Goal: Participate in discussion: Engage in conversation with other users on a specific topic

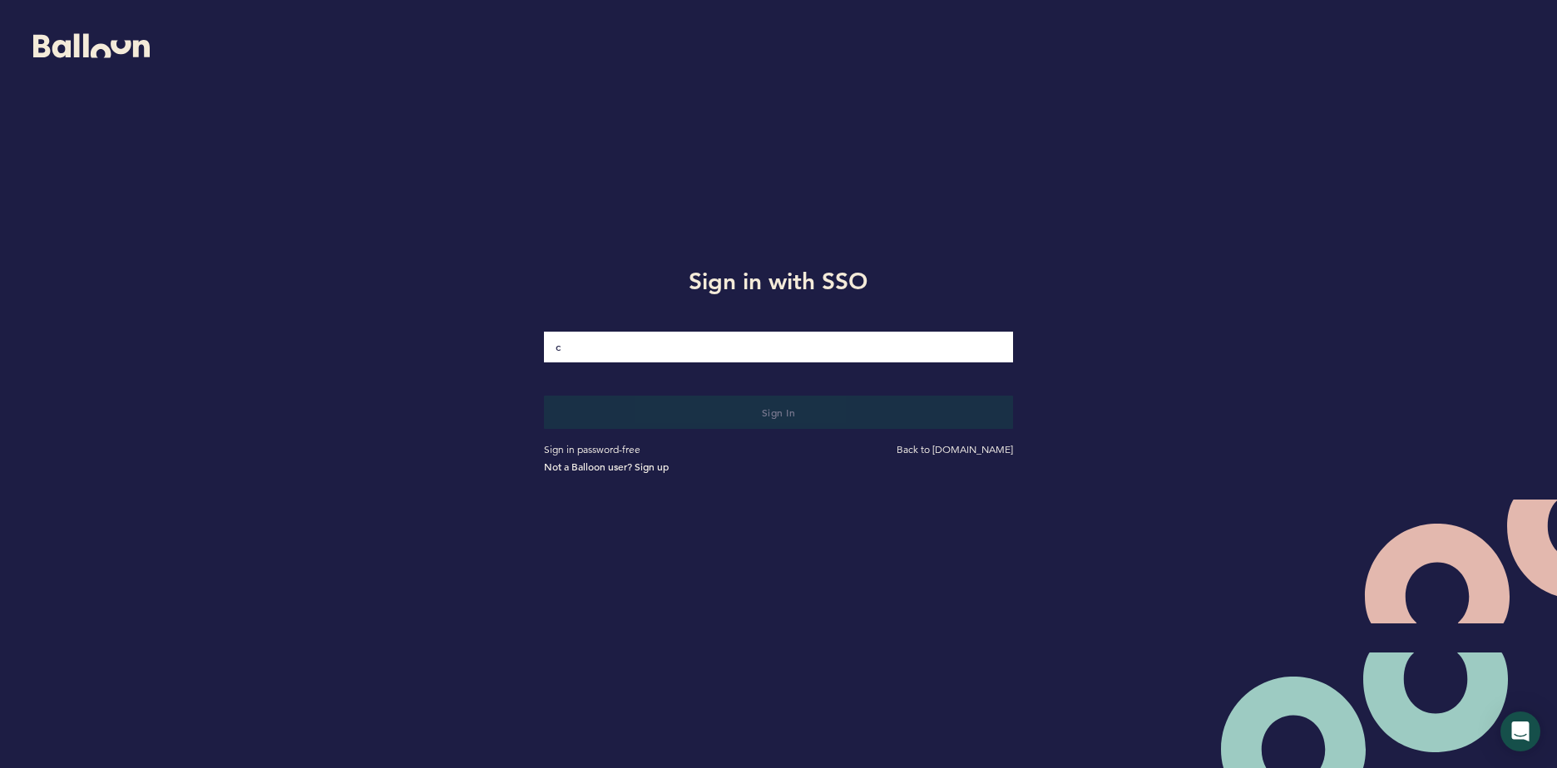
type input "c"
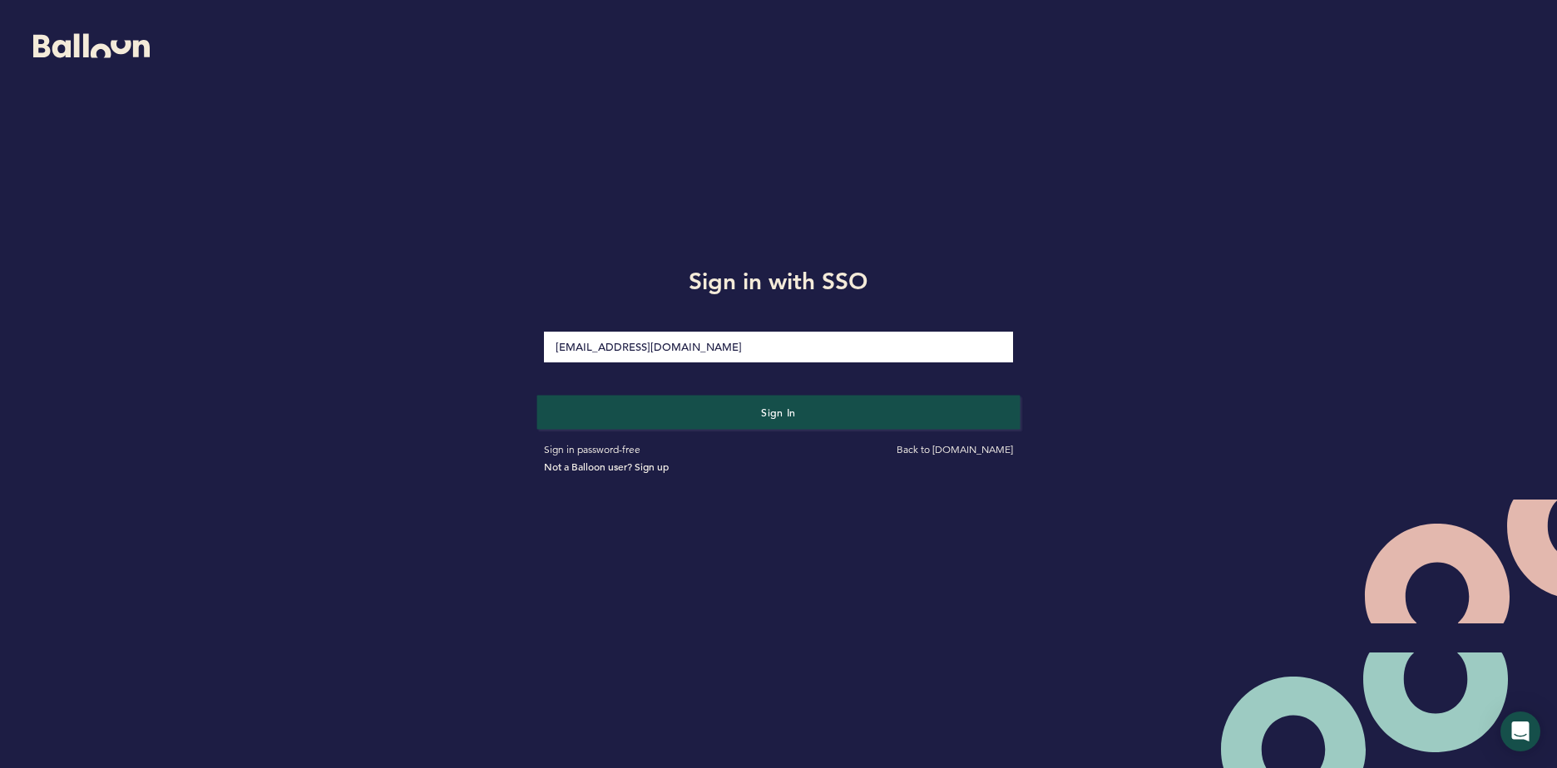
type input "[EMAIL_ADDRESS][DOMAIN_NAME]"
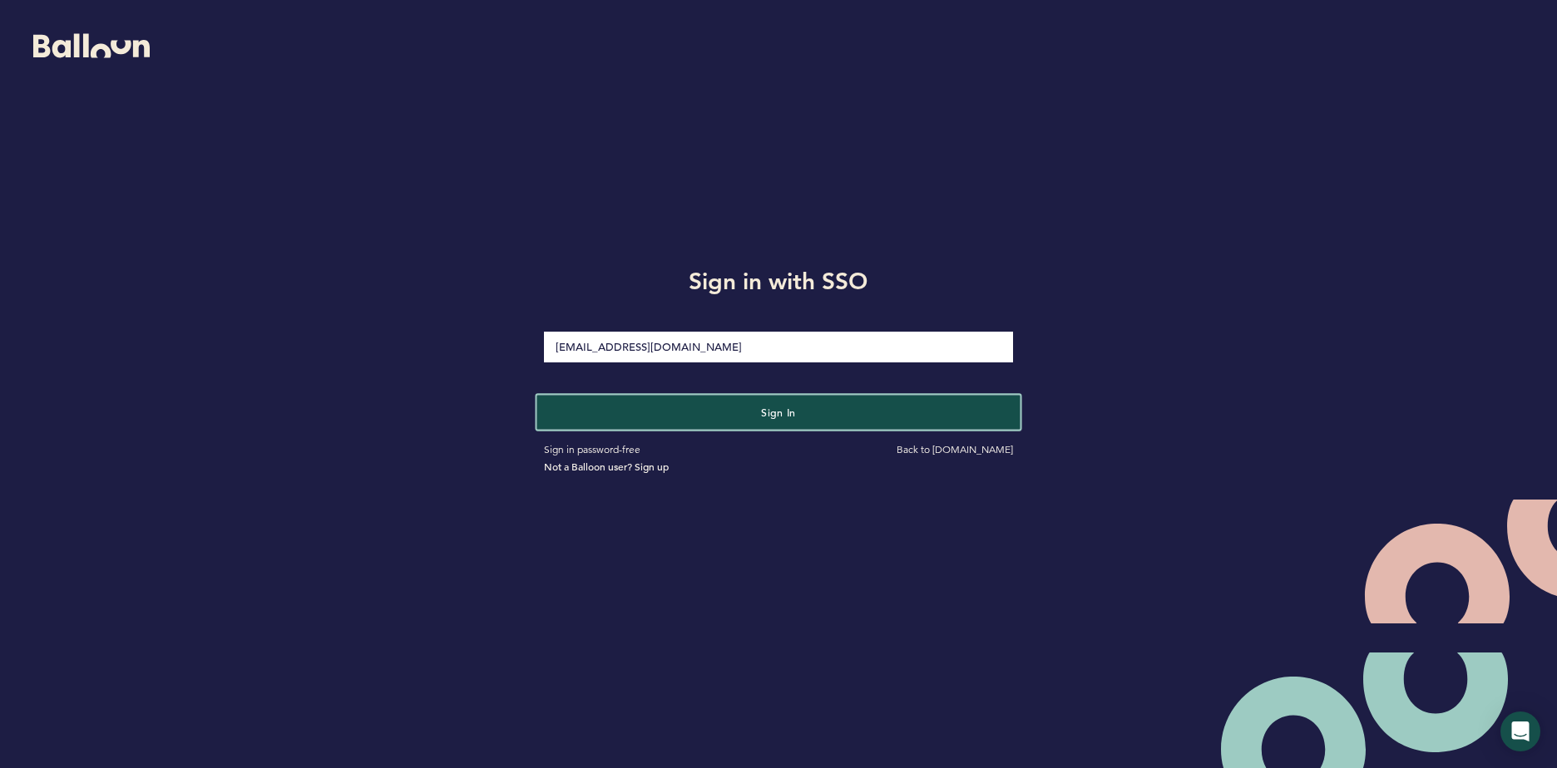
click at [828, 408] on button "Sign in" at bounding box center [778, 412] width 483 height 34
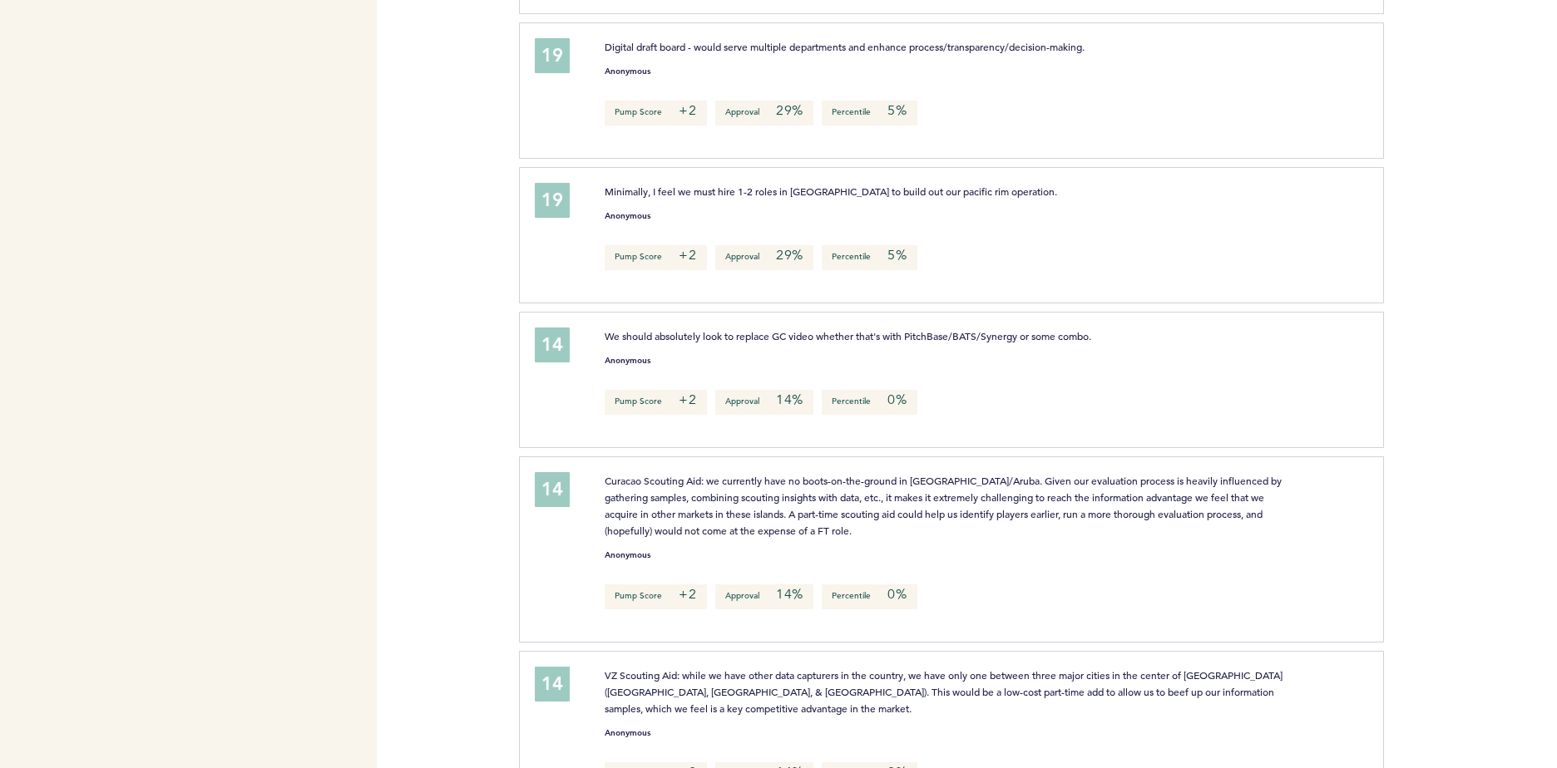
scroll to position [5642, 0]
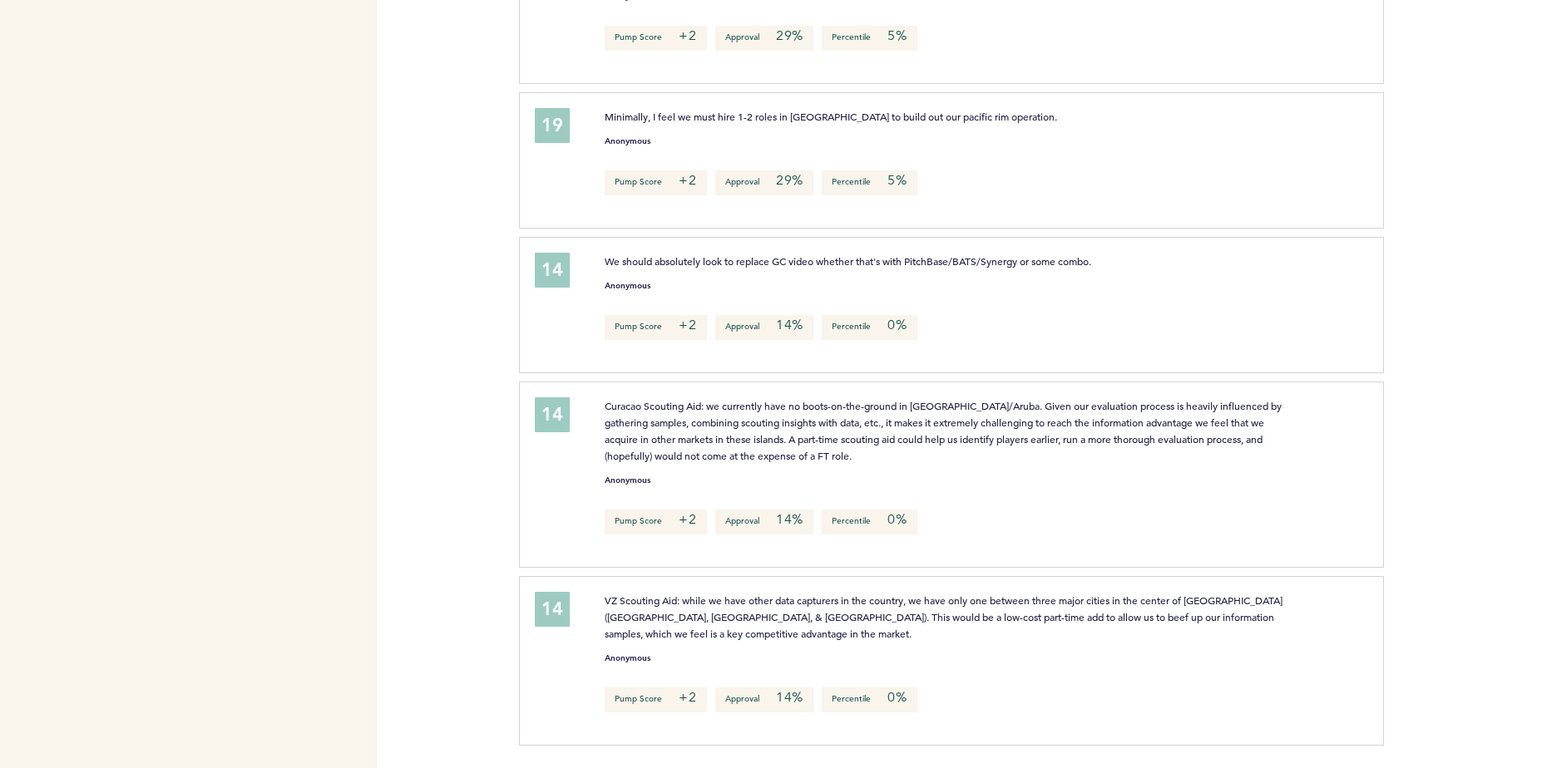
click at [887, 621] on p "VZ Scouting Aid: while we have other data capturers in the country, we have onl…" at bounding box center [945, 617] width 681 height 50
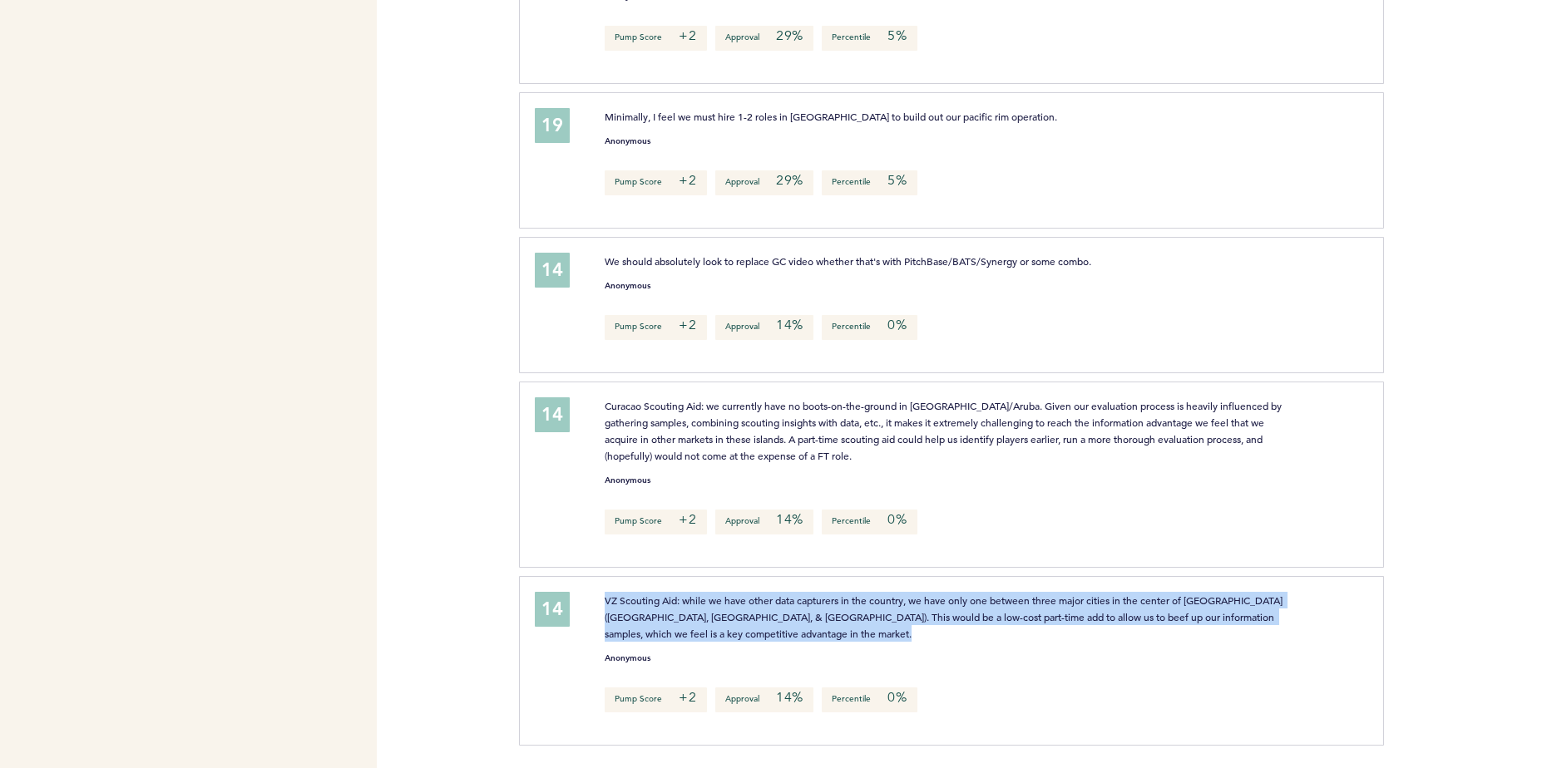
click at [887, 621] on p "VZ Scouting Aid: while we have other data capturers in the country, we have onl…" at bounding box center [945, 617] width 681 height 50
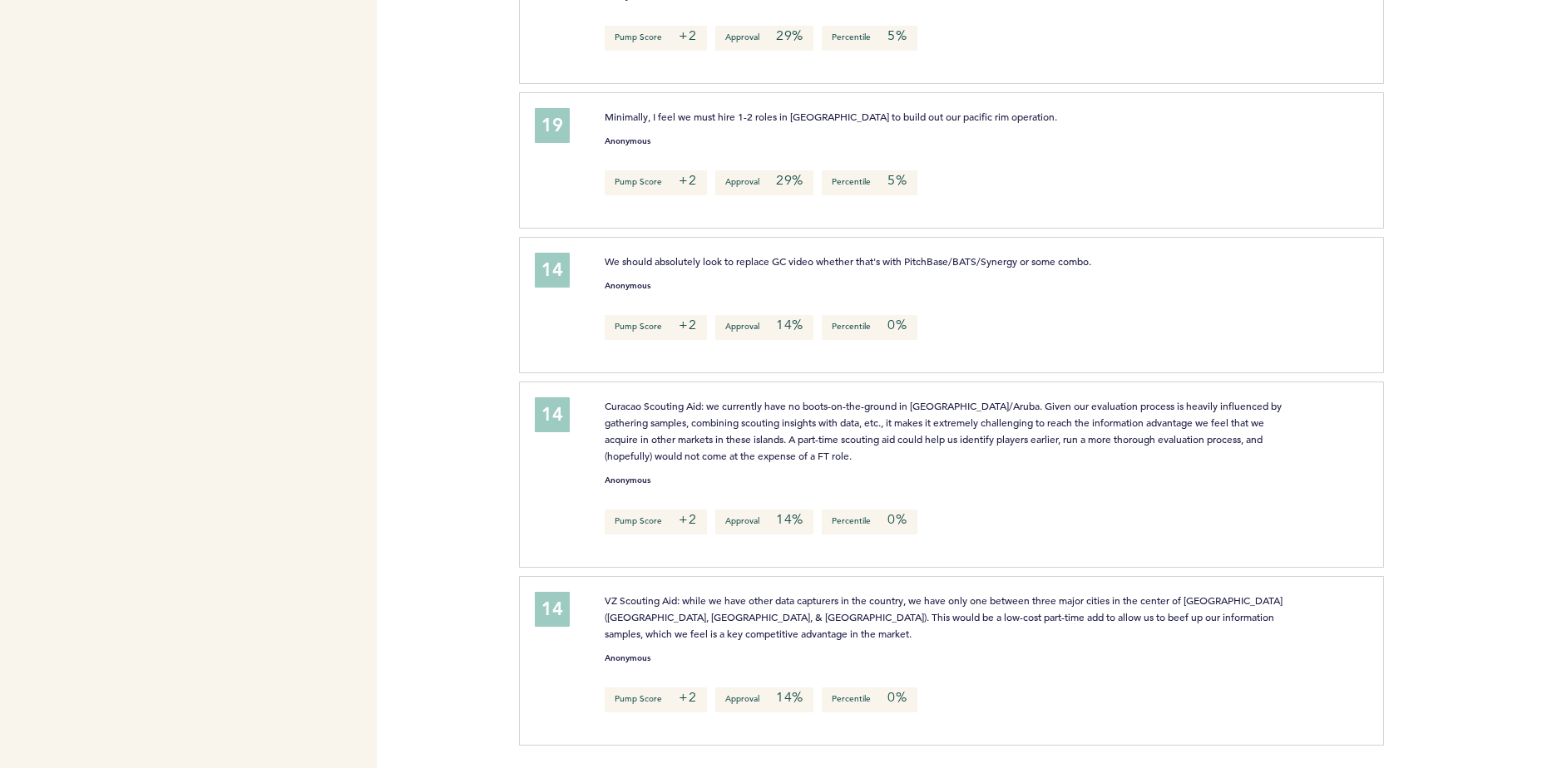
drag, startPoint x: 887, startPoint y: 621, endPoint x: 929, endPoint y: 409, distance: 216.1
click at [929, 409] on p "Curacao Scouting Aid: we currently have no boots-on-the-ground in [GEOGRAPHIC_D…" at bounding box center [945, 431] width 681 height 67
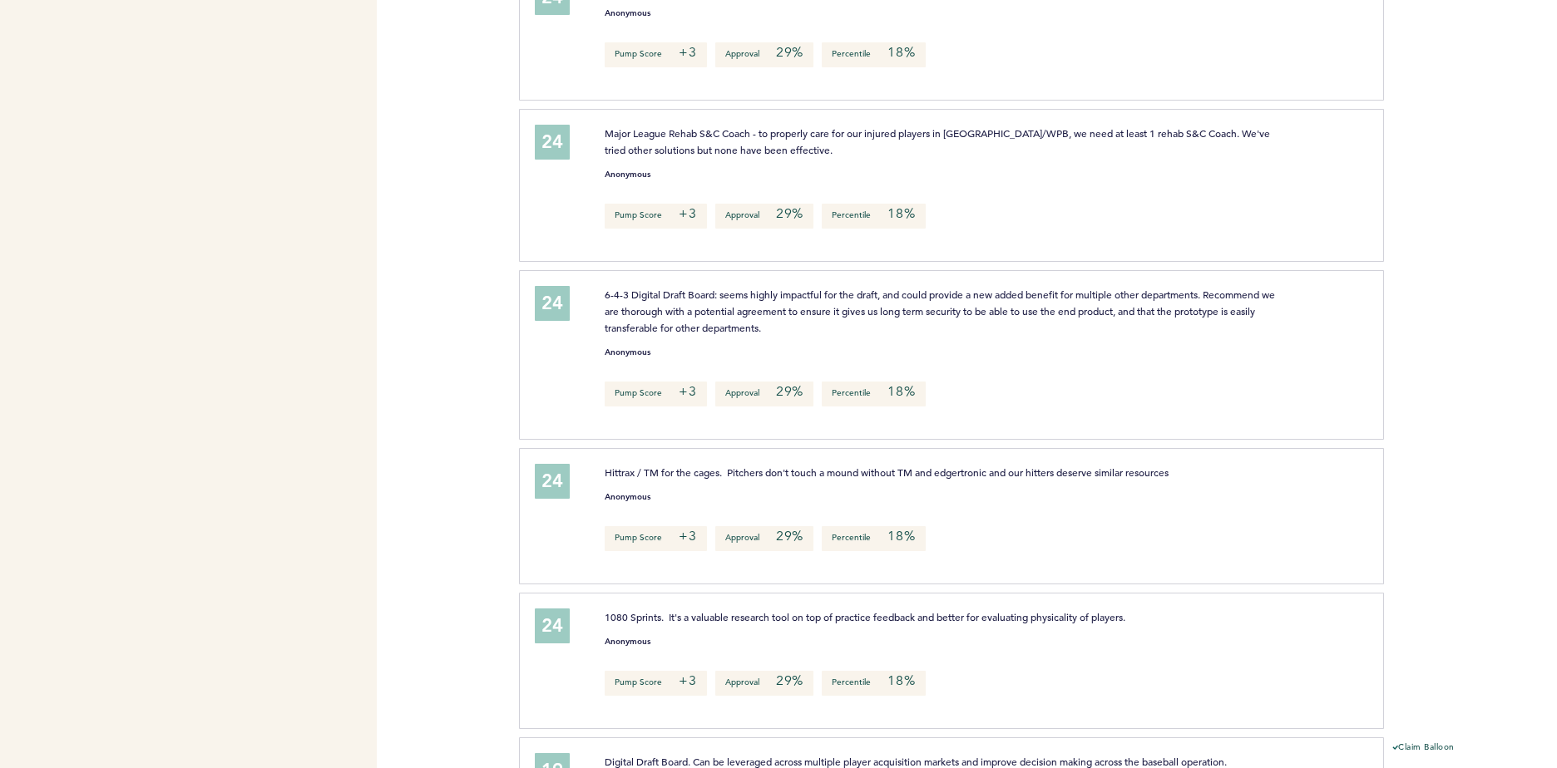
scroll to position [4228, 0]
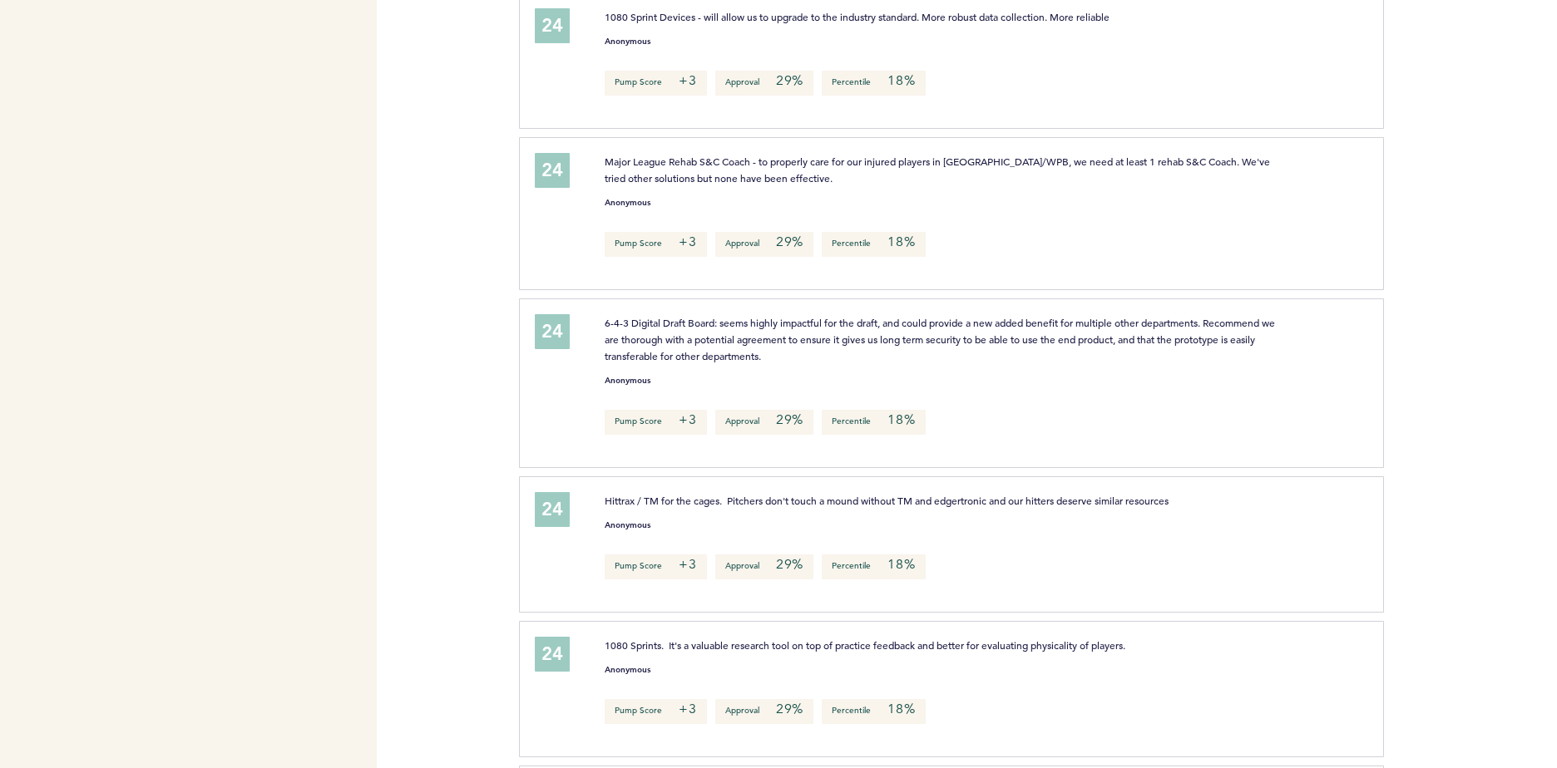
click at [721, 335] on span "6-4-3 Digital Draft Board: seems highly impactful for the draft, and could prov…" at bounding box center [941, 339] width 673 height 47
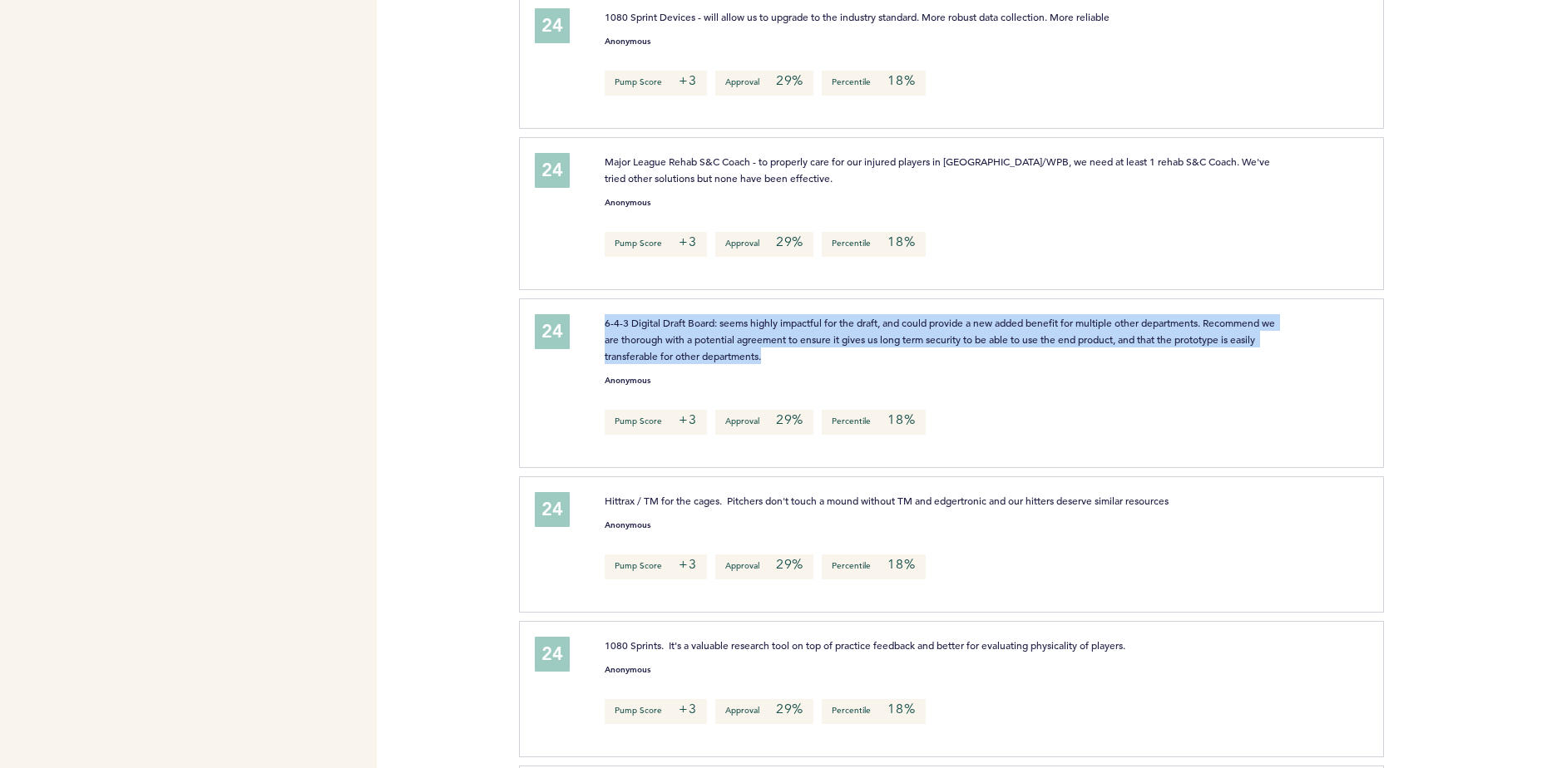
click at [721, 335] on span "6-4-3 Digital Draft Board: seems highly impactful for the draft, and could prov…" at bounding box center [941, 339] width 673 height 47
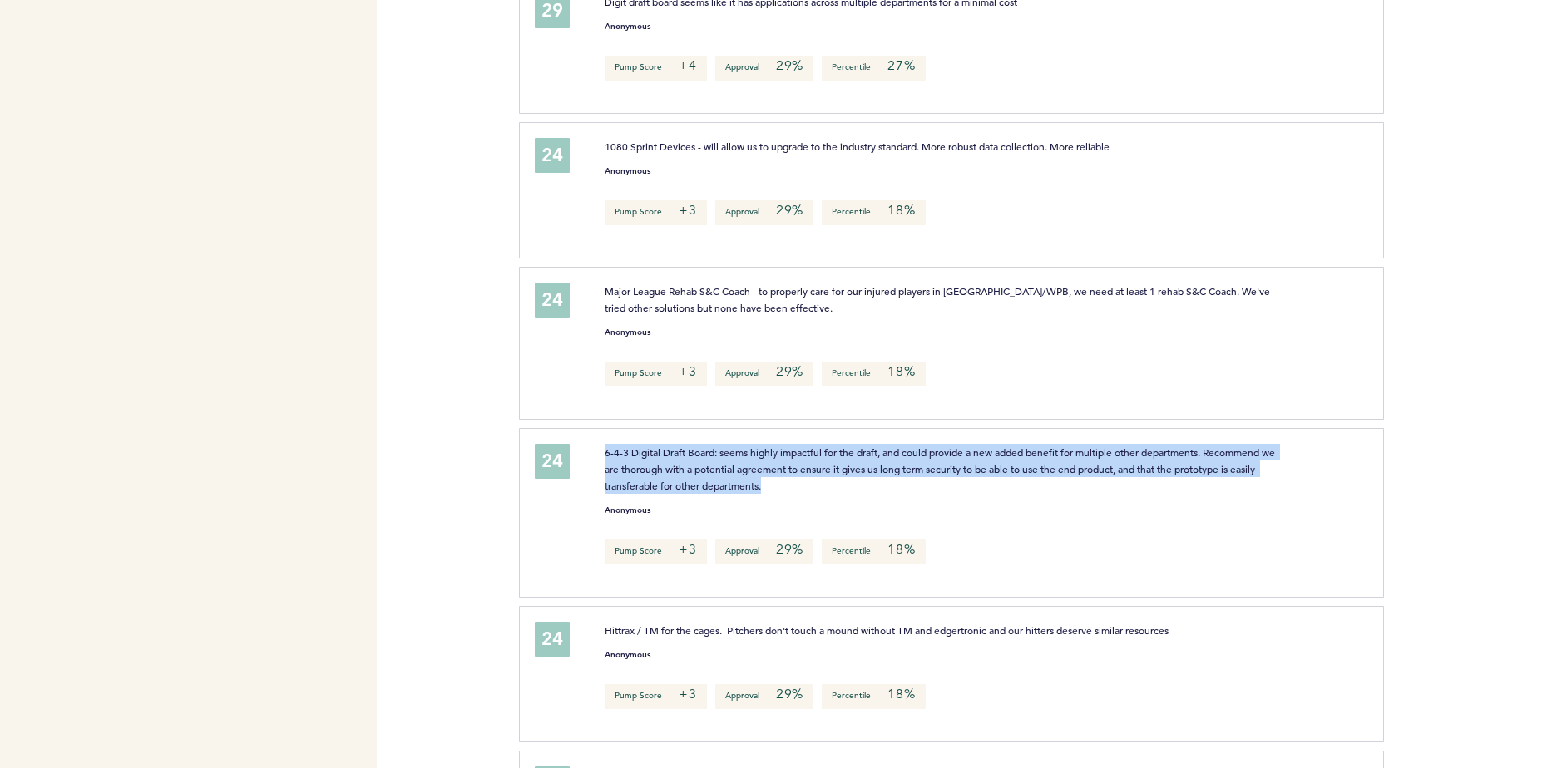
scroll to position [3896, 0]
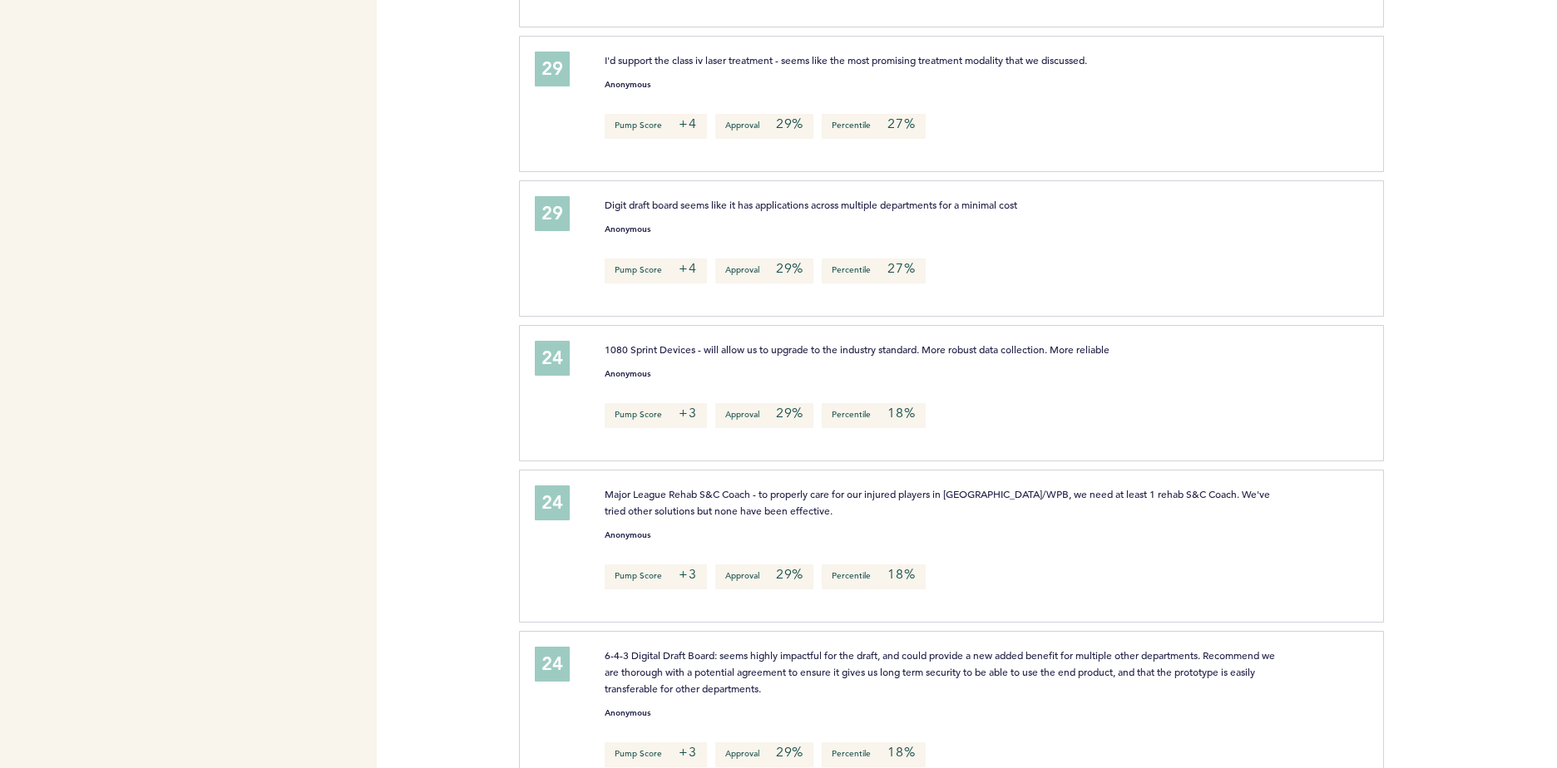
click at [756, 362] on div "Anonymous" at bounding box center [977, 370] width 770 height 17
click at [709, 208] on p "Digit draft board seems like it has applications across multiple departments fo…" at bounding box center [945, 204] width 681 height 17
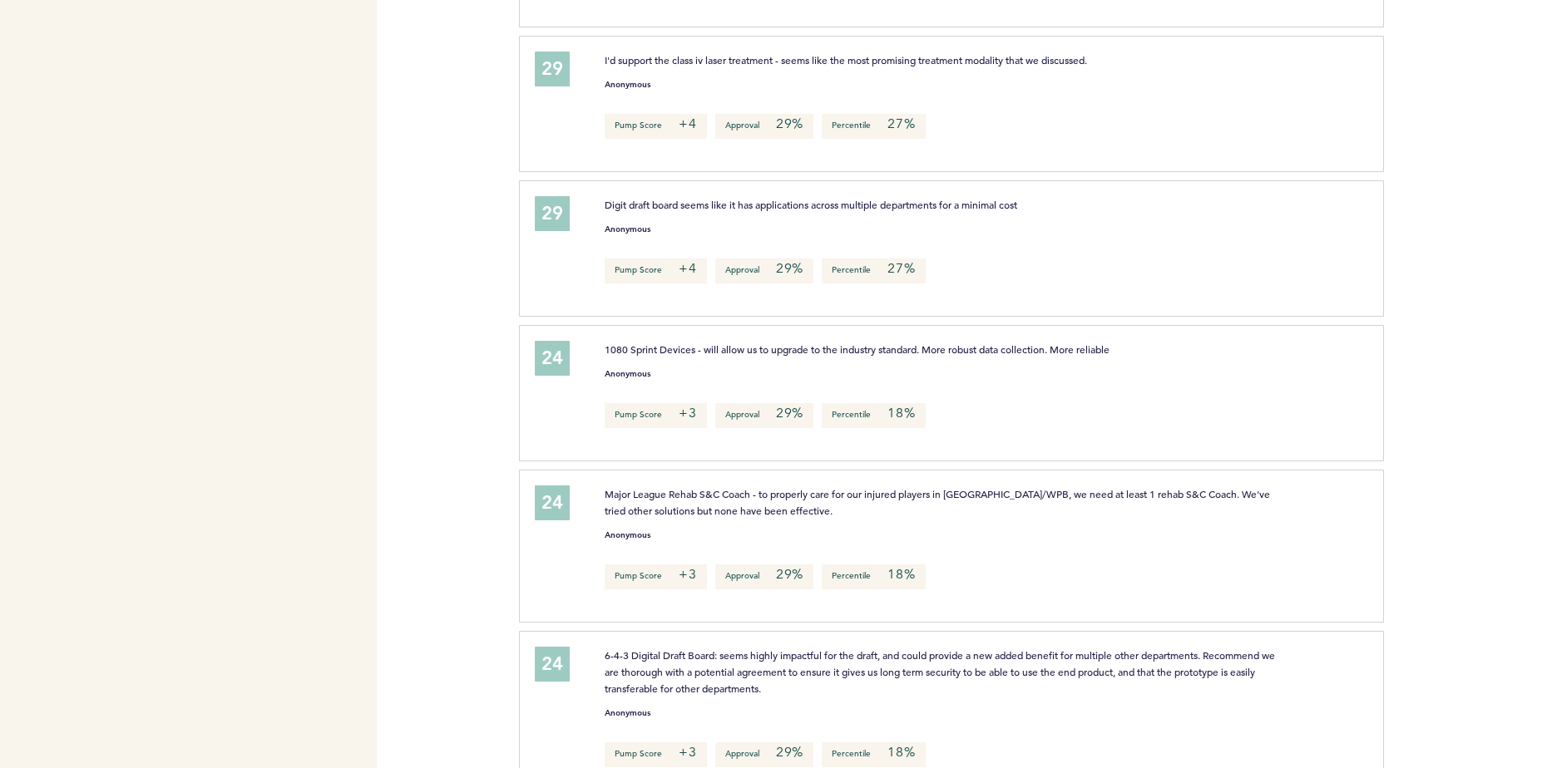
drag, startPoint x: 709, startPoint y: 208, endPoint x: 719, endPoint y: 240, distance: 33.9
click at [719, 240] on div "Digit draft board seems like it has applications across multiple departments fo…" at bounding box center [977, 246] width 770 height 100
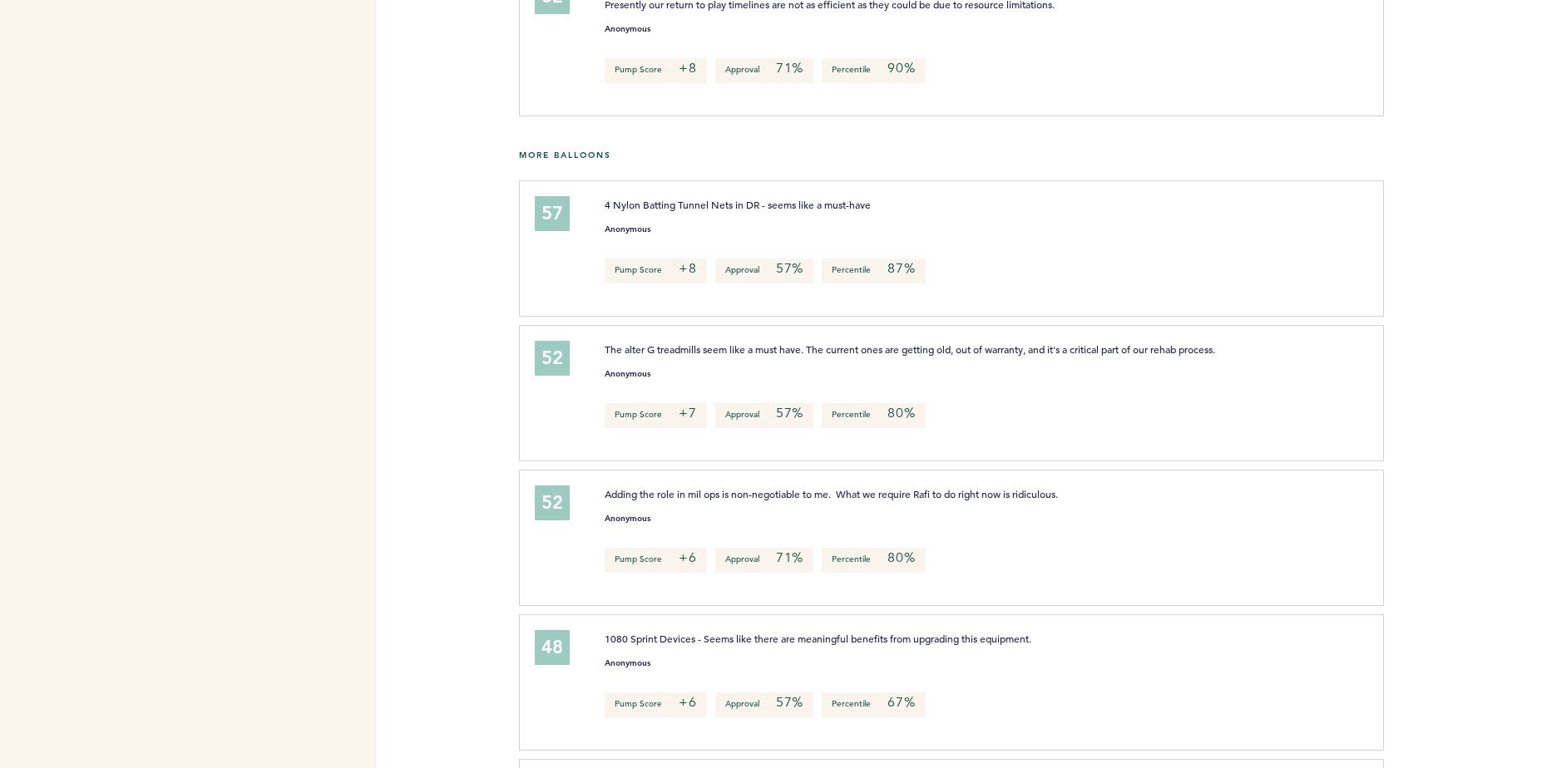
scroll to position [403, 0]
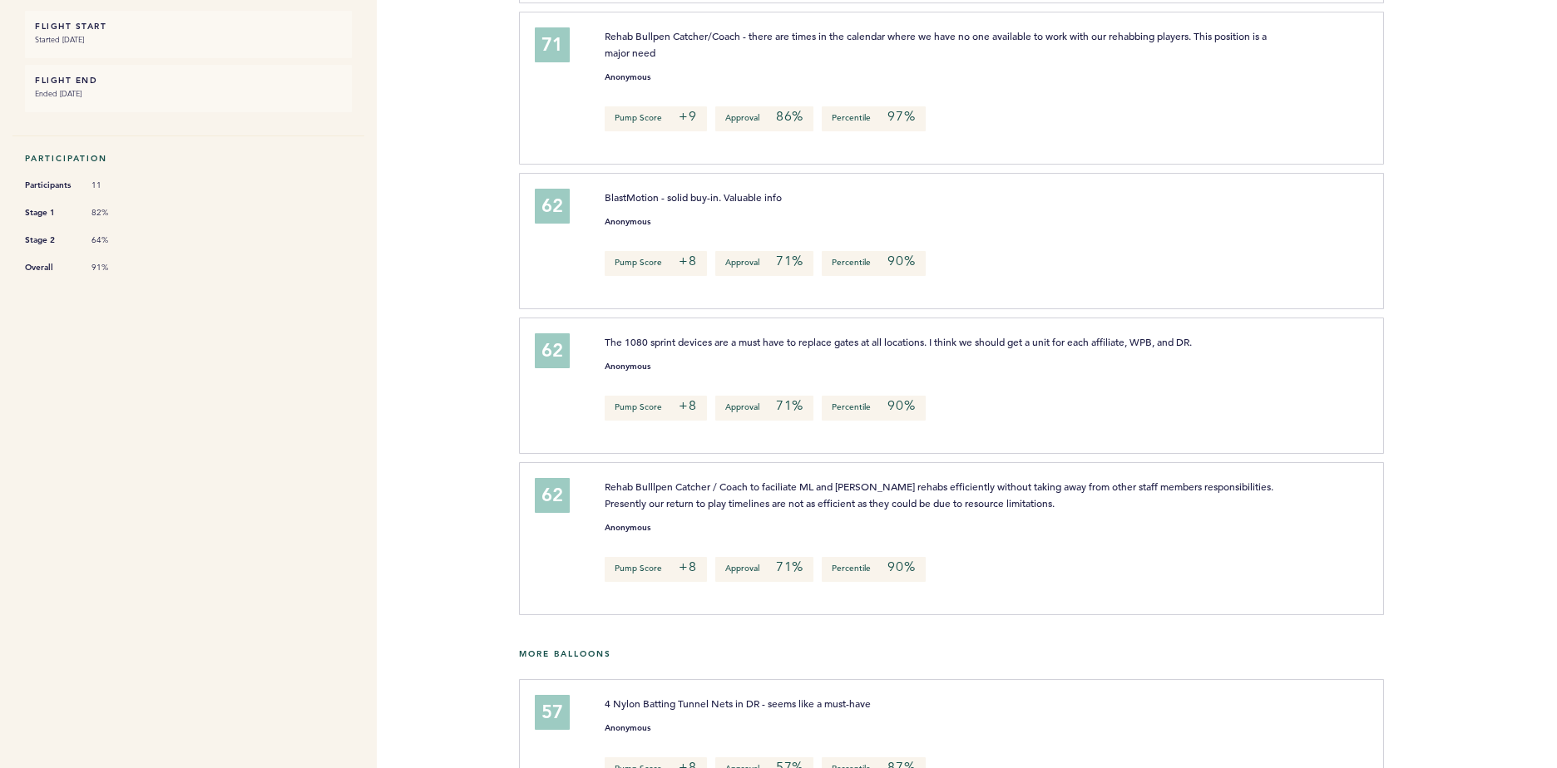
click at [867, 348] on div "The 1080 sprint devices are a must have to replace gates at all locations. I th…" at bounding box center [977, 384] width 770 height 100
click at [868, 342] on span "The 1080 sprint devices are a must have to replace gates at all locations. I th…" at bounding box center [898, 341] width 587 height 13
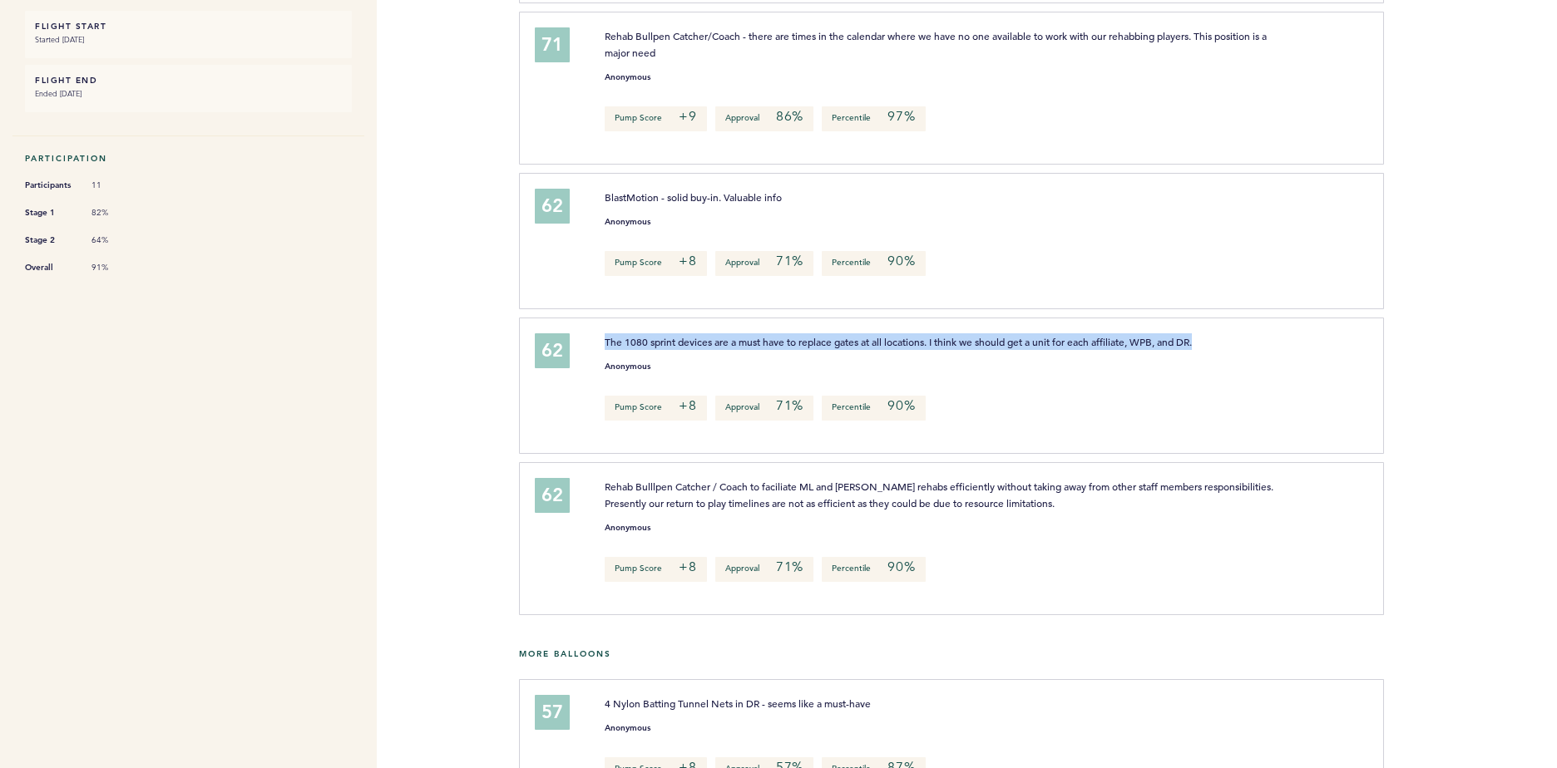
click at [868, 342] on span "The 1080 sprint devices are a must have to replace gates at all locations. I th…" at bounding box center [898, 341] width 587 height 13
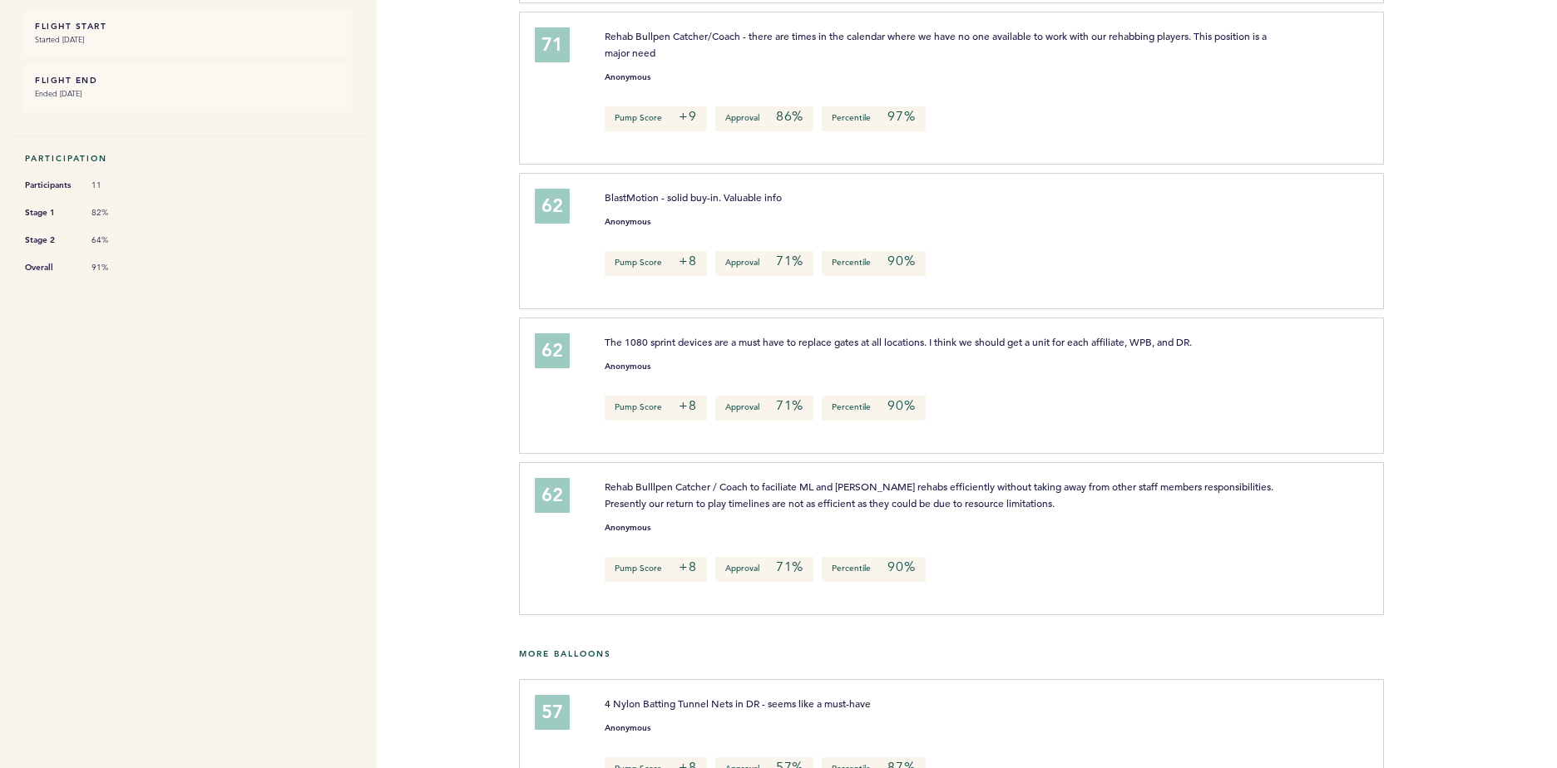
click at [916, 508] on p "Rehab Bulllpen Catcher / Coach to faciliate ML and [PERSON_NAME] rehabs efficie…" at bounding box center [945, 494] width 681 height 33
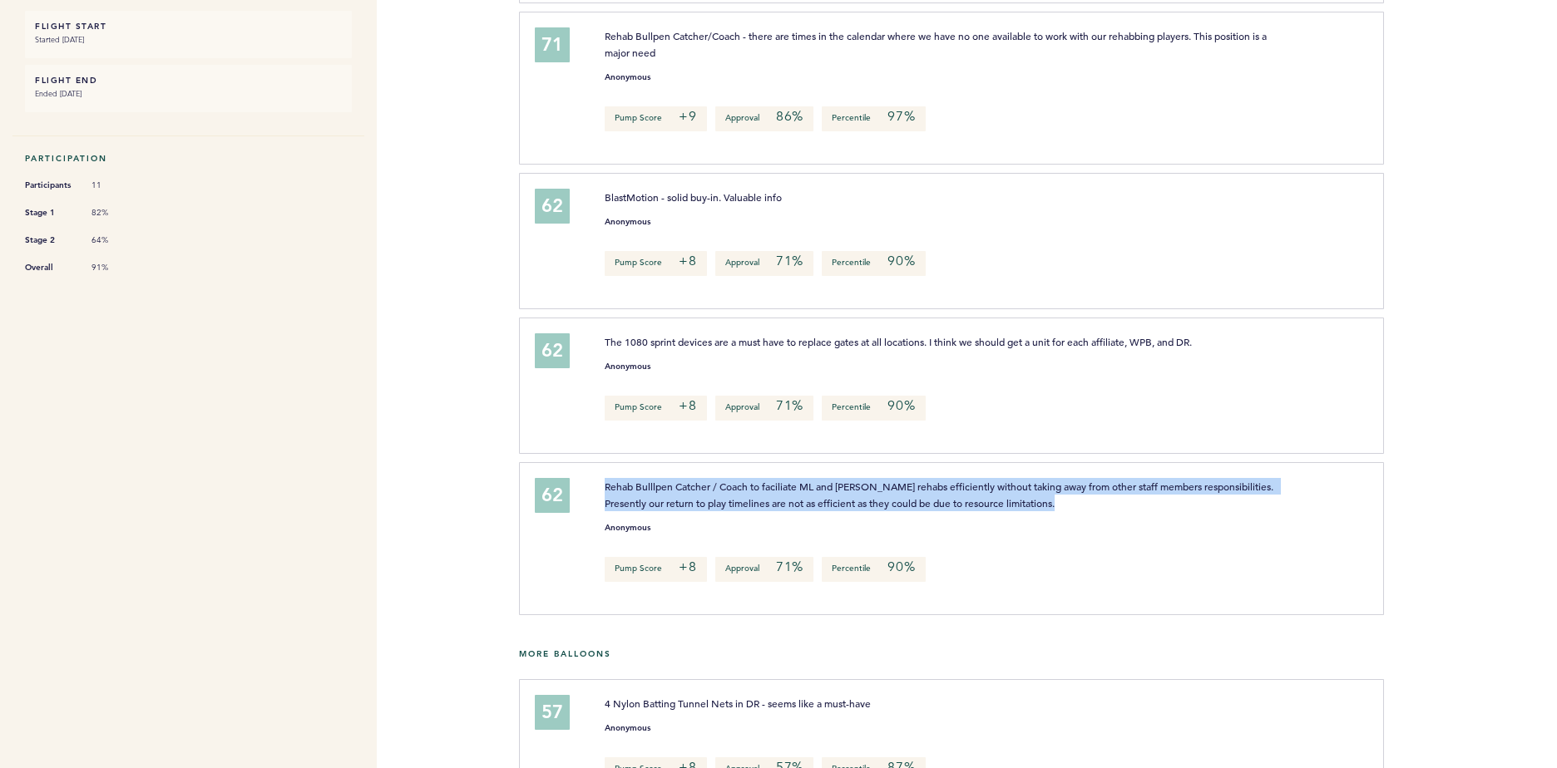
click at [916, 508] on p "Rehab Bulllpen Catcher / Coach to faciliate ML and [PERSON_NAME] rehabs efficie…" at bounding box center [945, 494] width 681 height 33
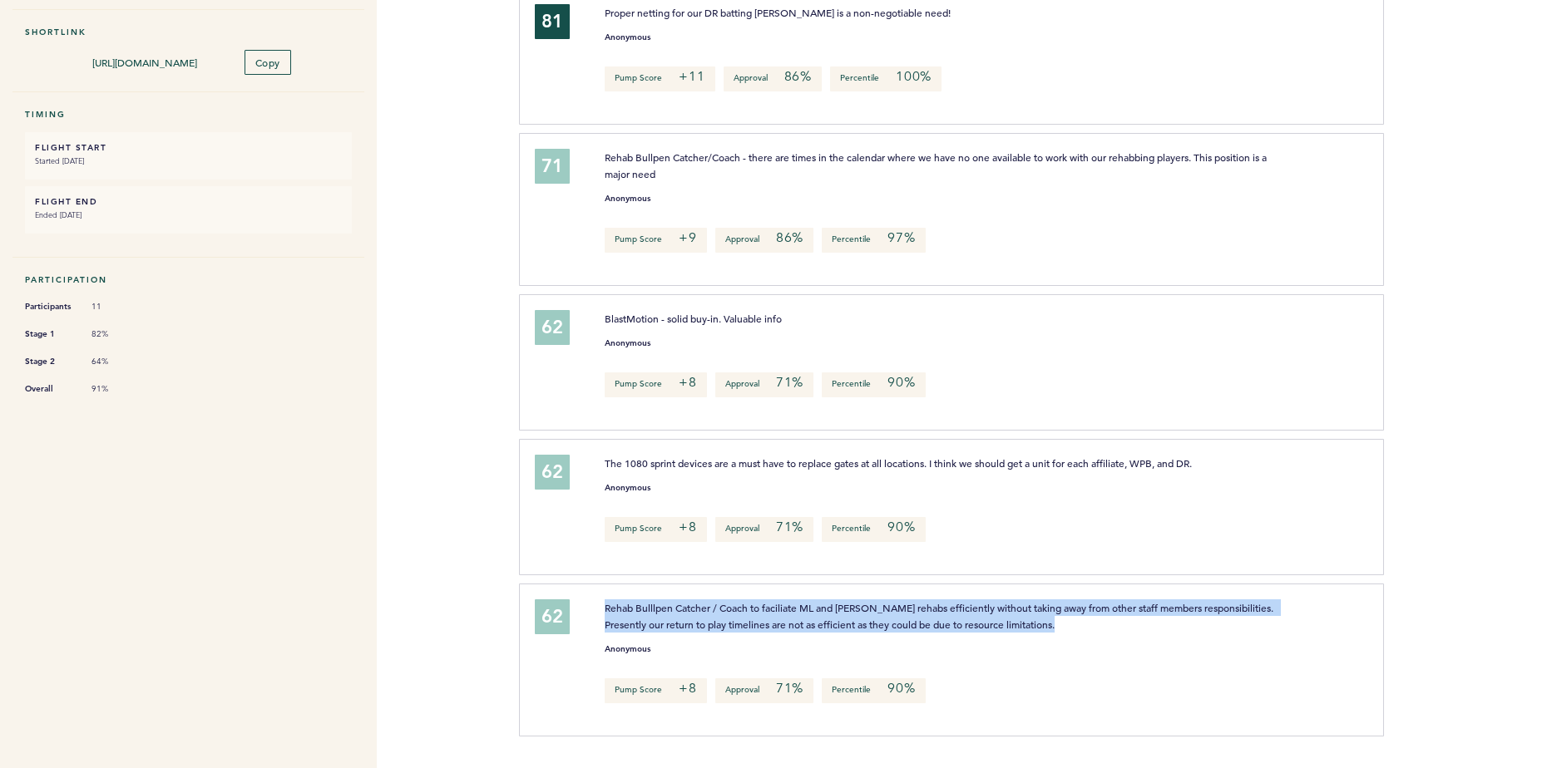
scroll to position [70, 0]
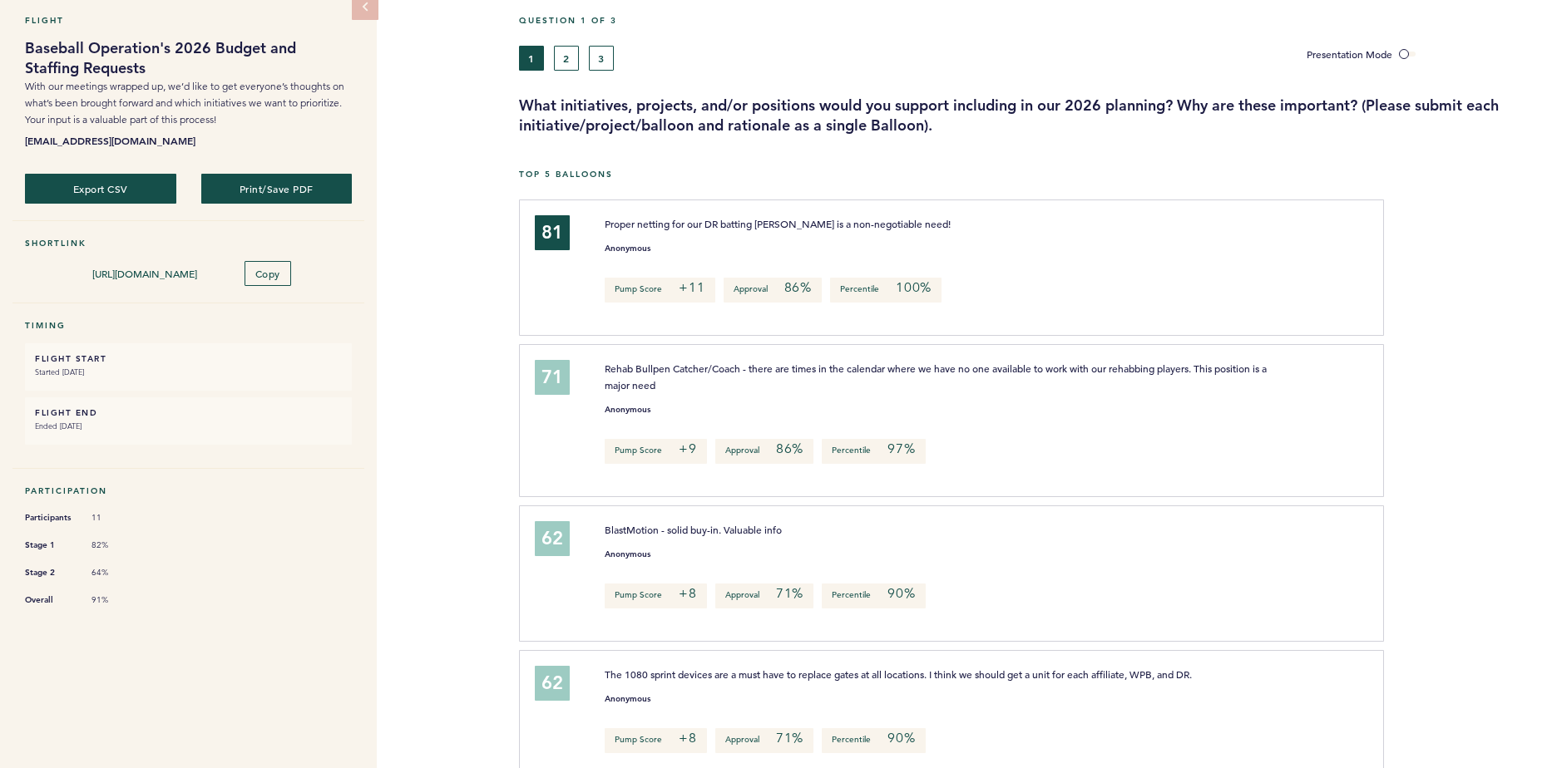
click at [798, 365] on span "Rehab Bullpen Catcher/Coach - there are times in the calendar where we have no …" at bounding box center [937, 377] width 665 height 30
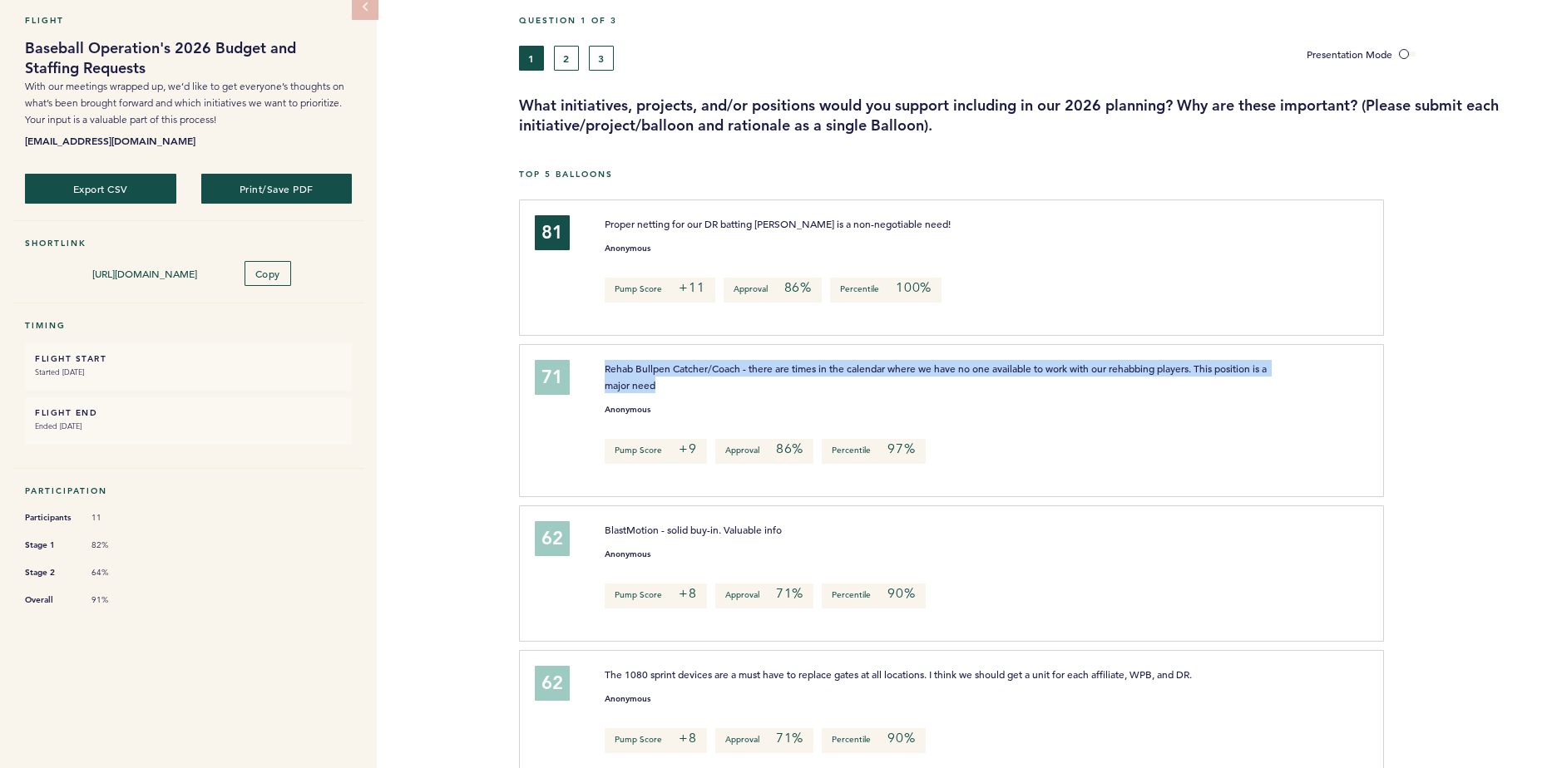
click at [798, 365] on span "Rehab Bullpen Catcher/Coach - there are times in the calendar where we have no …" at bounding box center [937, 377] width 665 height 30
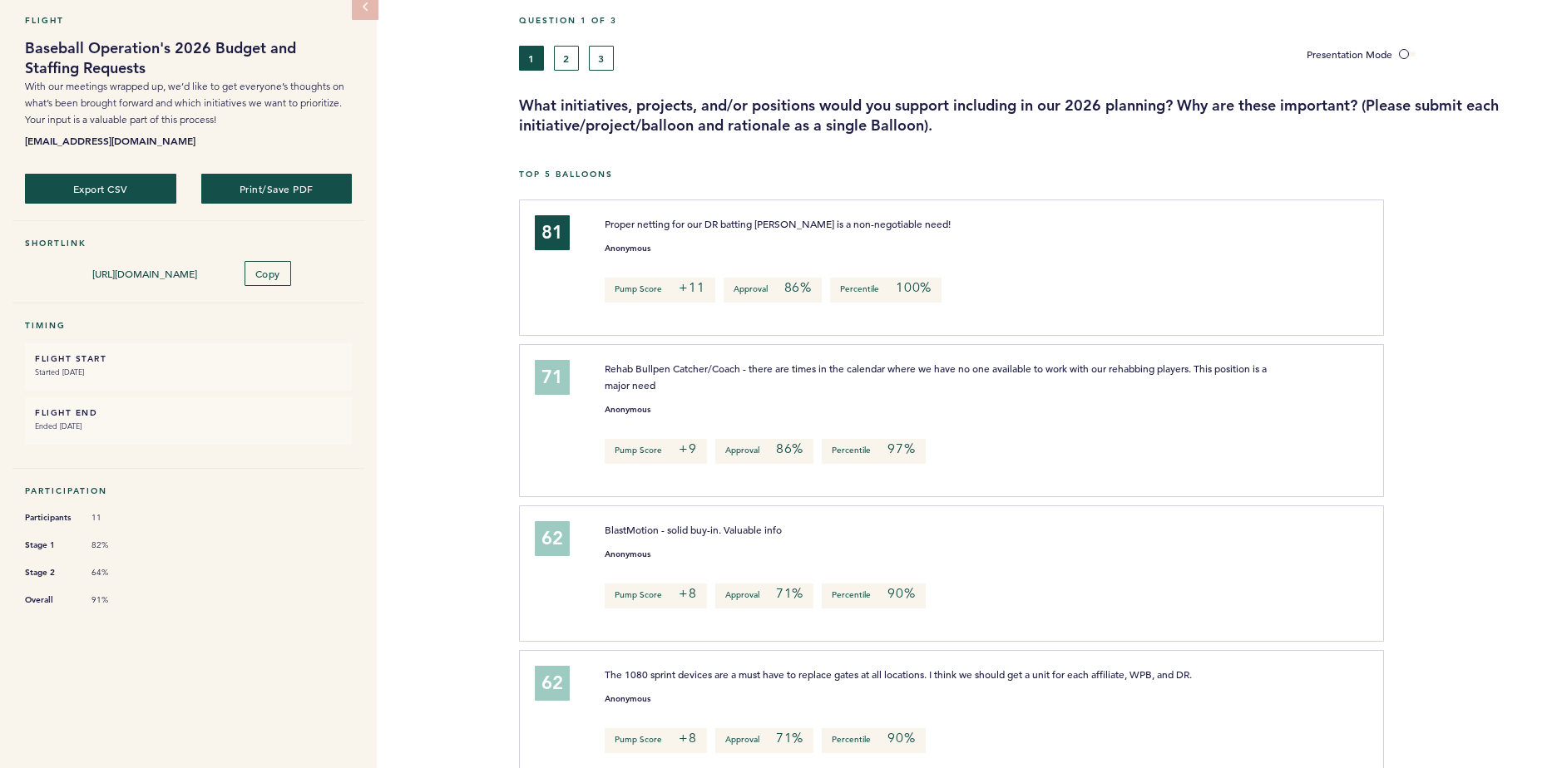
drag, startPoint x: 798, startPoint y: 365, endPoint x: 784, endPoint y: 426, distance: 62.3
click at [784, 426] on div "Rehab Bullpen Catcher/Coach - there are times in the calendar where we have no …" at bounding box center [977, 418] width 770 height 116
click at [761, 373] on p "Rehab Bullpen Catcher/Coach - there are times in the calendar where we have no …" at bounding box center [945, 376] width 681 height 33
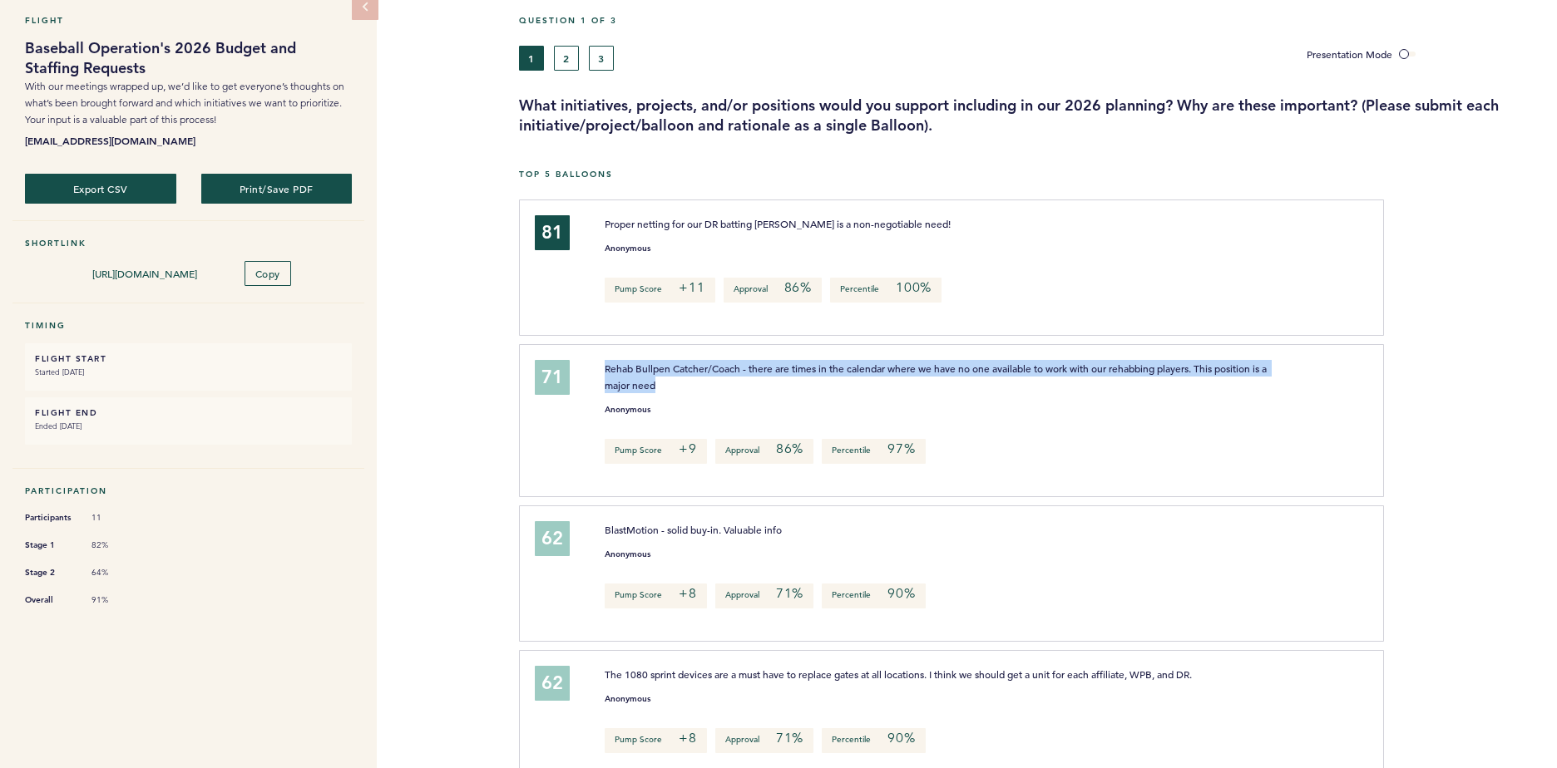
click at [761, 373] on p "Rehab Bullpen Catcher/Coach - there are times in the calendar where we have no …" at bounding box center [945, 376] width 681 height 33
drag, startPoint x: 761, startPoint y: 373, endPoint x: 733, endPoint y: 382, distance: 29.7
click at [733, 382] on p "Rehab Bullpen Catcher/Coach - there are times in the calendar where we have no …" at bounding box center [945, 376] width 681 height 33
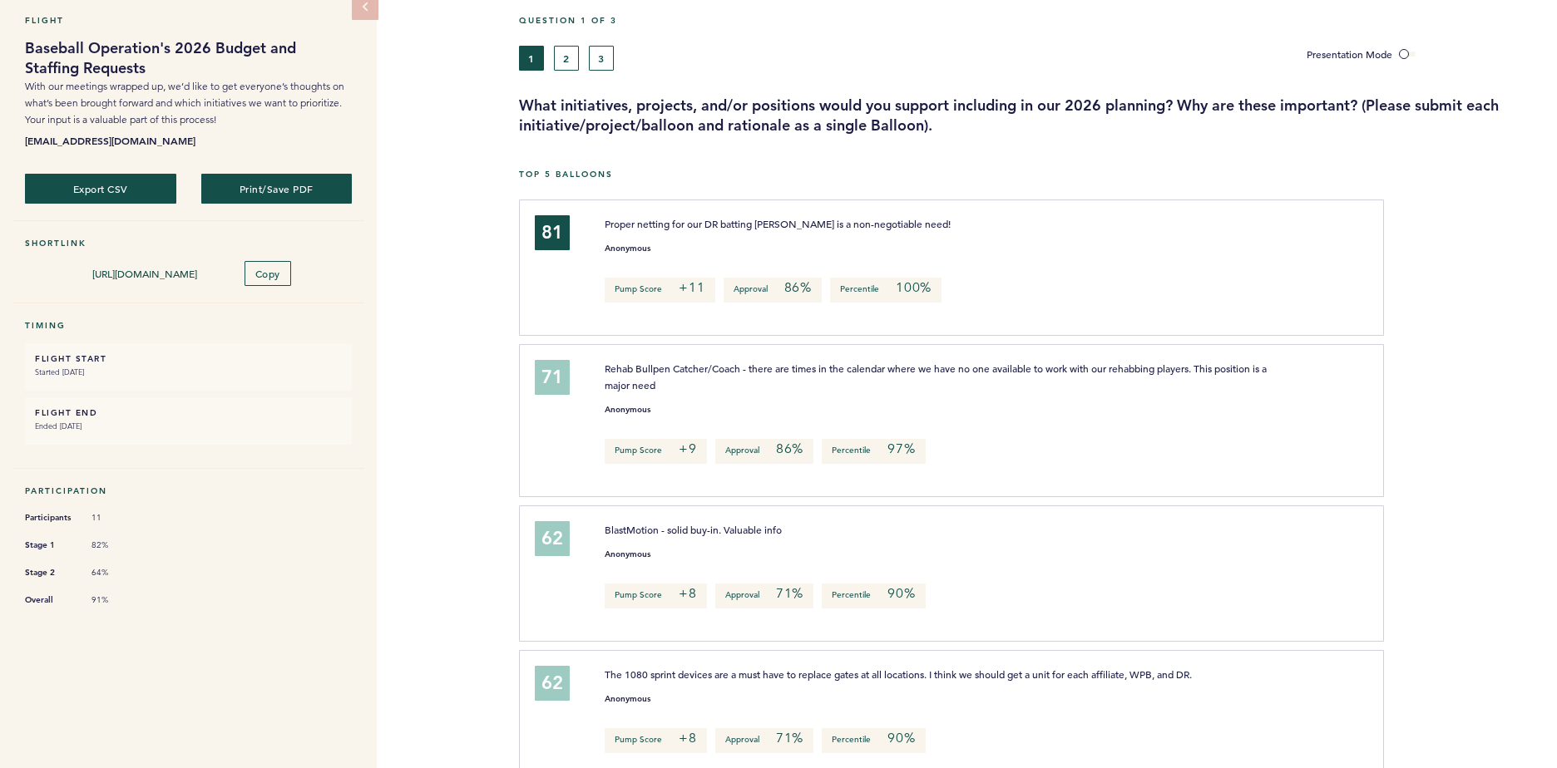
click at [691, 200] on div "81 Proper netting for our DR batting [PERSON_NAME] is a non-negotiable need! An…" at bounding box center [951, 268] width 865 height 136
click at [691, 225] on span "Proper netting for our DR batting [PERSON_NAME] is a non-negotiable need!" at bounding box center [778, 223] width 346 height 13
drag, startPoint x: 691, startPoint y: 225, endPoint x: 567, endPoint y: 47, distance: 216.9
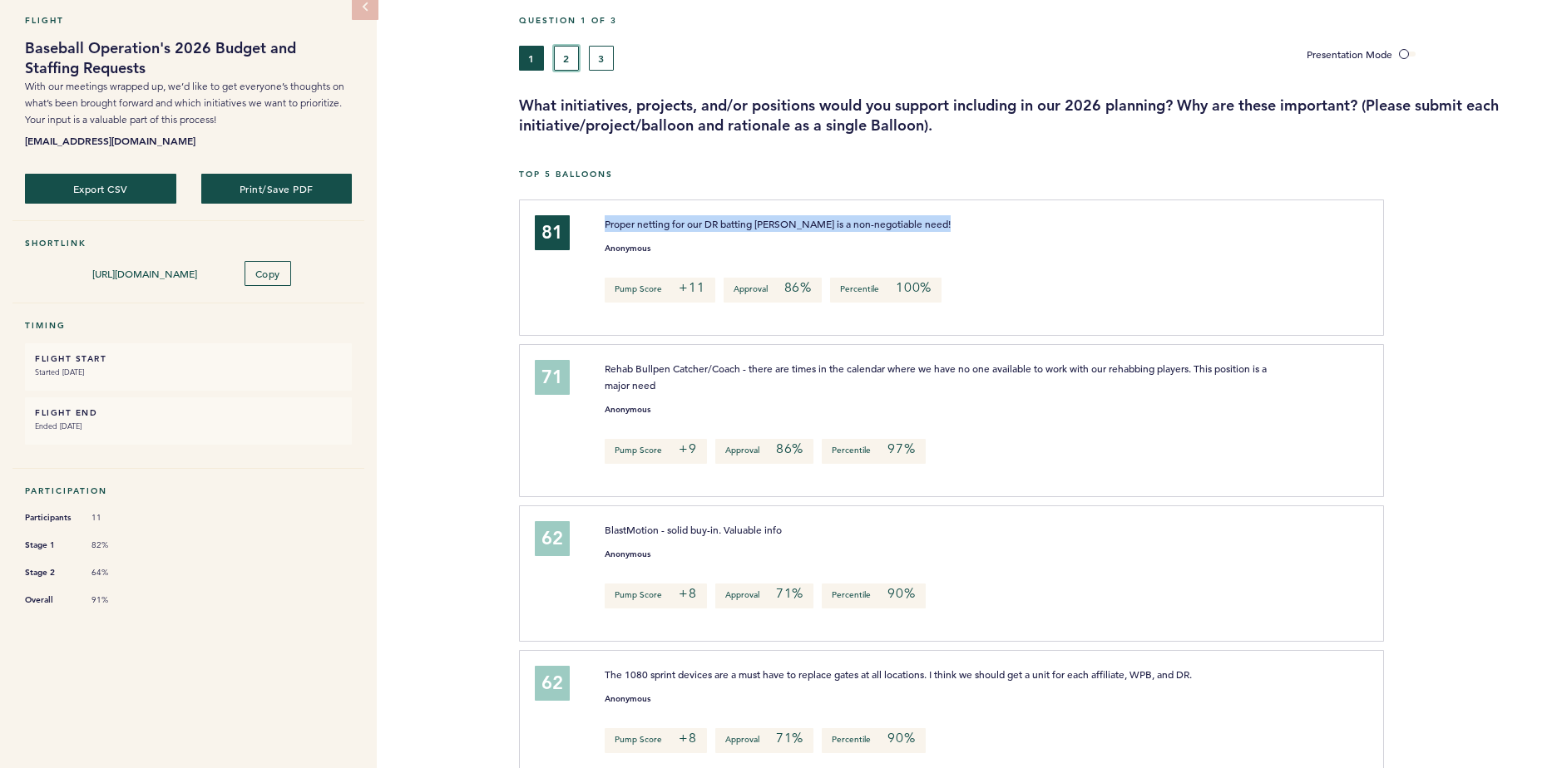
click at [567, 46] on button "2" at bounding box center [566, 58] width 25 height 25
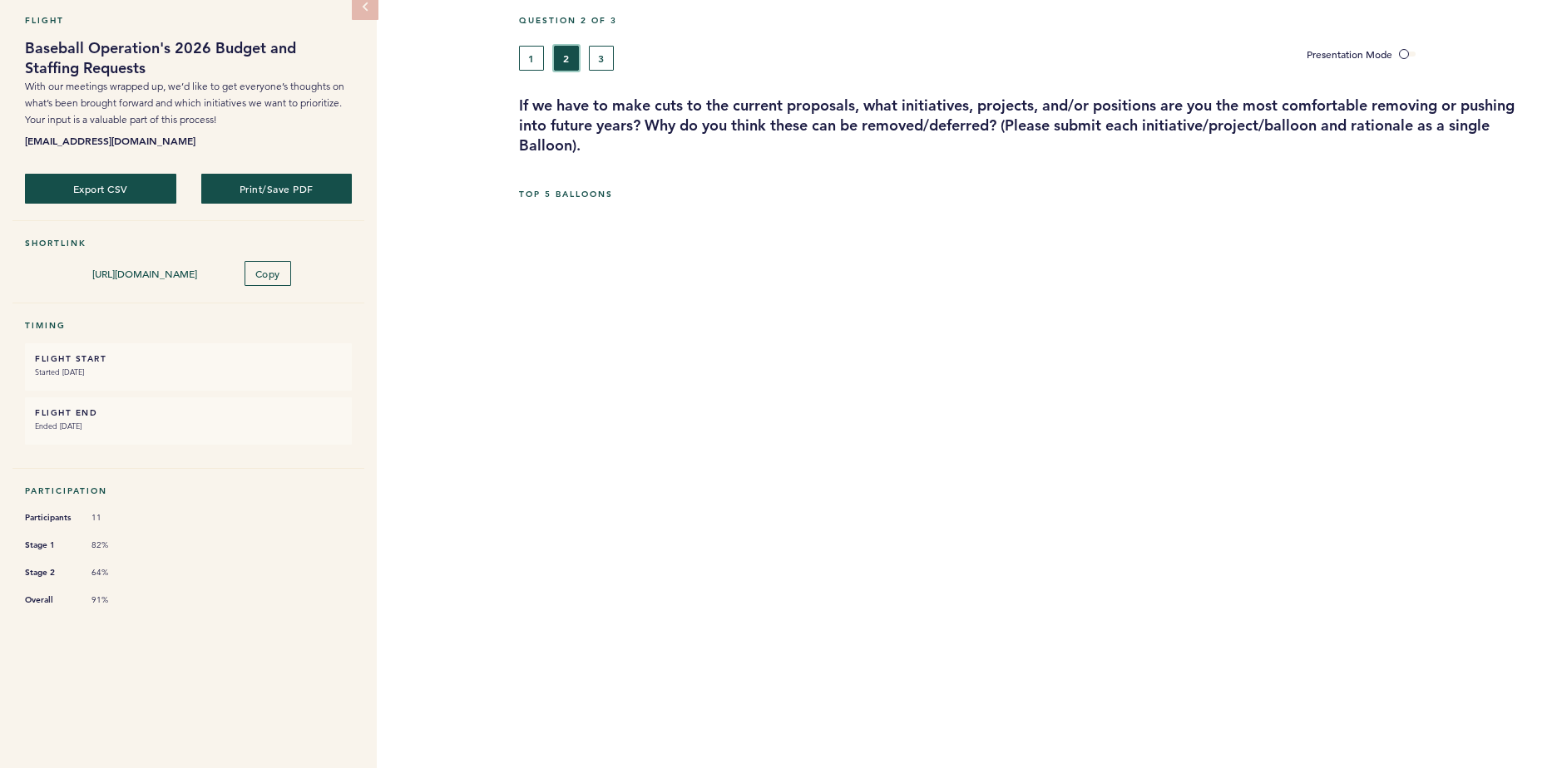
click at [571, 52] on button "2" at bounding box center [566, 58] width 25 height 25
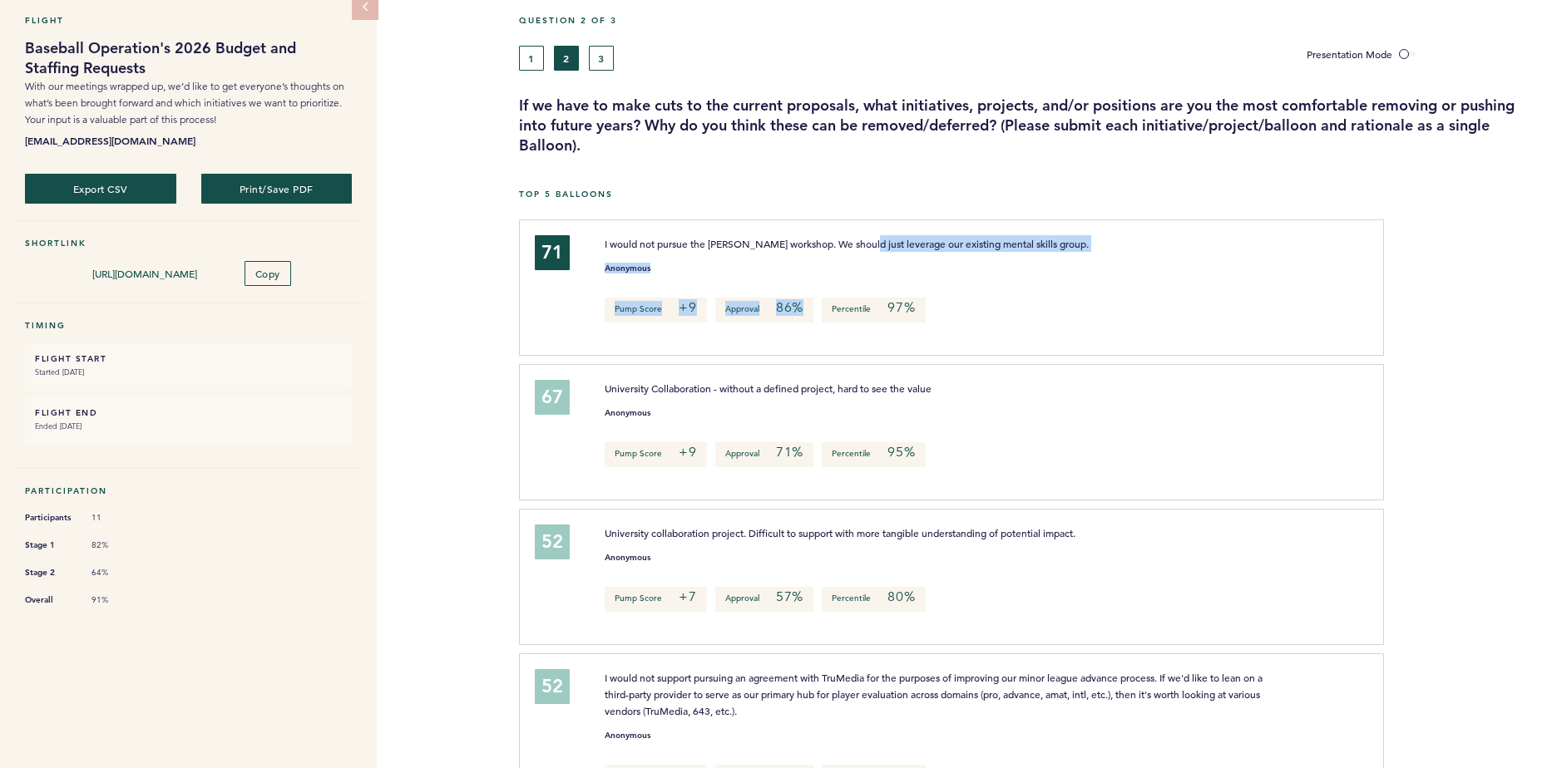
drag, startPoint x: 892, startPoint y: 292, endPoint x: 860, endPoint y: 240, distance: 61.2
click at [860, 240] on div "I would not pursue the [PERSON_NAME] workshop. We should just leverage our exis…" at bounding box center [977, 285] width 770 height 100
click at [810, 390] on span "University Collaboration - without a defined project, hard to see the value" at bounding box center [768, 388] width 327 height 13
click at [603, 52] on button "3" at bounding box center [601, 58] width 25 height 25
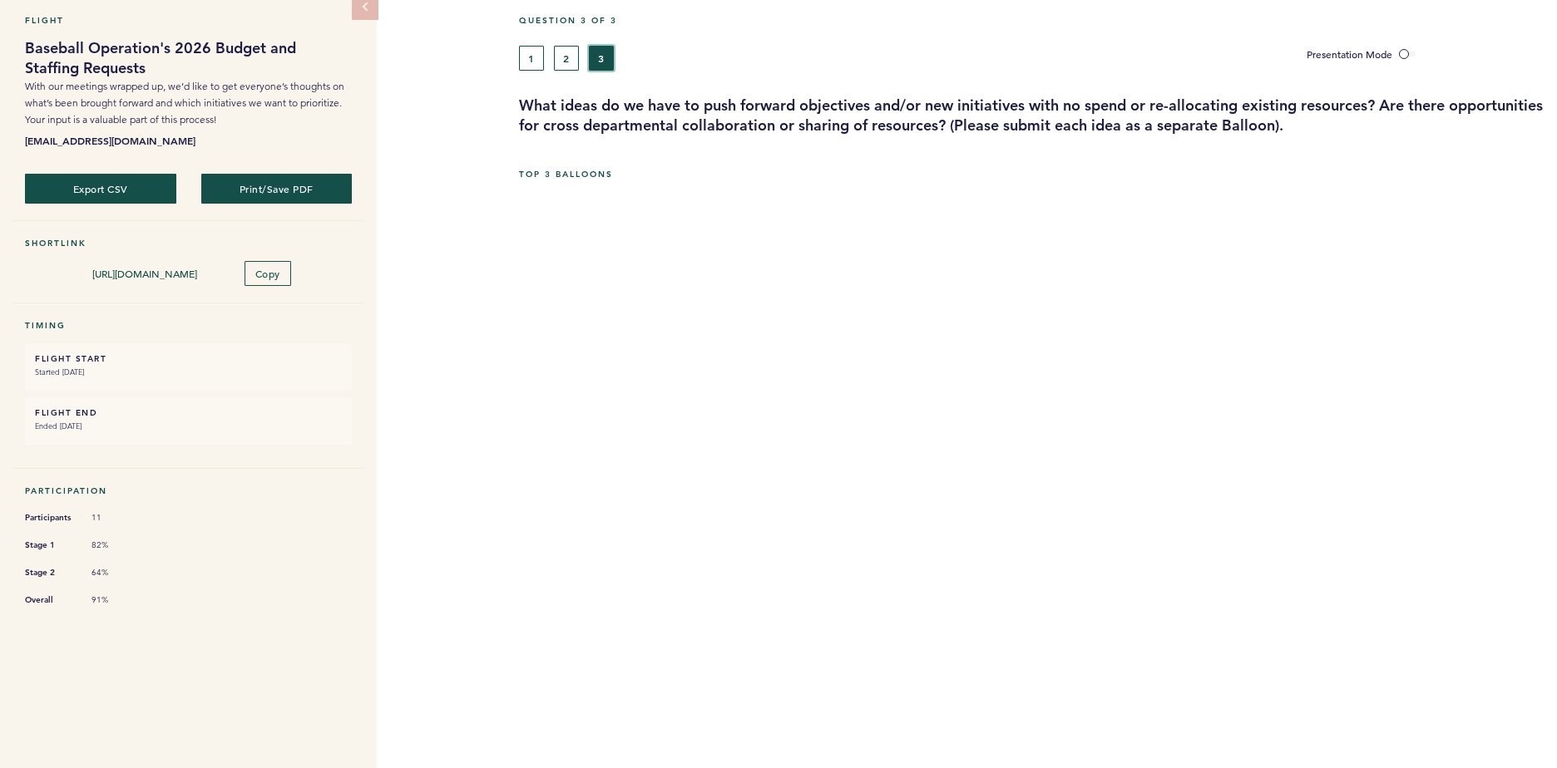
scroll to position [33, 0]
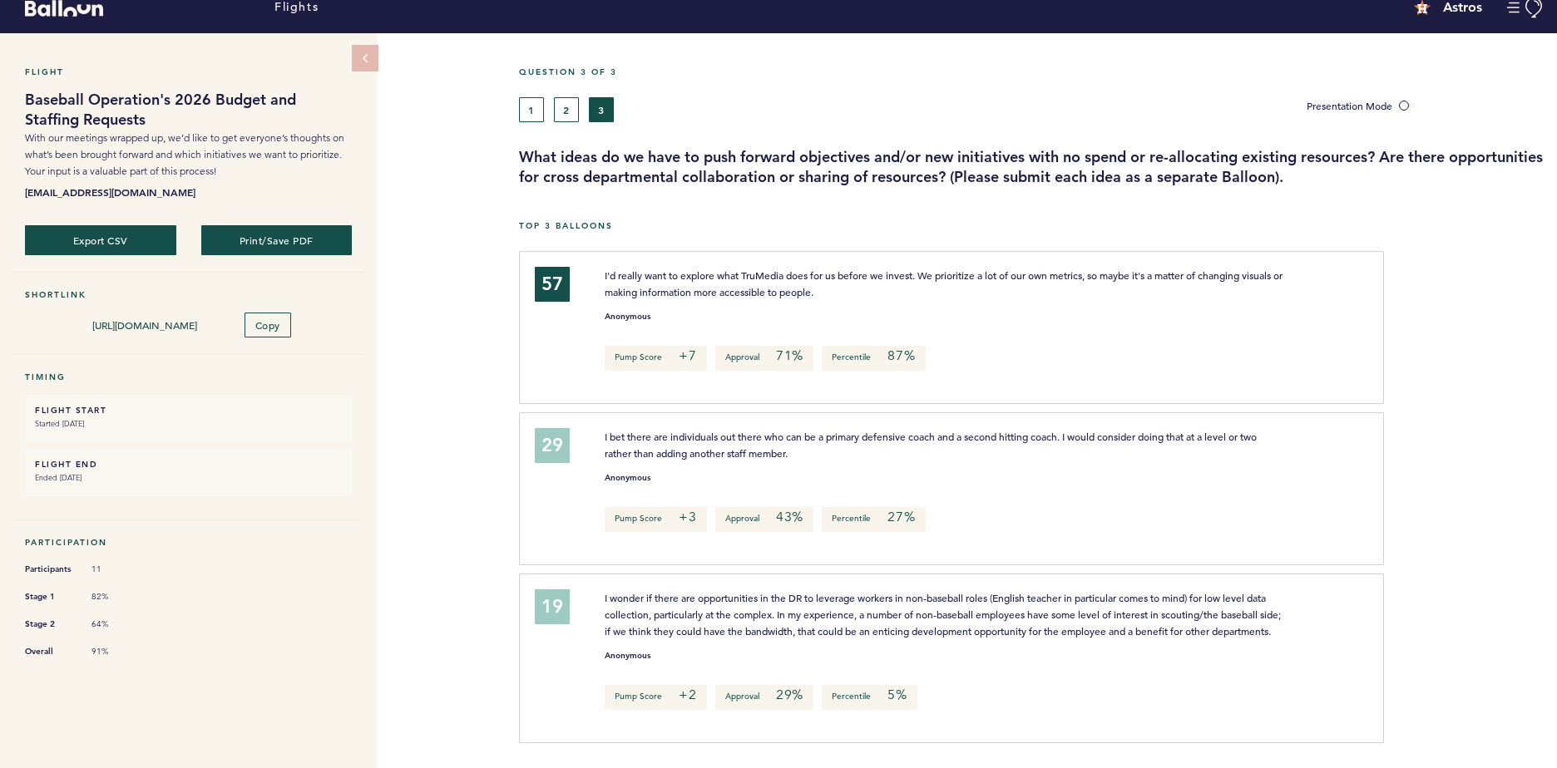
click at [820, 271] on span "I'd really want to explore what TruMedia does for us before we invest. We prior…" at bounding box center [945, 284] width 680 height 30
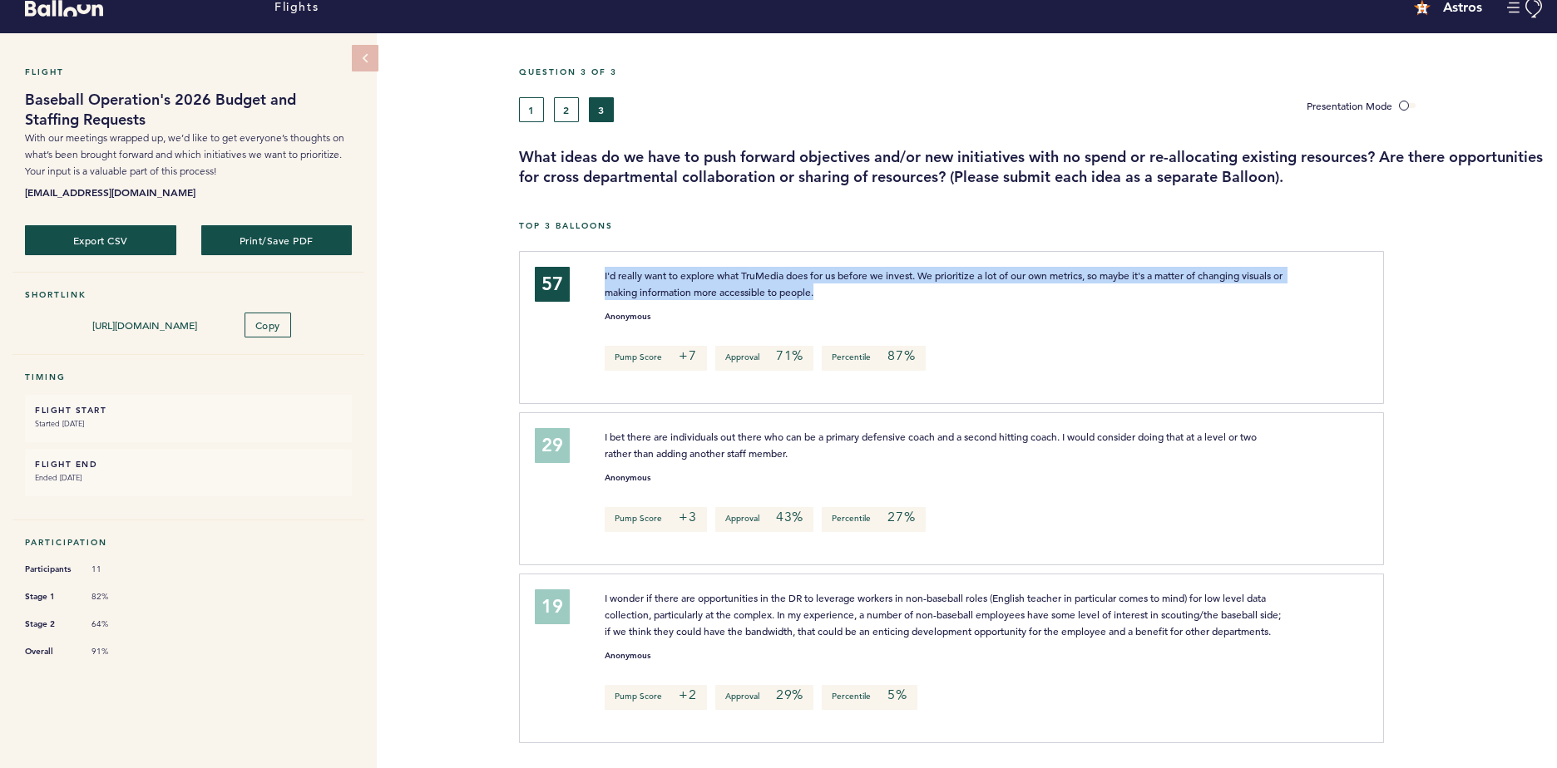
click at [820, 271] on span "I'd really want to explore what TruMedia does for us before we invest. We prior…" at bounding box center [945, 284] width 680 height 30
drag, startPoint x: 820, startPoint y: 271, endPoint x: 744, endPoint y: 266, distance: 75.8
click at [744, 267] on p "I'd really want to explore what TruMedia does for us before we invest. We prior…" at bounding box center [945, 283] width 681 height 33
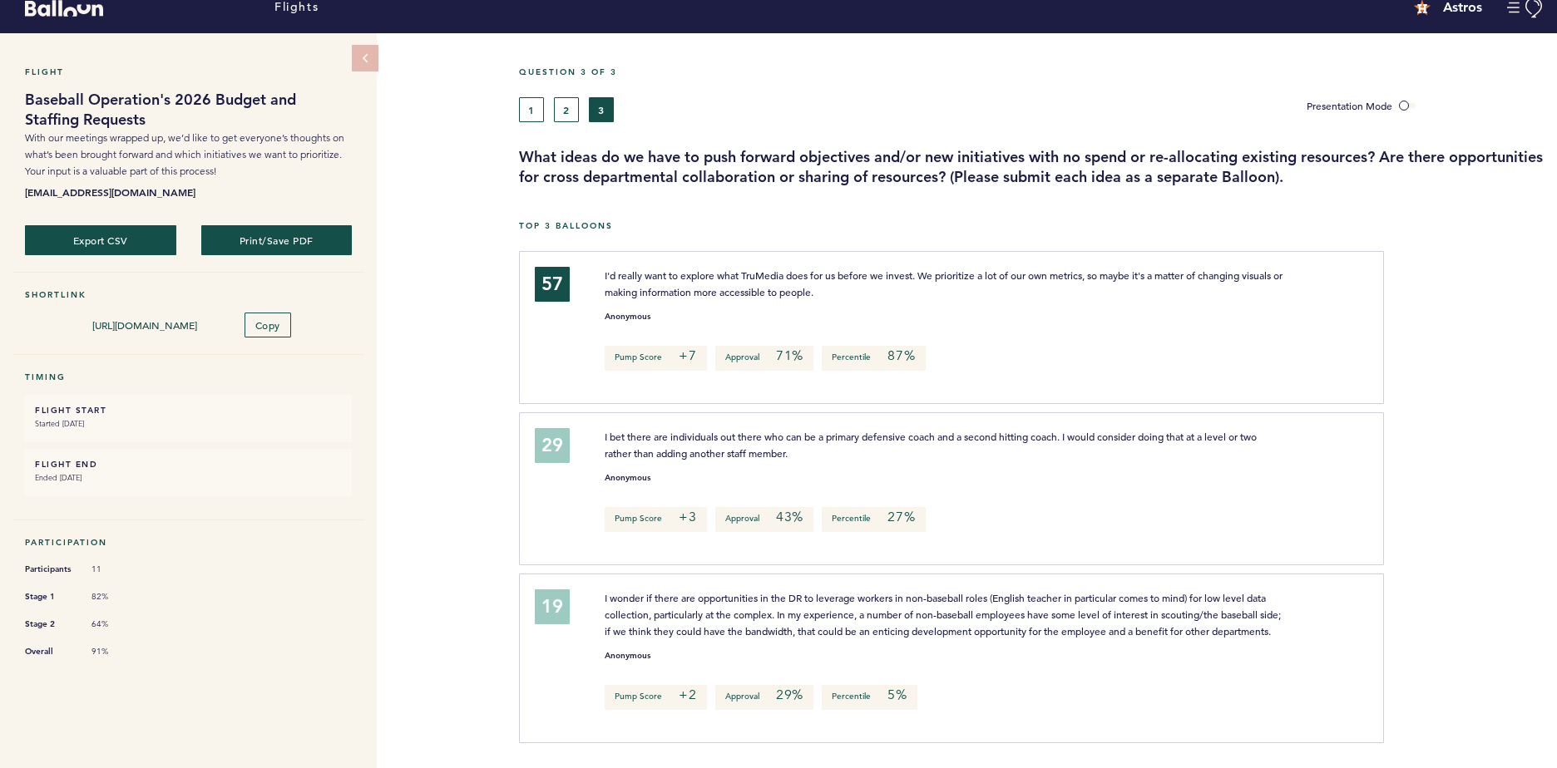
click at [722, 429] on p "I bet there are individuals out there who can be a primary defensive coach and …" at bounding box center [945, 444] width 681 height 33
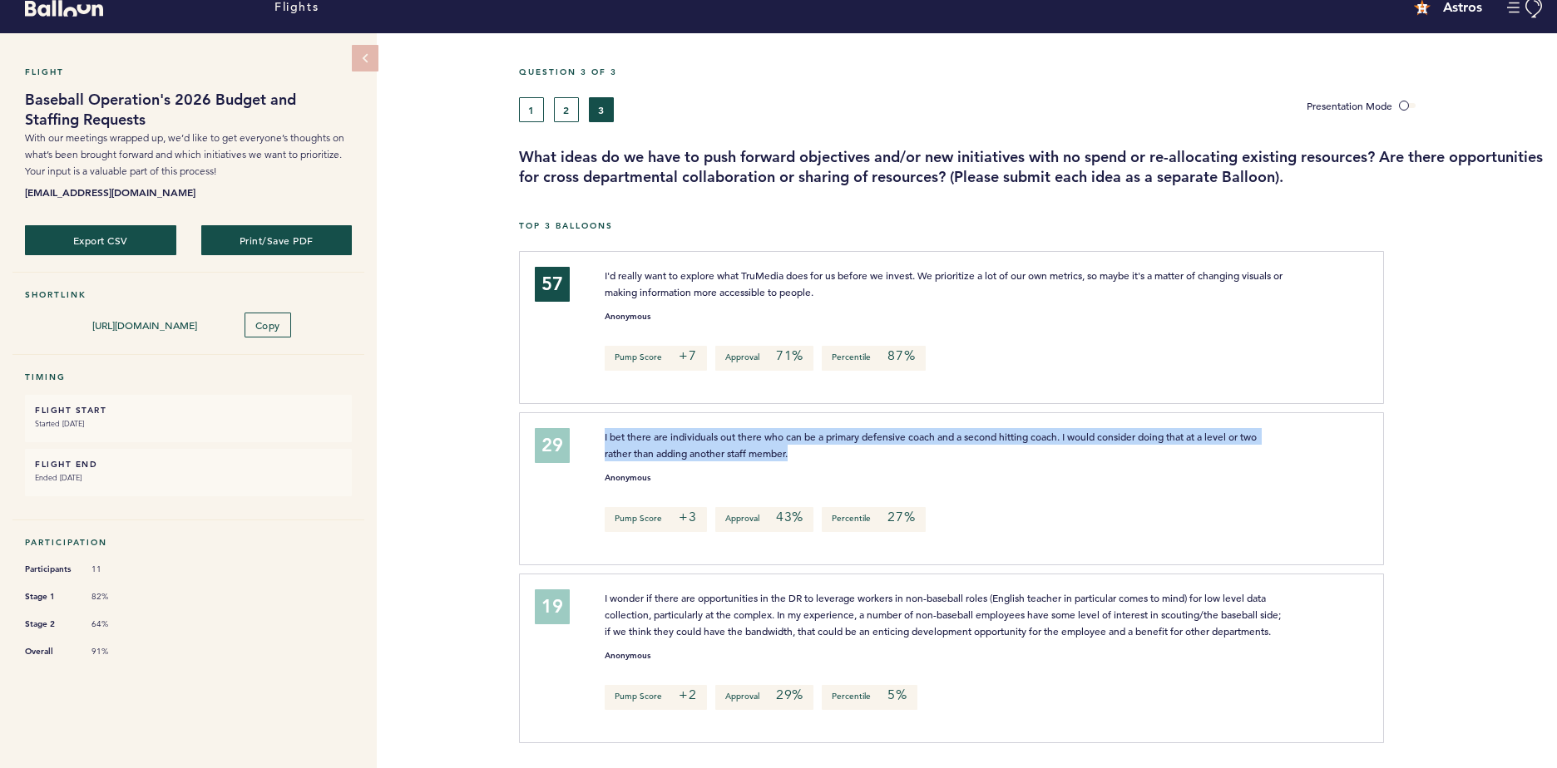
click at [722, 429] on p "I bet there are individuals out there who can be a primary defensive coach and …" at bounding box center [945, 444] width 681 height 33
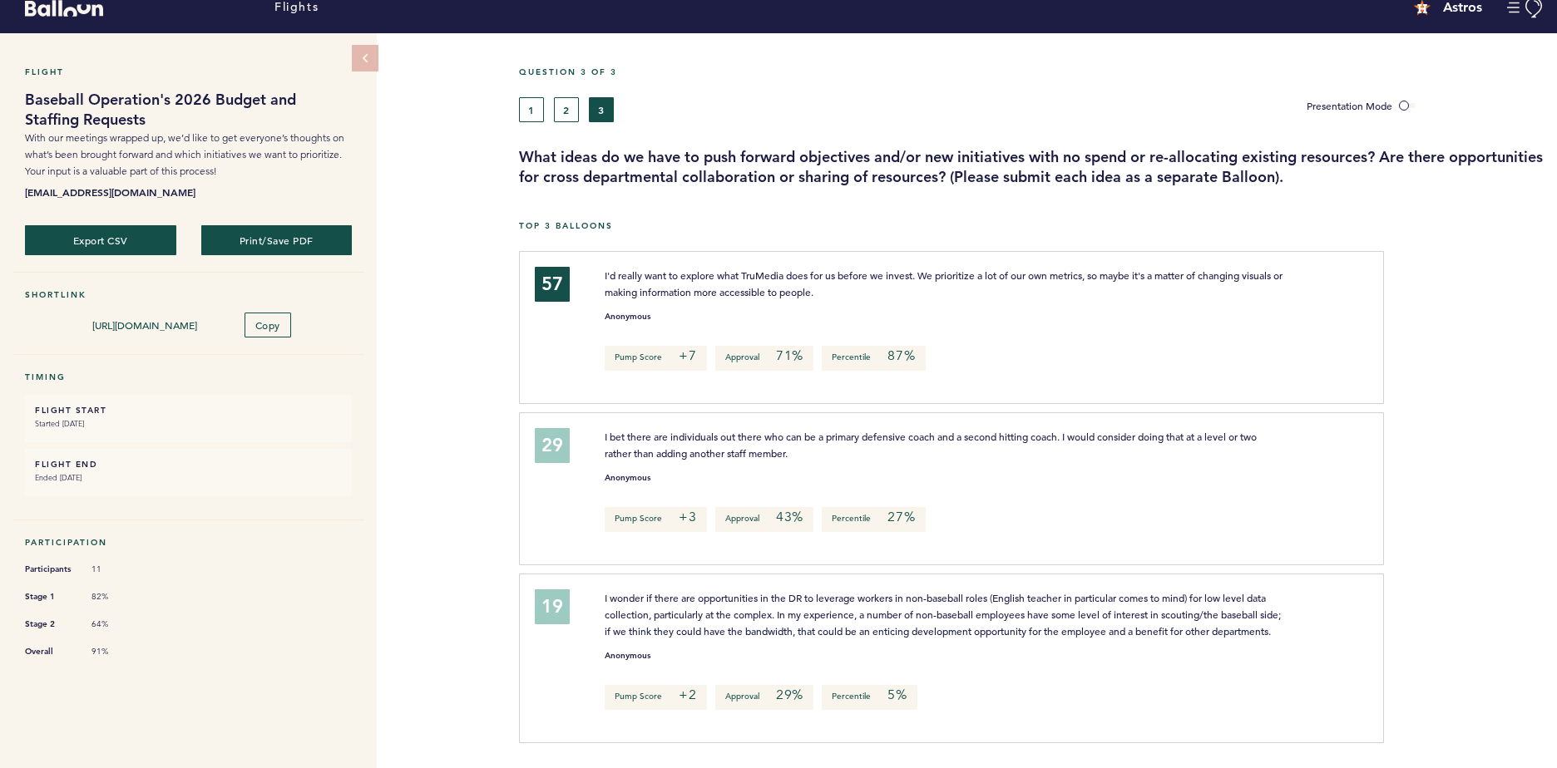
drag, startPoint x: 722, startPoint y: 429, endPoint x: 1080, endPoint y: 475, distance: 361.4
click at [1080, 475] on div "I bet there are individuals out there who can be a primary defensive coach and …" at bounding box center [977, 486] width 770 height 116
drag, startPoint x: 1080, startPoint y: 475, endPoint x: 1075, endPoint y: 522, distance: 47.7
click at [933, 595] on span "I wonder if there are opportunities in the DR to leverage workers in non-baseba…" at bounding box center [944, 614] width 679 height 47
click at [564, 97] on button "2" at bounding box center [566, 109] width 25 height 25
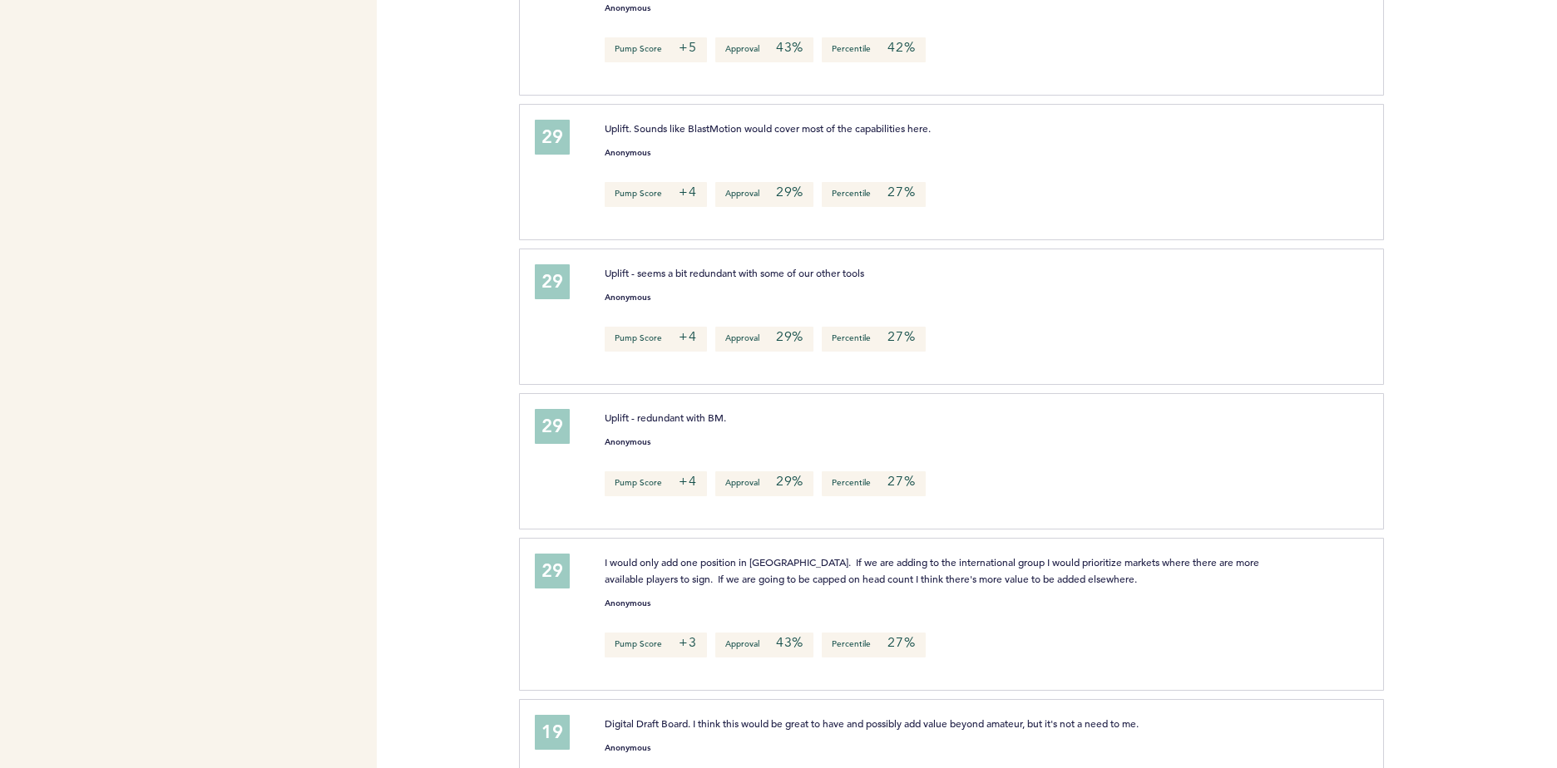
scroll to position [2295, 0]
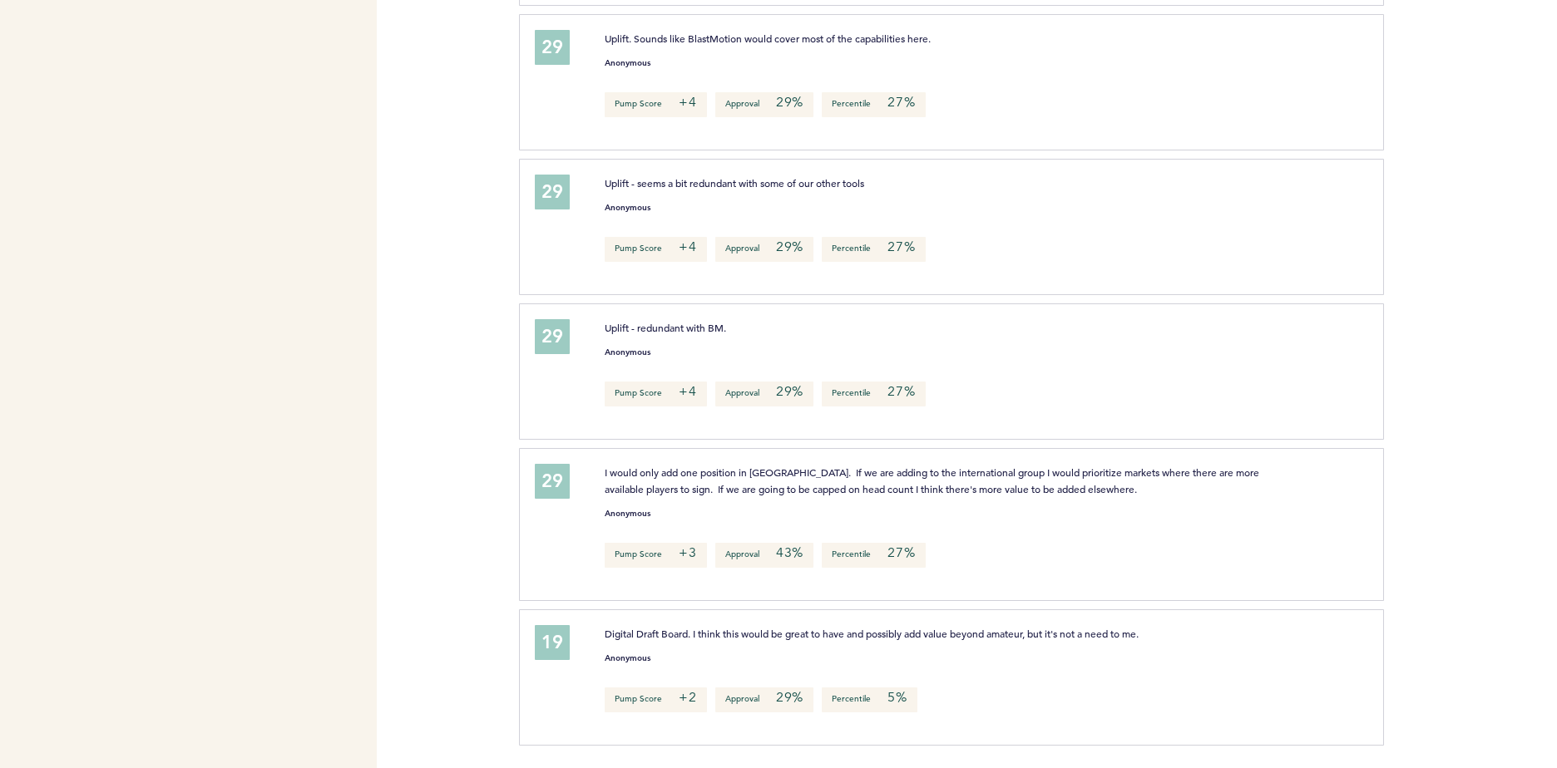
click at [1040, 615] on div "19 Digital Draft Board. I think this would be great to have and possibly add va…" at bounding box center [951, 678] width 865 height 136
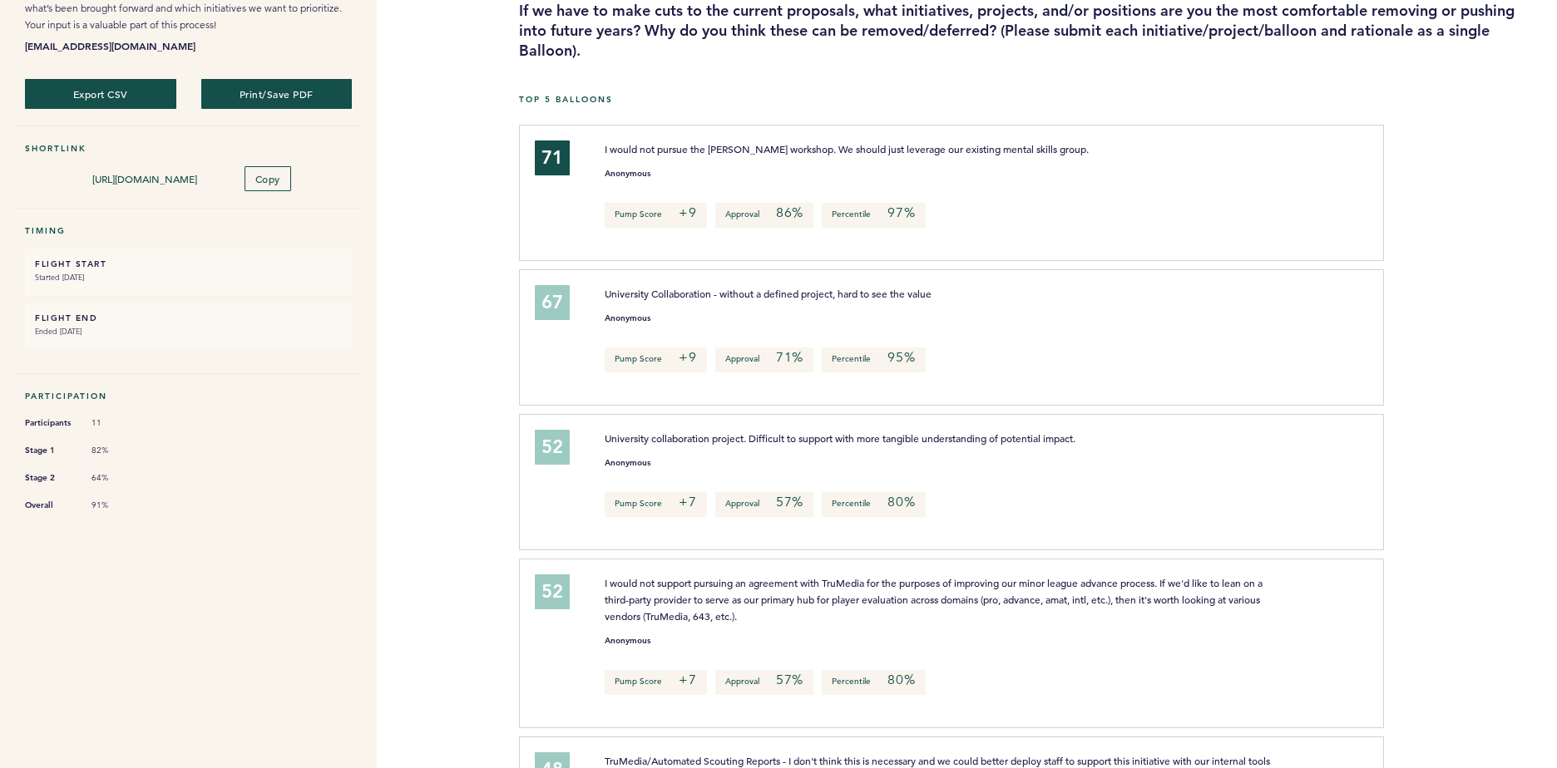
scroll to position [166, 0]
click at [788, 437] on span "University collaboration project. Difficult to support with more tangible under…" at bounding box center [840, 436] width 471 height 13
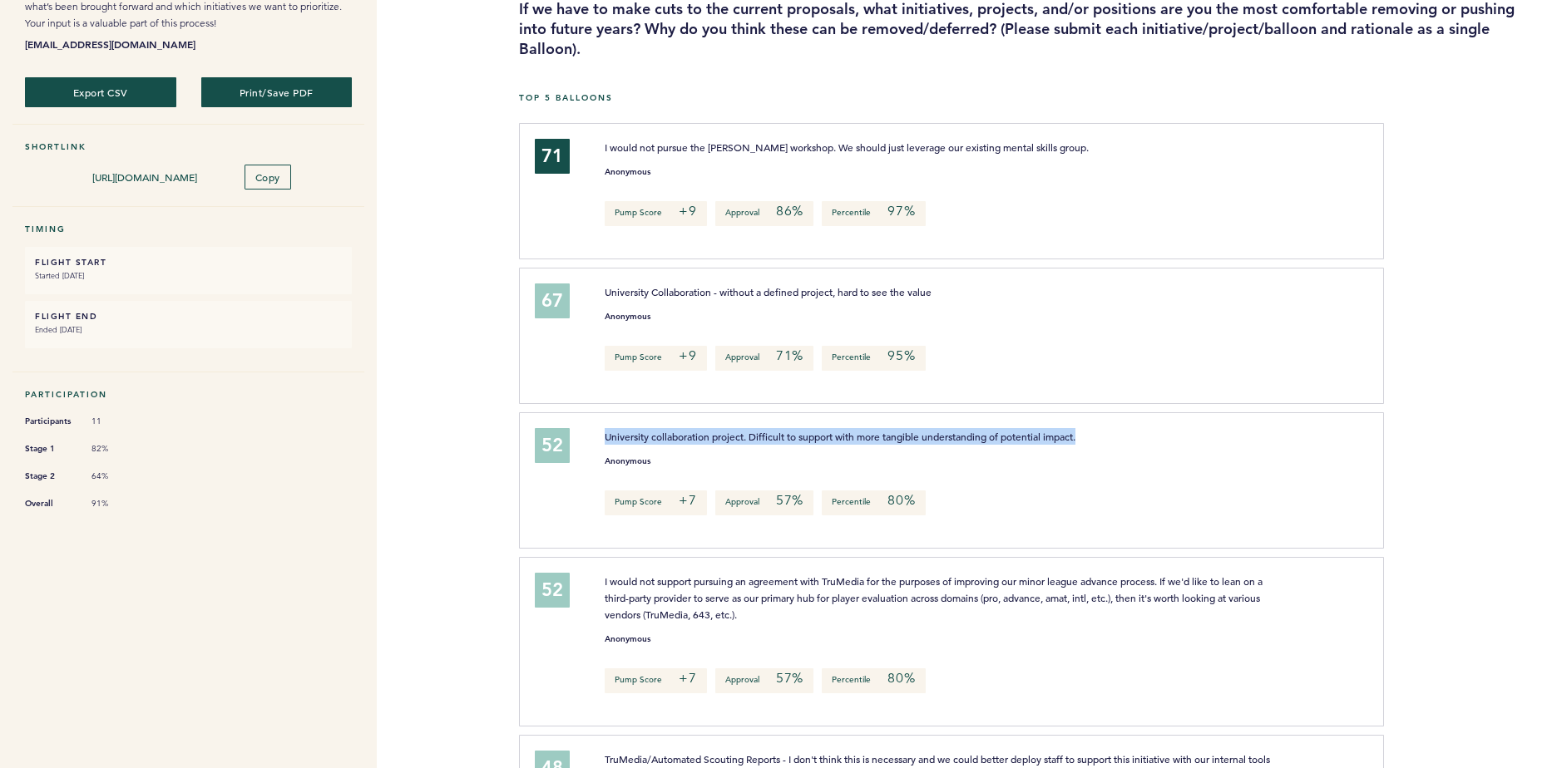
click at [788, 437] on span "University collaboration project. Difficult to support with more tangible under…" at bounding box center [840, 436] width 471 height 13
click at [828, 581] on span "I would not support pursuing an agreement with TruMedia for the purposes of imp…" at bounding box center [935, 598] width 660 height 47
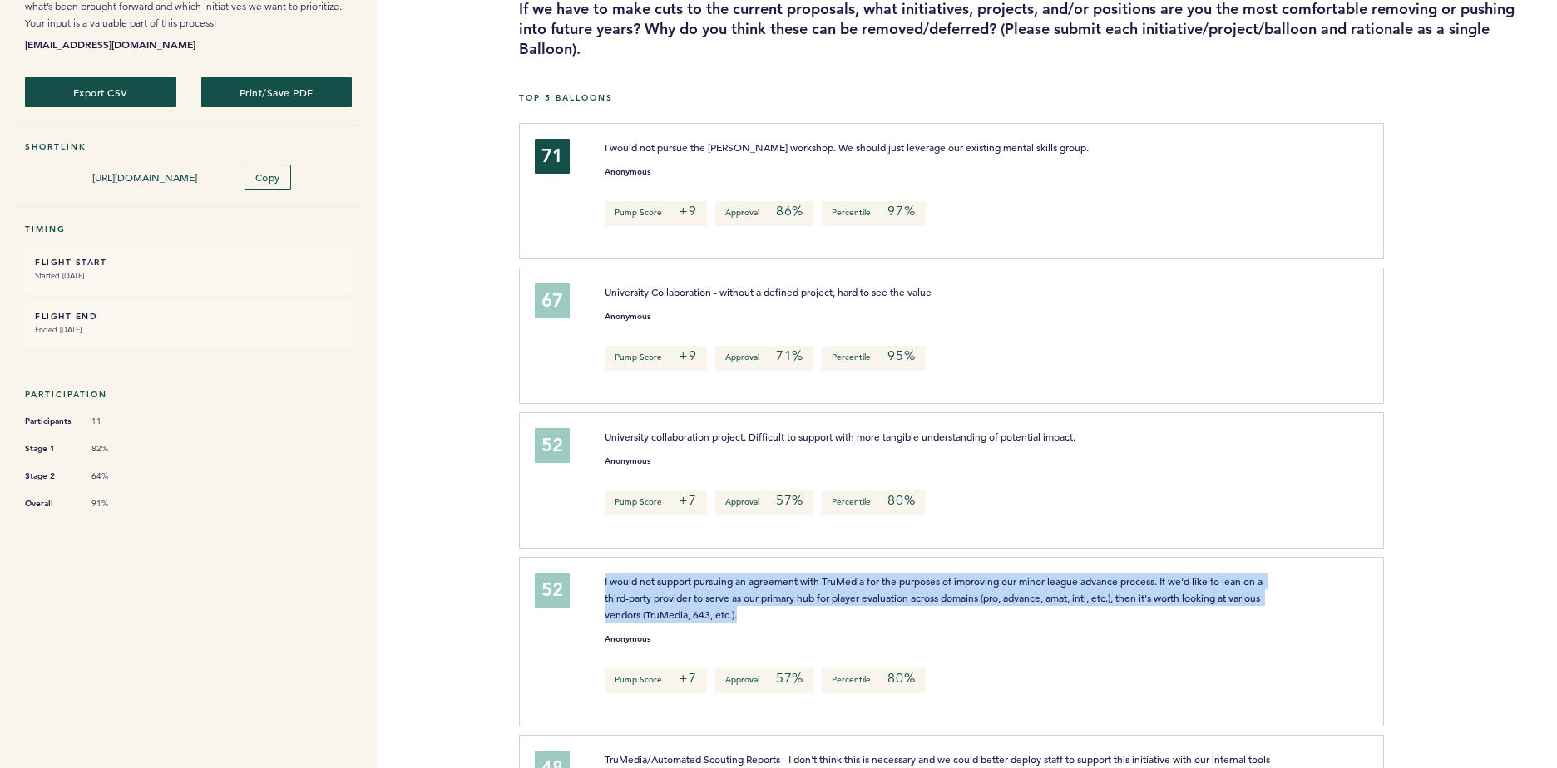
click at [828, 581] on span "I would not support pursuing an agreement with TruMedia for the purposes of imp…" at bounding box center [935, 598] width 660 height 47
drag, startPoint x: 828, startPoint y: 581, endPoint x: 820, endPoint y: 587, distance: 10.0
click at [820, 587] on p "I would not support pursuing an agreement with TruMedia for the purposes of imp…" at bounding box center [945, 598] width 681 height 50
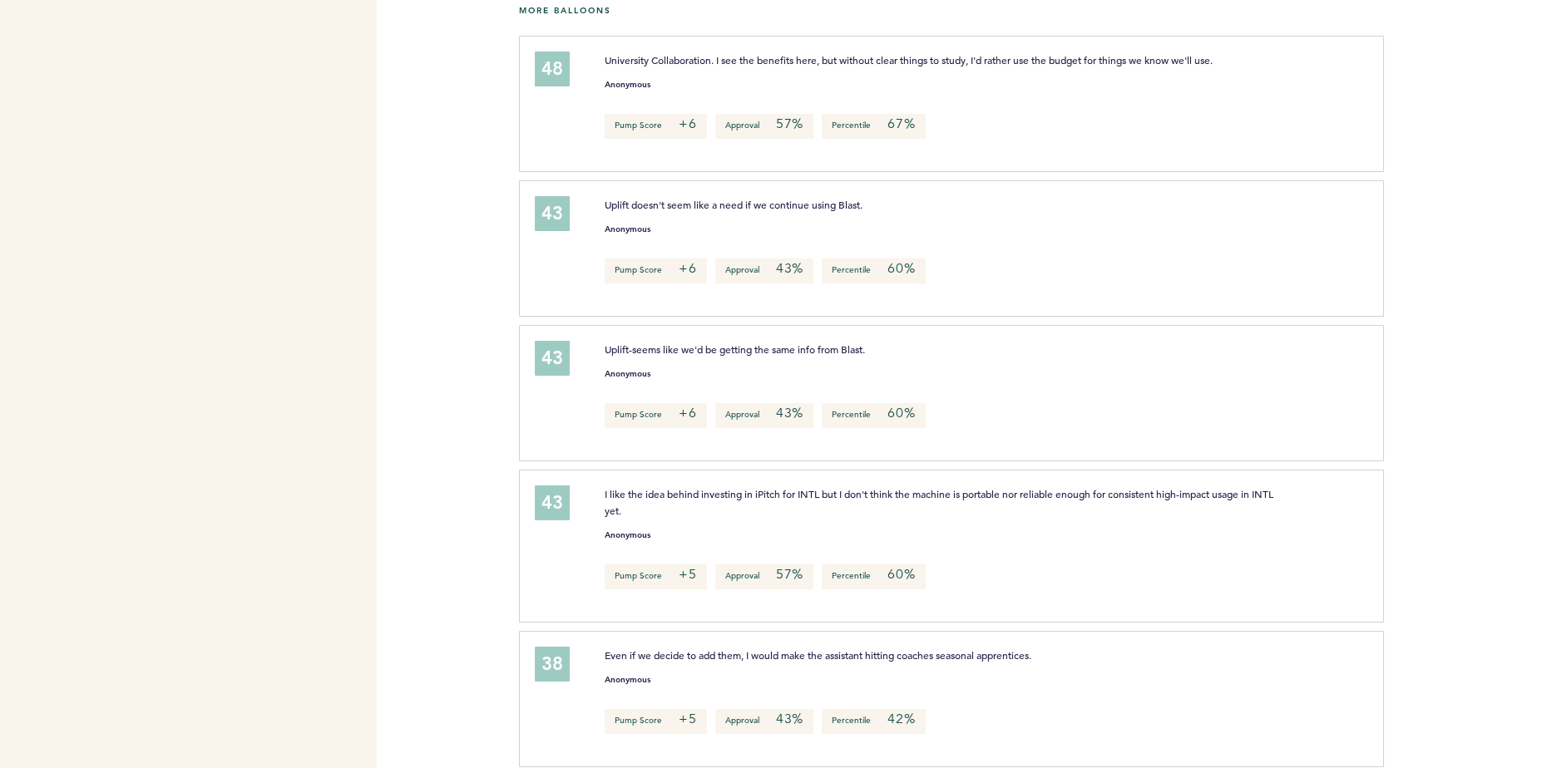
scroll to position [1164, 0]
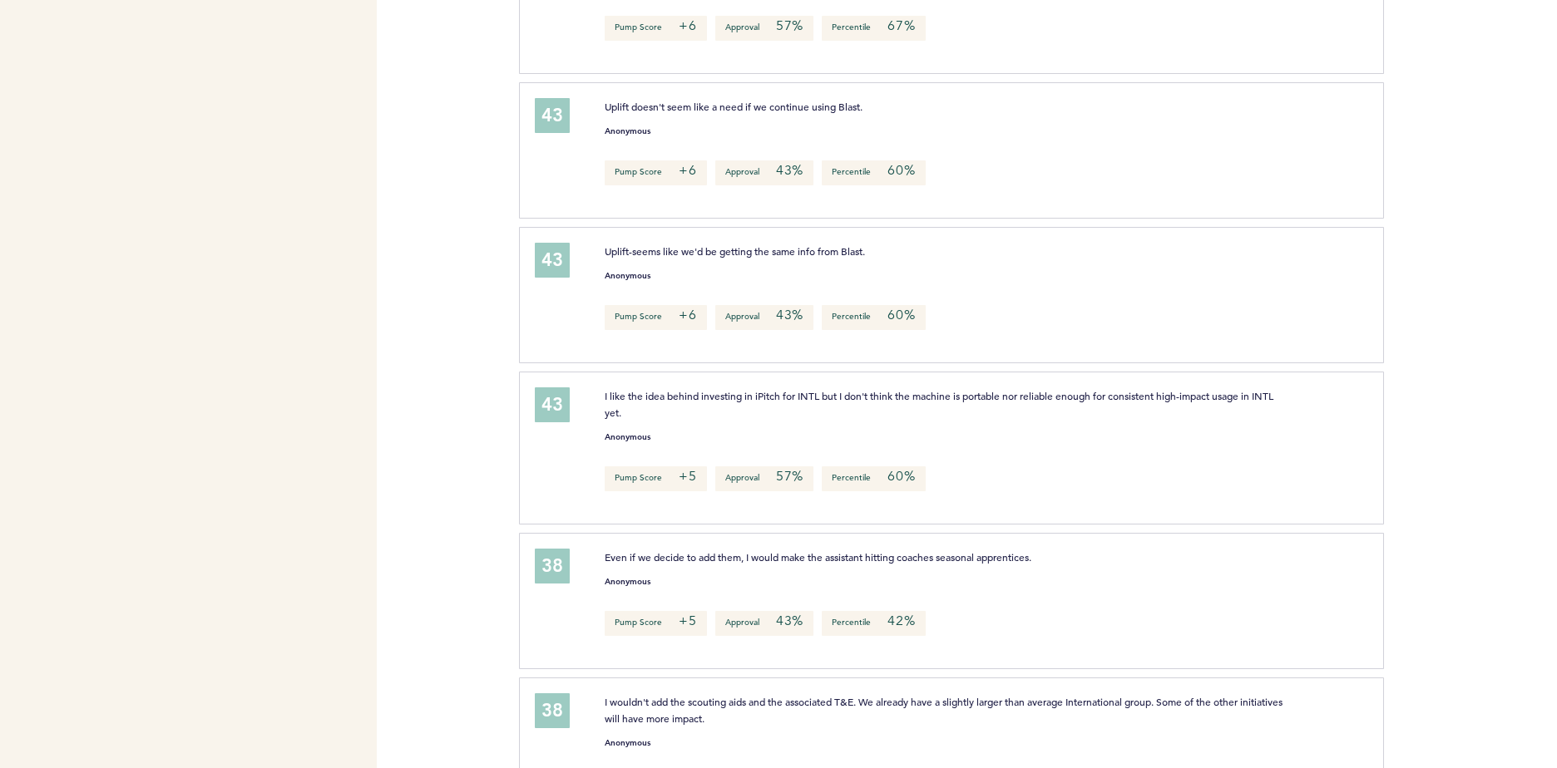
click at [803, 401] on p "I like the idea behind investing in iPitch for INTL but I don't think the machi…" at bounding box center [945, 404] width 681 height 33
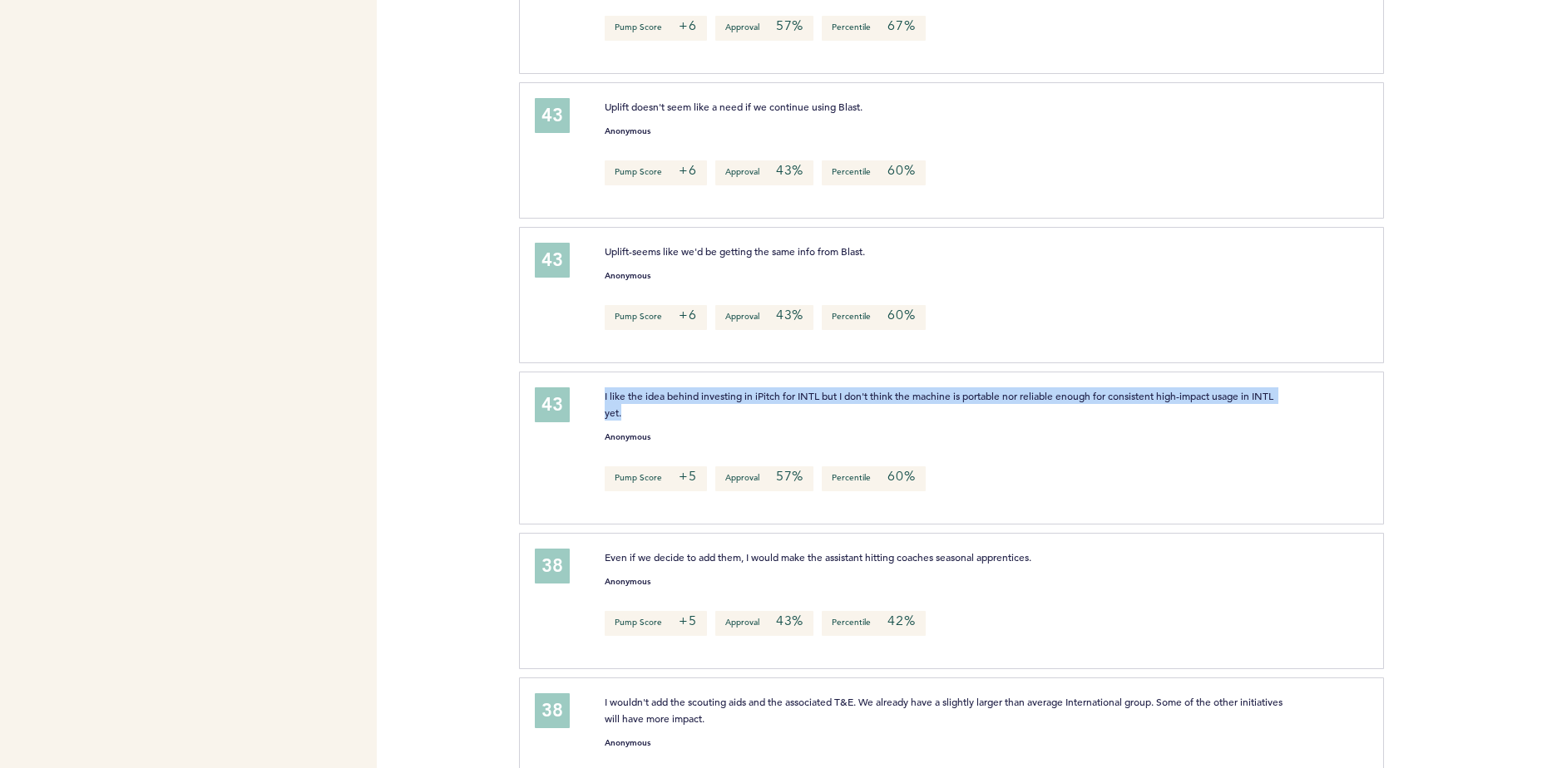
click at [803, 401] on p "I like the idea behind investing in iPitch for INTL but I don't think the machi…" at bounding box center [945, 404] width 681 height 33
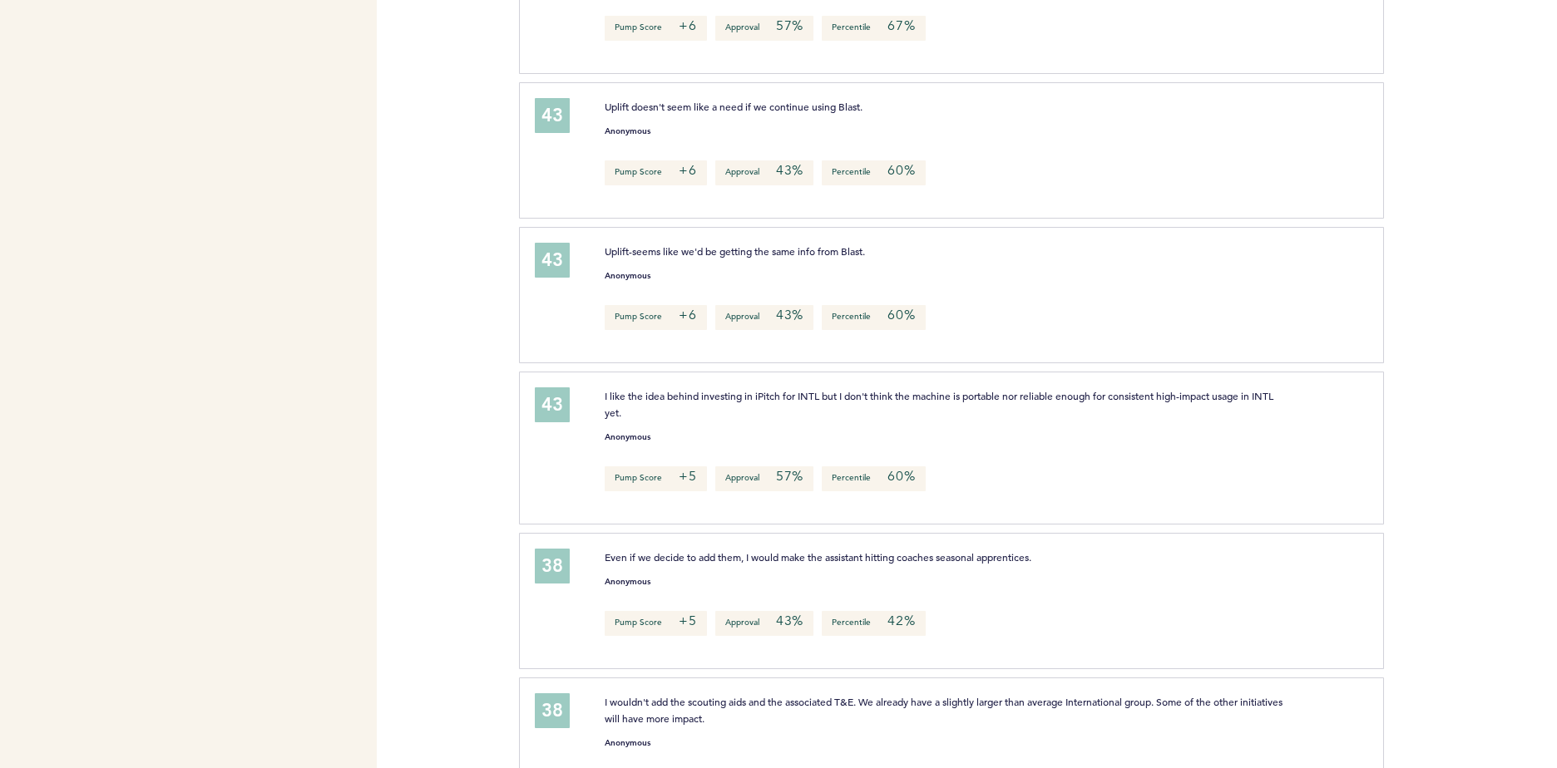
click at [866, 561] on p "Even if we decide to add them, I would make the assistant hitting coaches seaso…" at bounding box center [945, 557] width 681 height 17
click at [907, 731] on div "Anonymous" at bounding box center [977, 739] width 770 height 17
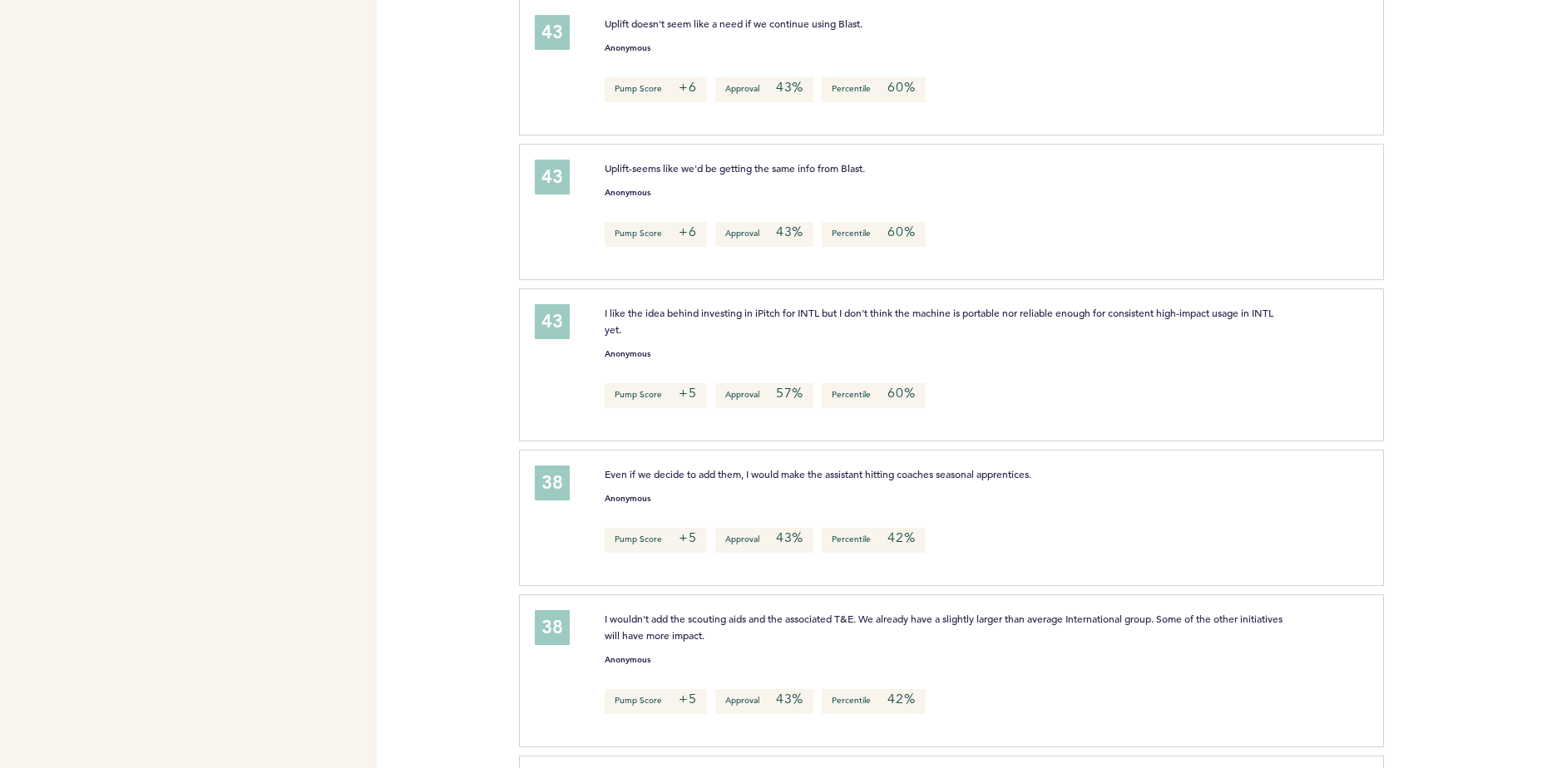
click at [723, 631] on span "I wouldn't add the scouting aids and the associated T&E. We already have a slig…" at bounding box center [945, 627] width 680 height 30
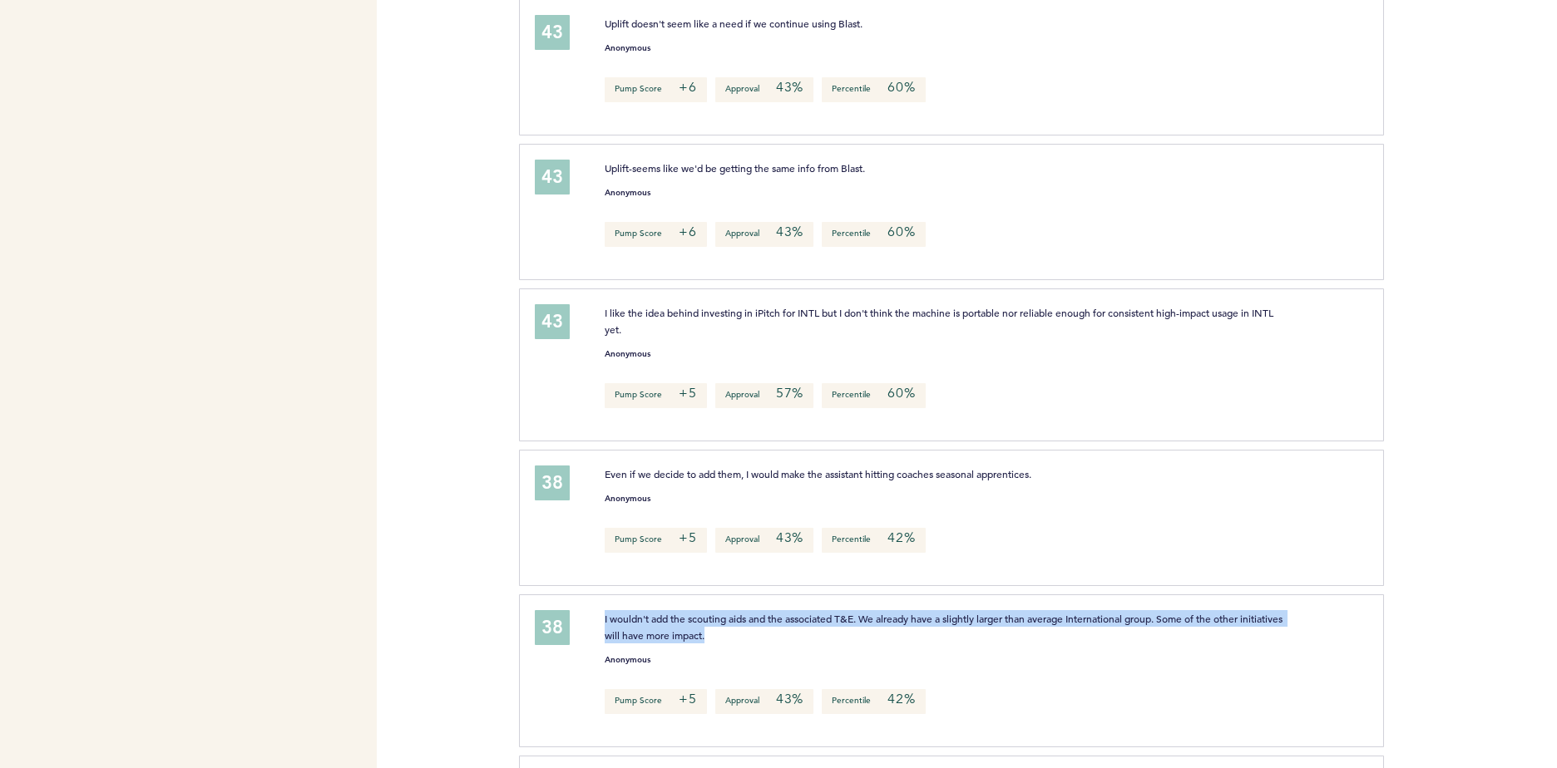
click at [723, 631] on span "I wouldn't add the scouting aids and the associated T&E. We already have a slig…" at bounding box center [945, 627] width 680 height 30
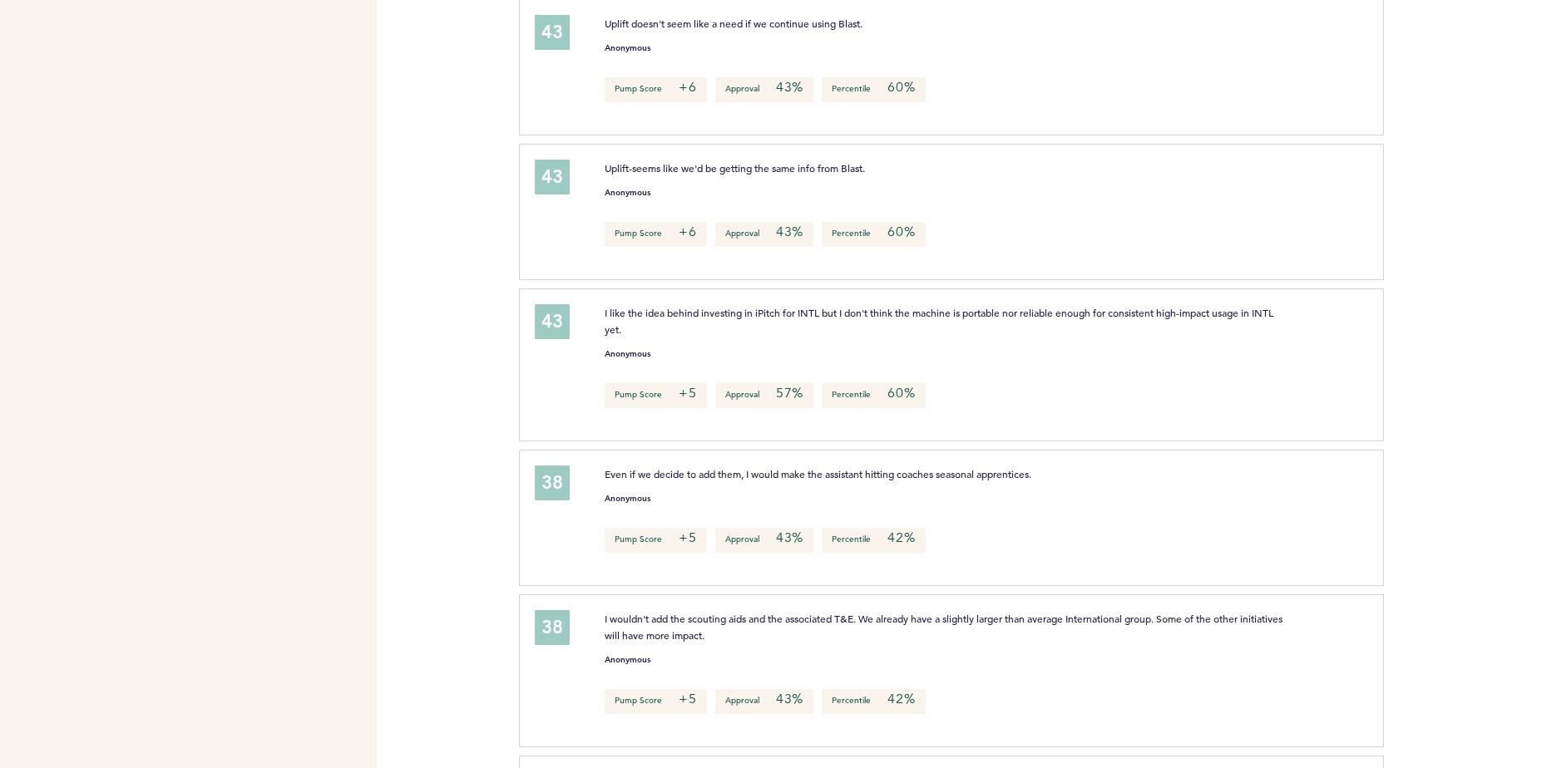
drag, startPoint x: 723, startPoint y: 631, endPoint x: 756, endPoint y: 659, distance: 43.1
click at [756, 659] on div "Anonymous" at bounding box center [977, 656] width 770 height 17
drag, startPoint x: 777, startPoint y: 639, endPoint x: 630, endPoint y: 609, distance: 149.4
click at [630, 610] on p "I wouldn't add the scouting aids and the associated T&E. We already have a slig…" at bounding box center [945, 626] width 681 height 33
click at [1229, 669] on div "I wouldn't add the scouting aids and the associated T&E. We already have a slig…" at bounding box center [977, 668] width 770 height 116
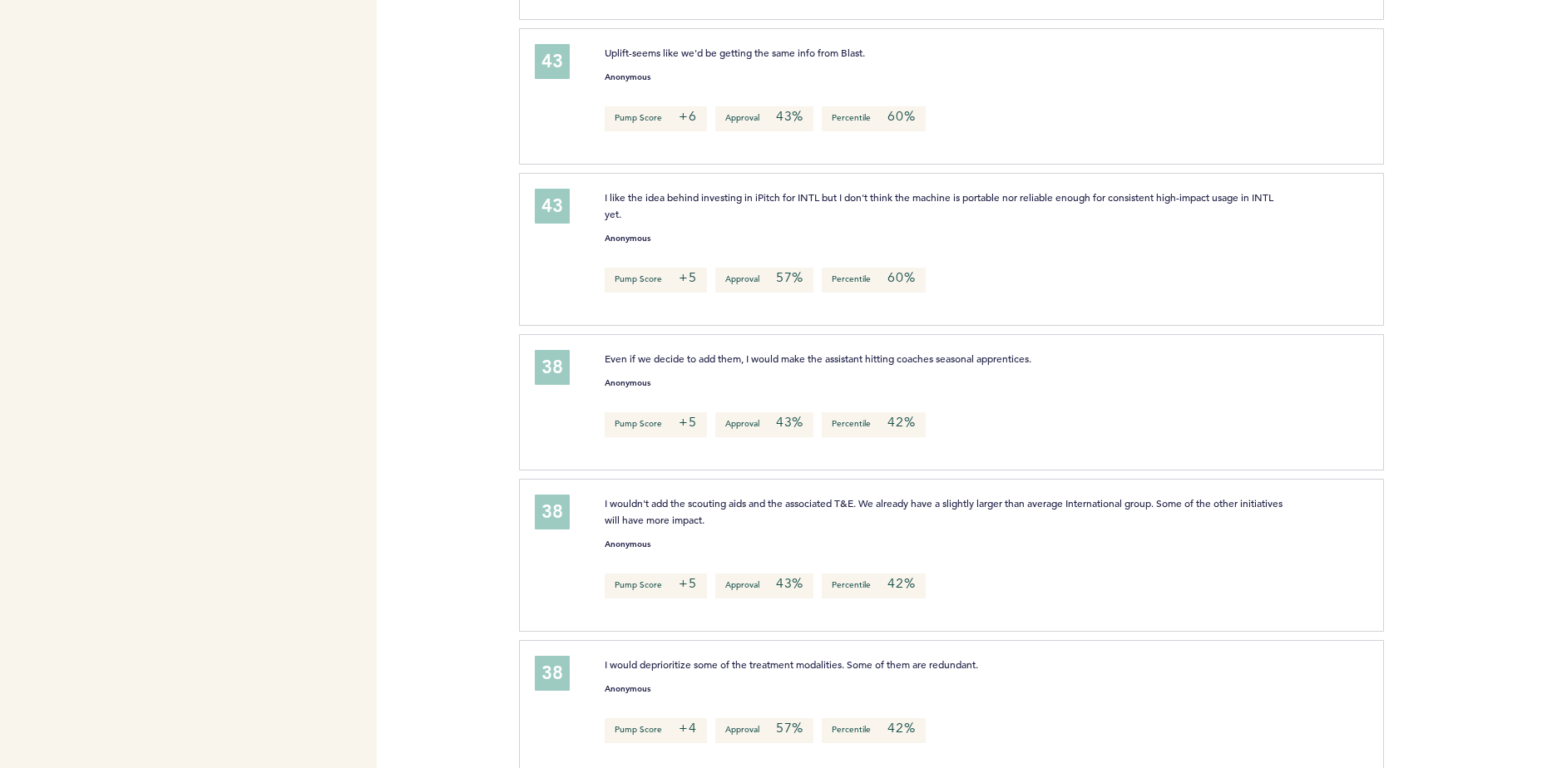
scroll to position [1580, 0]
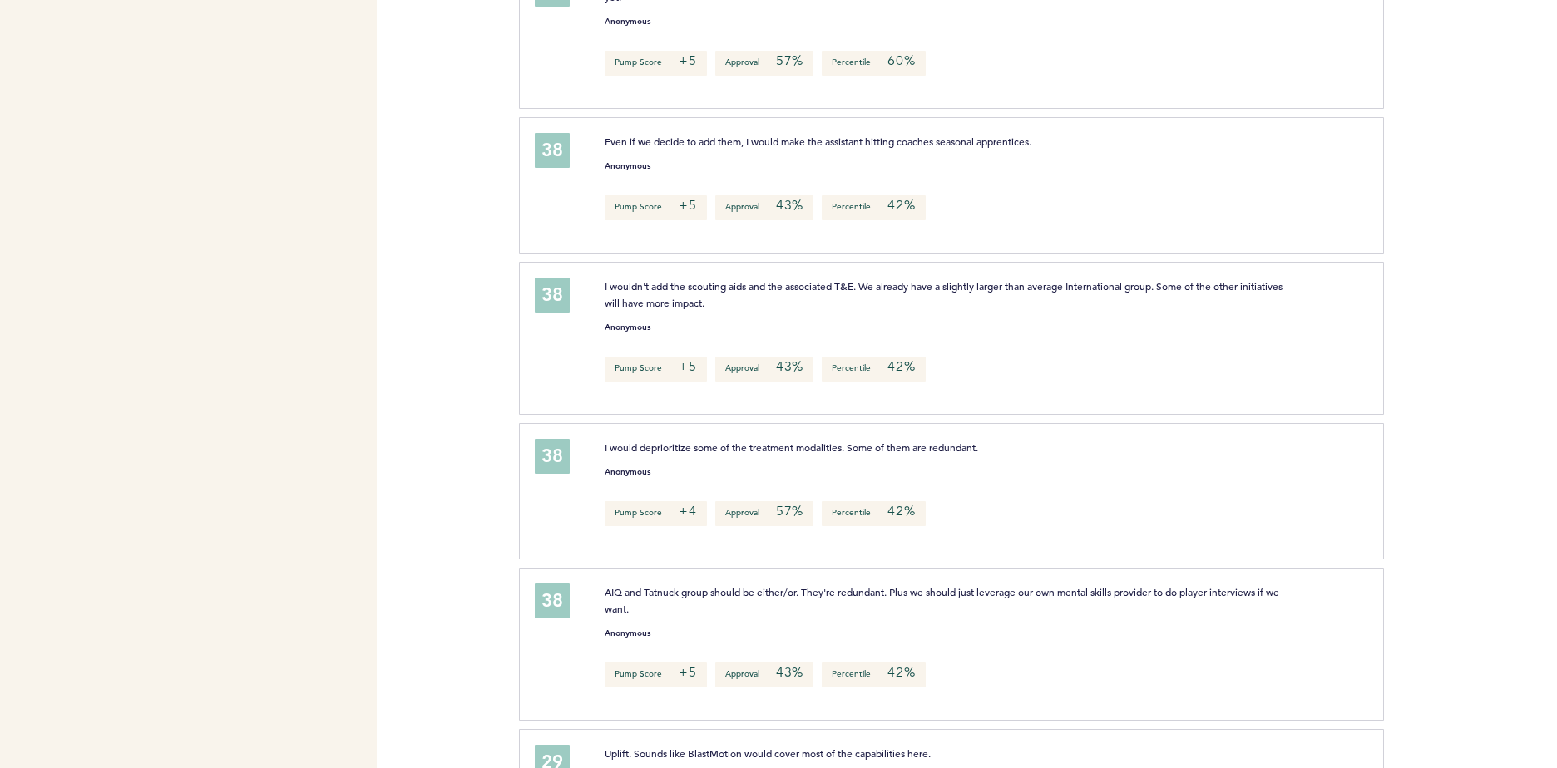
click at [890, 442] on span "I would deprioritize some of the treatment modalities. Some of them are redunda…" at bounding box center [791, 447] width 373 height 13
click at [1015, 675] on div "Pump Score +5 Approval 43% Percentile 42%" at bounding box center [977, 675] width 770 height 25
click at [1001, 586] on span "AIQ and Tatnuck group should be either/or. They're redundant. Plus we should ju…" at bounding box center [943, 601] width 677 height 30
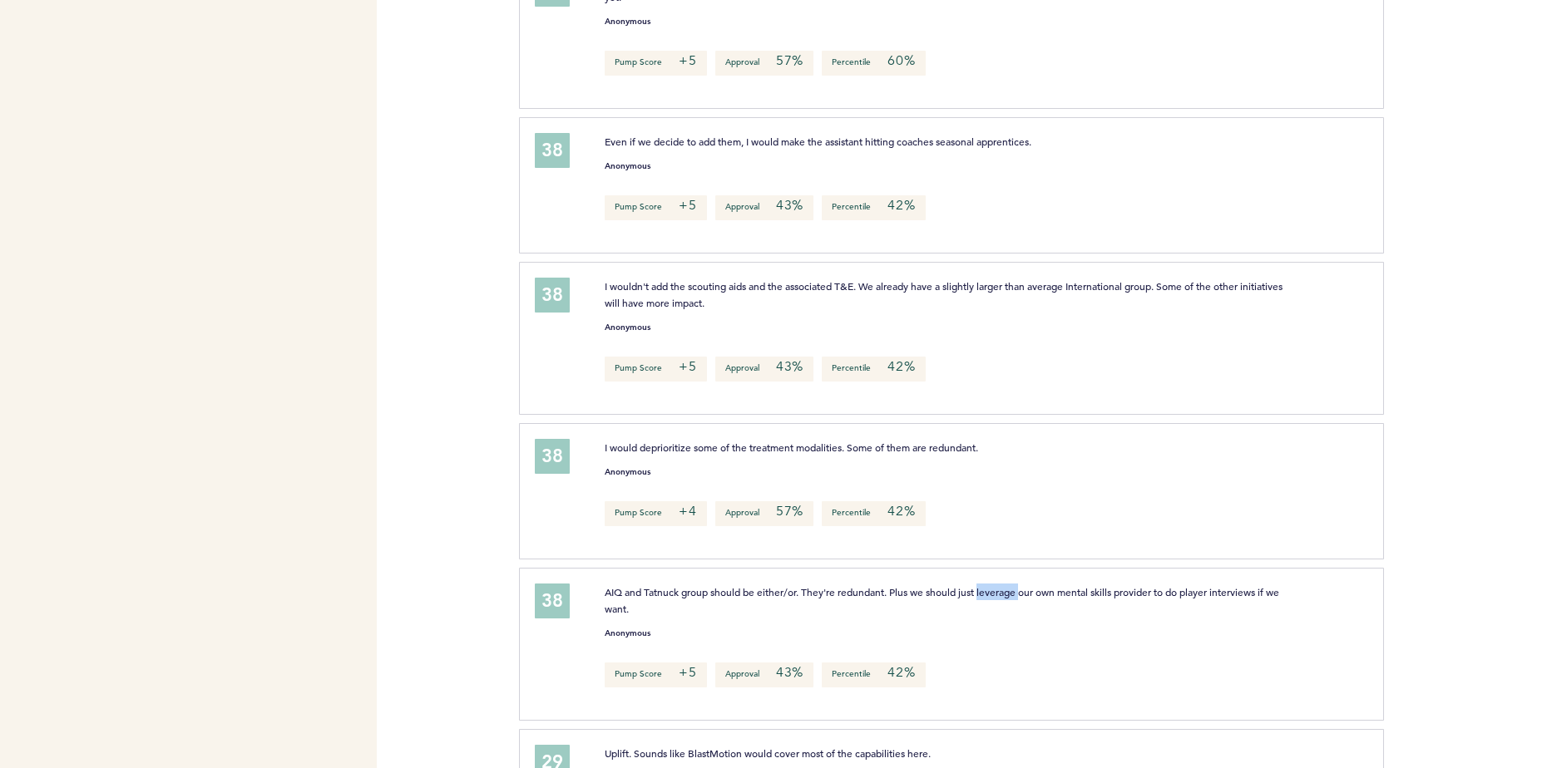
click at [1001, 586] on span "AIQ and Tatnuck group should be either/or. They're redundant. Plus we should ju…" at bounding box center [943, 601] width 677 height 30
drag, startPoint x: 1001, startPoint y: 586, endPoint x: 991, endPoint y: 650, distance: 64.0
click at [991, 650] on div "AIQ and Tatnuck group should be either/or. They're redundant. Plus we should ju…" at bounding box center [977, 642] width 770 height 116
drag, startPoint x: 825, startPoint y: 596, endPoint x: 630, endPoint y: 586, distance: 194.9
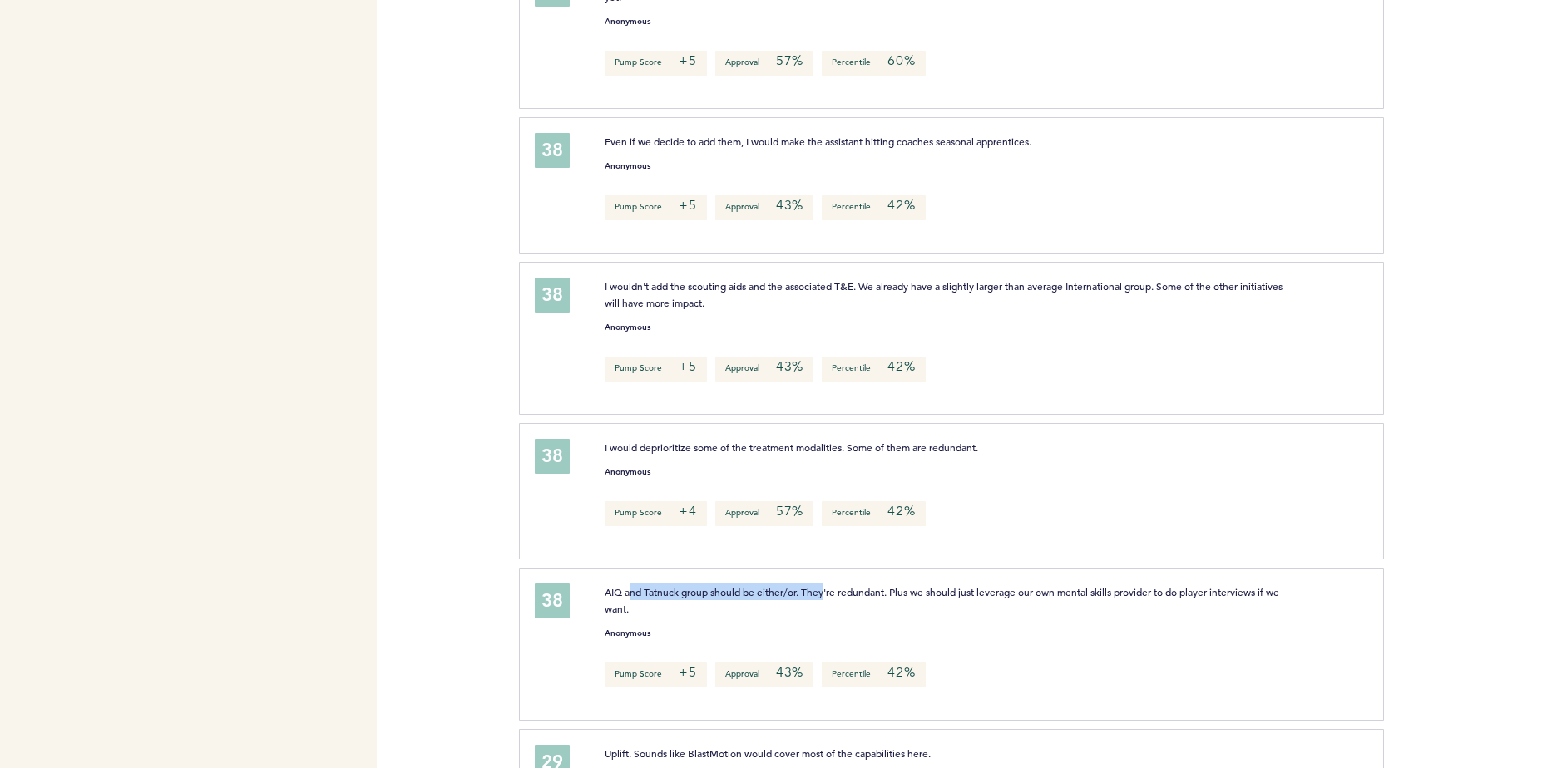
click at [630, 586] on p "AIQ and Tatnuck group should be either/or. They're redundant. Plus we should ju…" at bounding box center [945, 600] width 681 height 33
click at [1192, 580] on div "38 AIQ and Tatnuck group should be either/or. They're redundant. Plus we should…" at bounding box center [951, 644] width 865 height 153
click at [1166, 597] on p "AIQ and Tatnuck group should be either/or. They're redundant. Plus we should ju…" at bounding box center [945, 600] width 681 height 33
click at [1165, 591] on span "AIQ and Tatnuck group should be either/or. They're redundant. Plus we should ju…" at bounding box center [943, 601] width 677 height 30
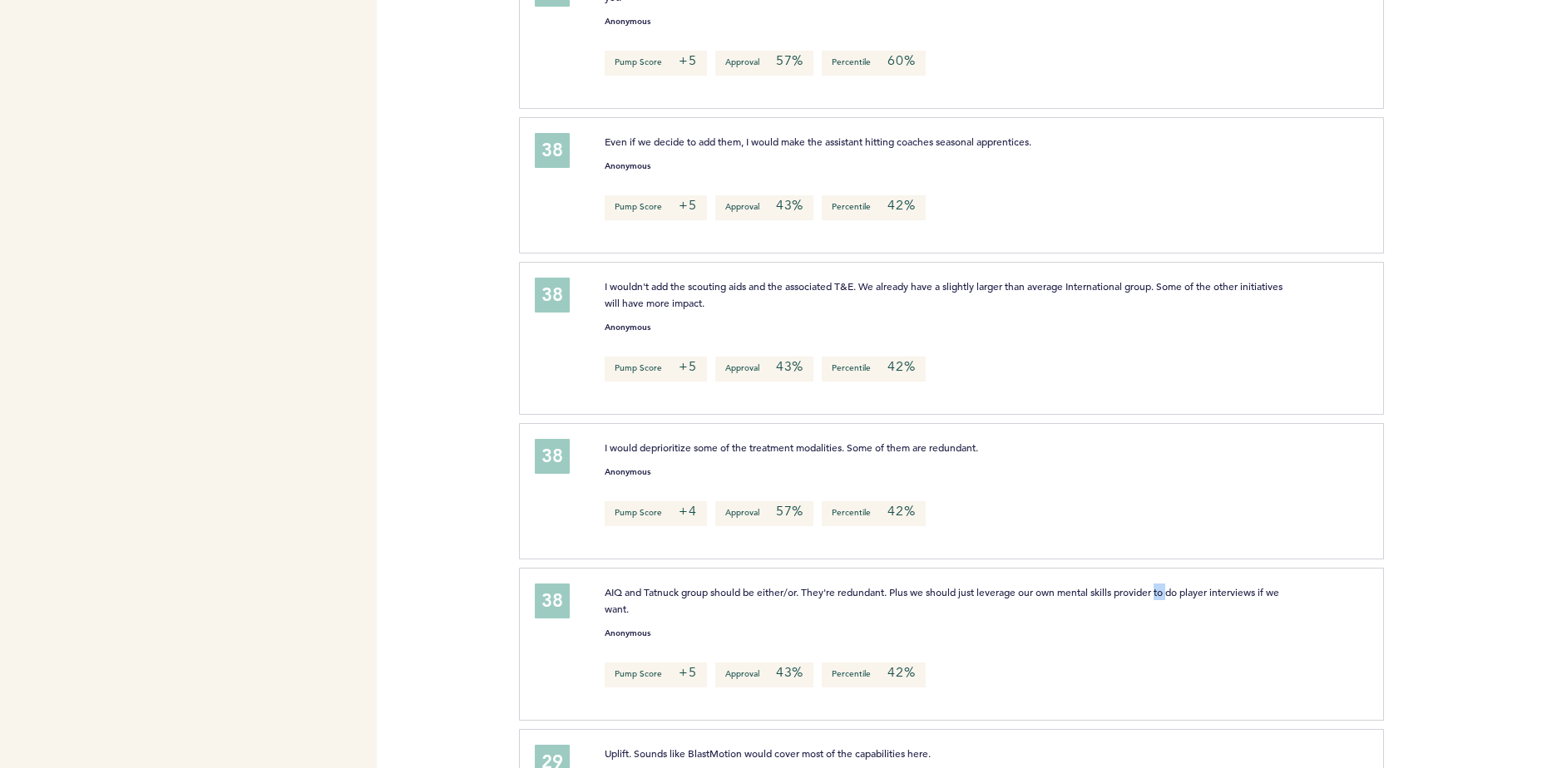
click at [1165, 591] on span "AIQ and Tatnuck group should be either/or. They're redundant. Plus we should ju…" at bounding box center [943, 601] width 677 height 30
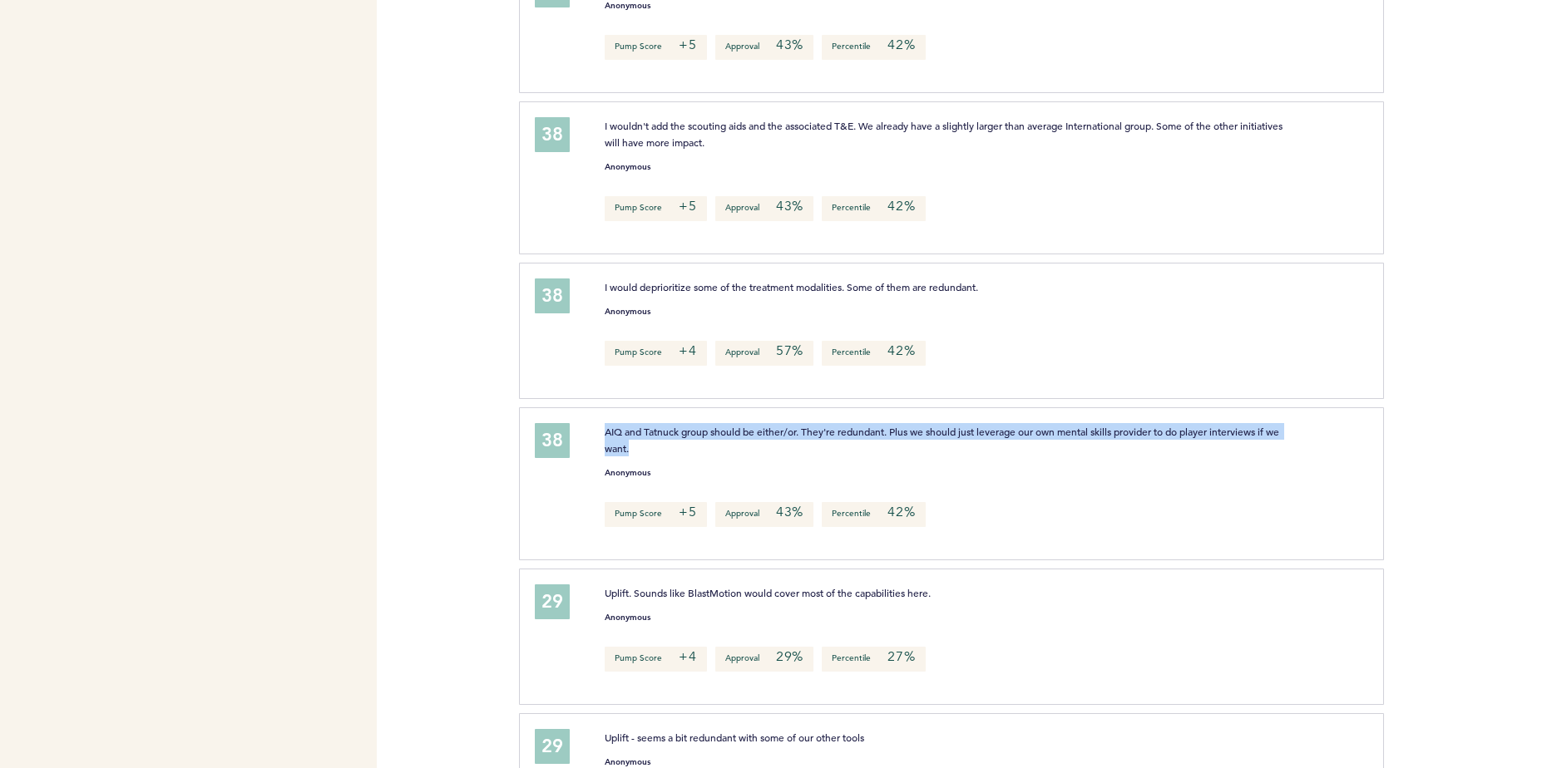
scroll to position [1747, 0]
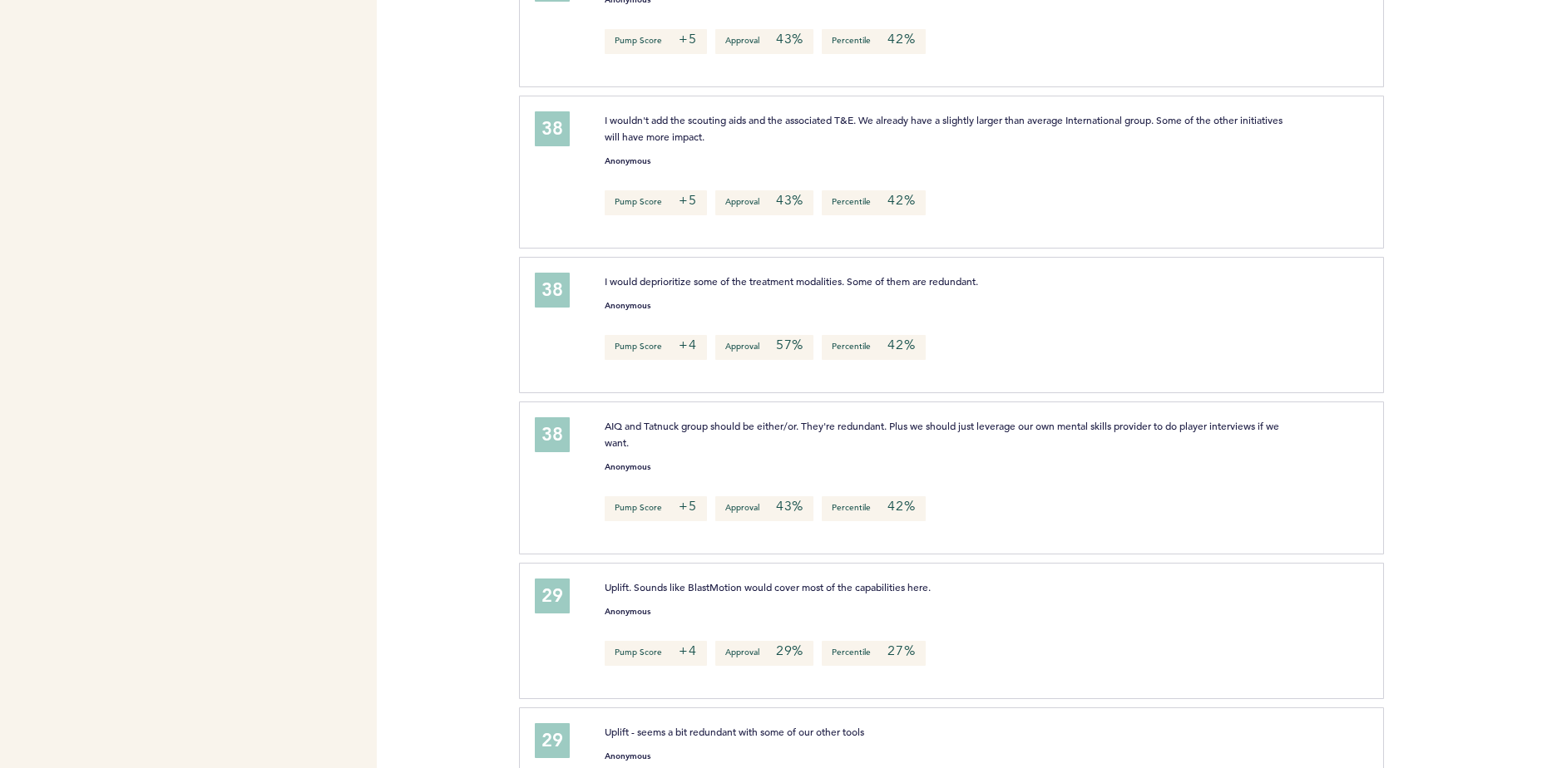
click at [902, 603] on div "Anonymous" at bounding box center [977, 608] width 770 height 17
click at [901, 585] on span "Uplift. Sounds like BlastMotion would cover most of the capabilities here." at bounding box center [768, 587] width 326 height 13
drag, startPoint x: 901, startPoint y: 585, endPoint x: 1037, endPoint y: 711, distance: 186.0
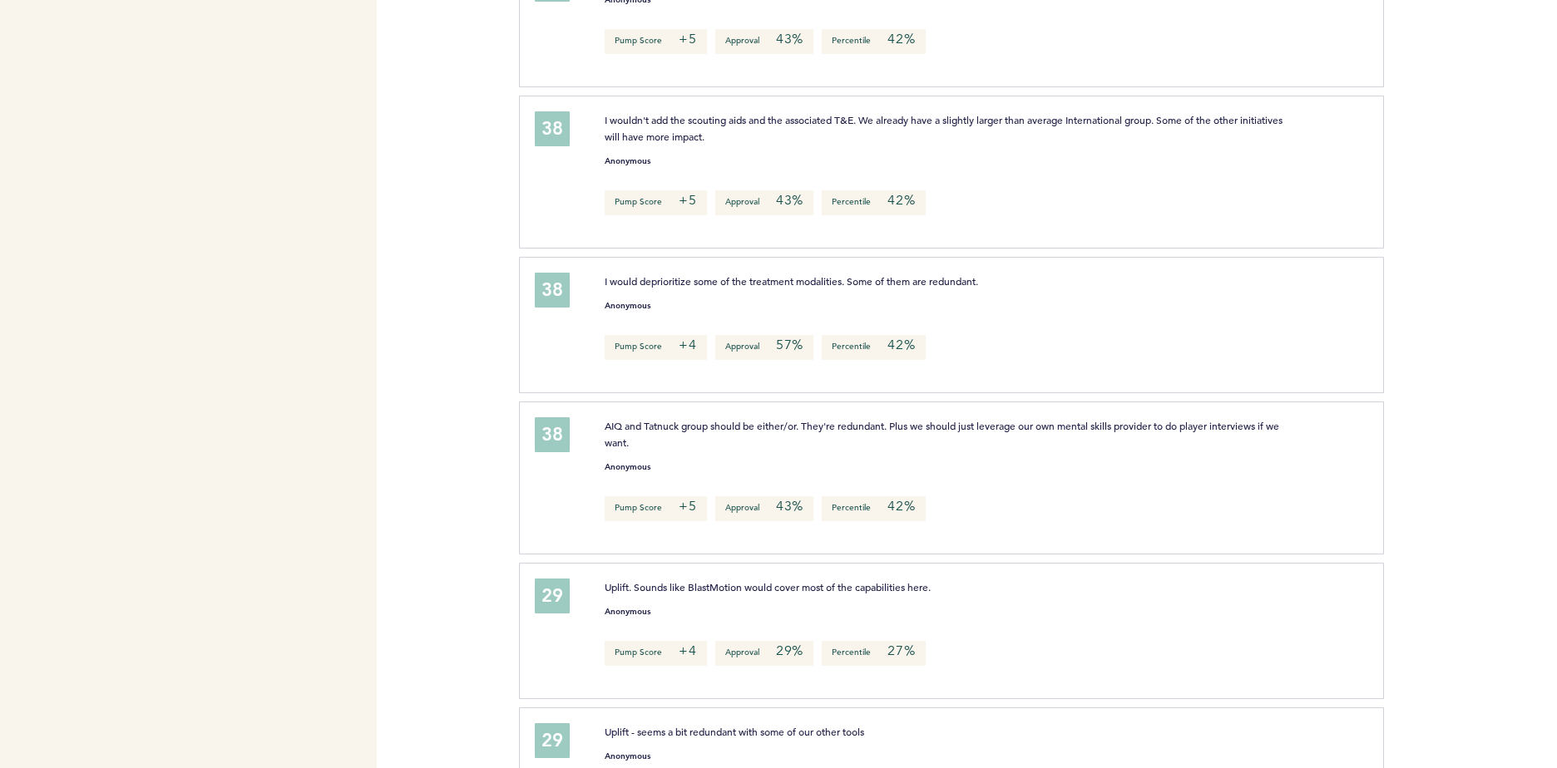
click at [1038, 713] on div "29 Uplift - seems a bit redundant with some of our other tools Anonymous Pump S…" at bounding box center [951, 776] width 865 height 136
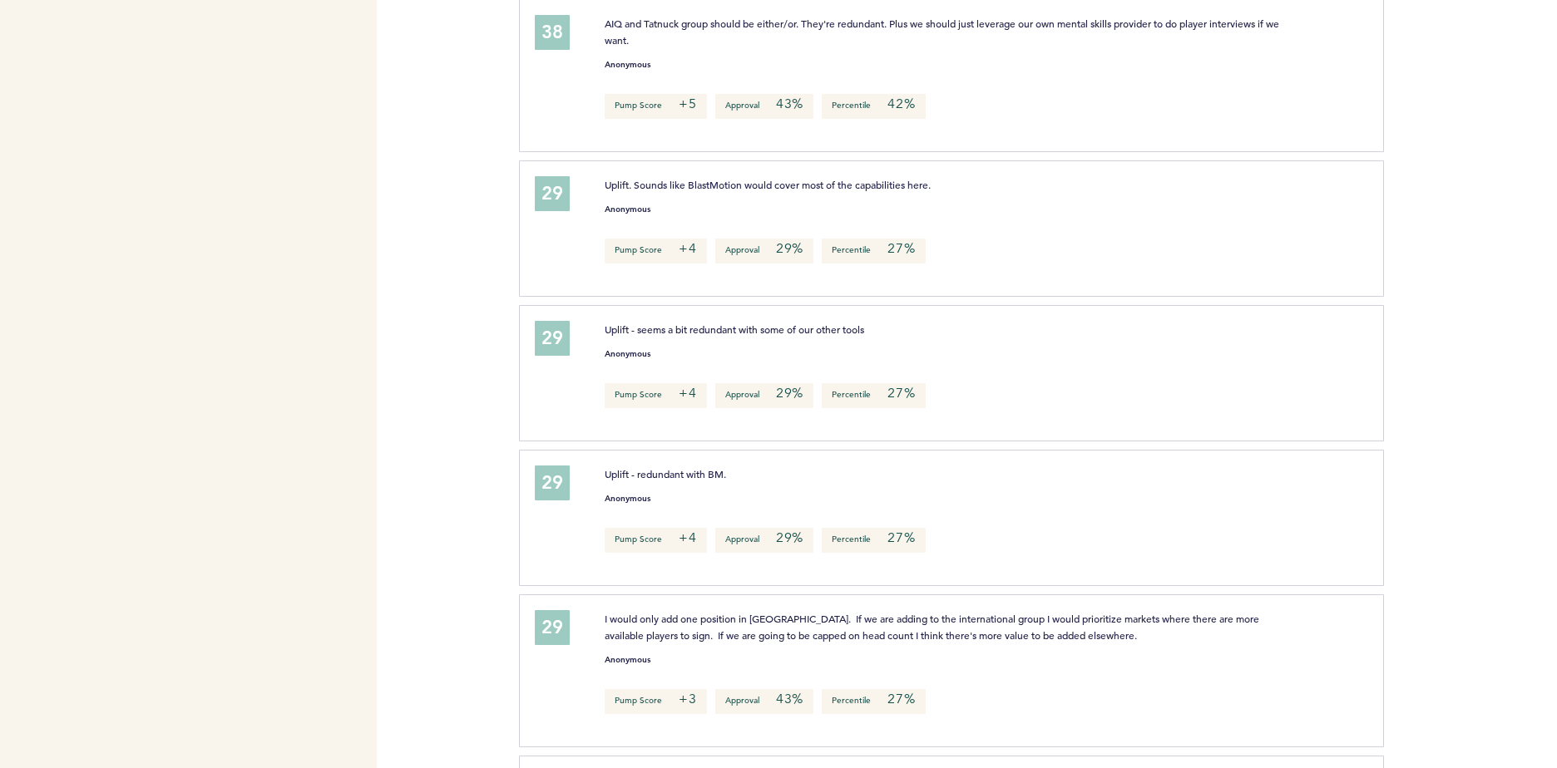
scroll to position [2295, 0]
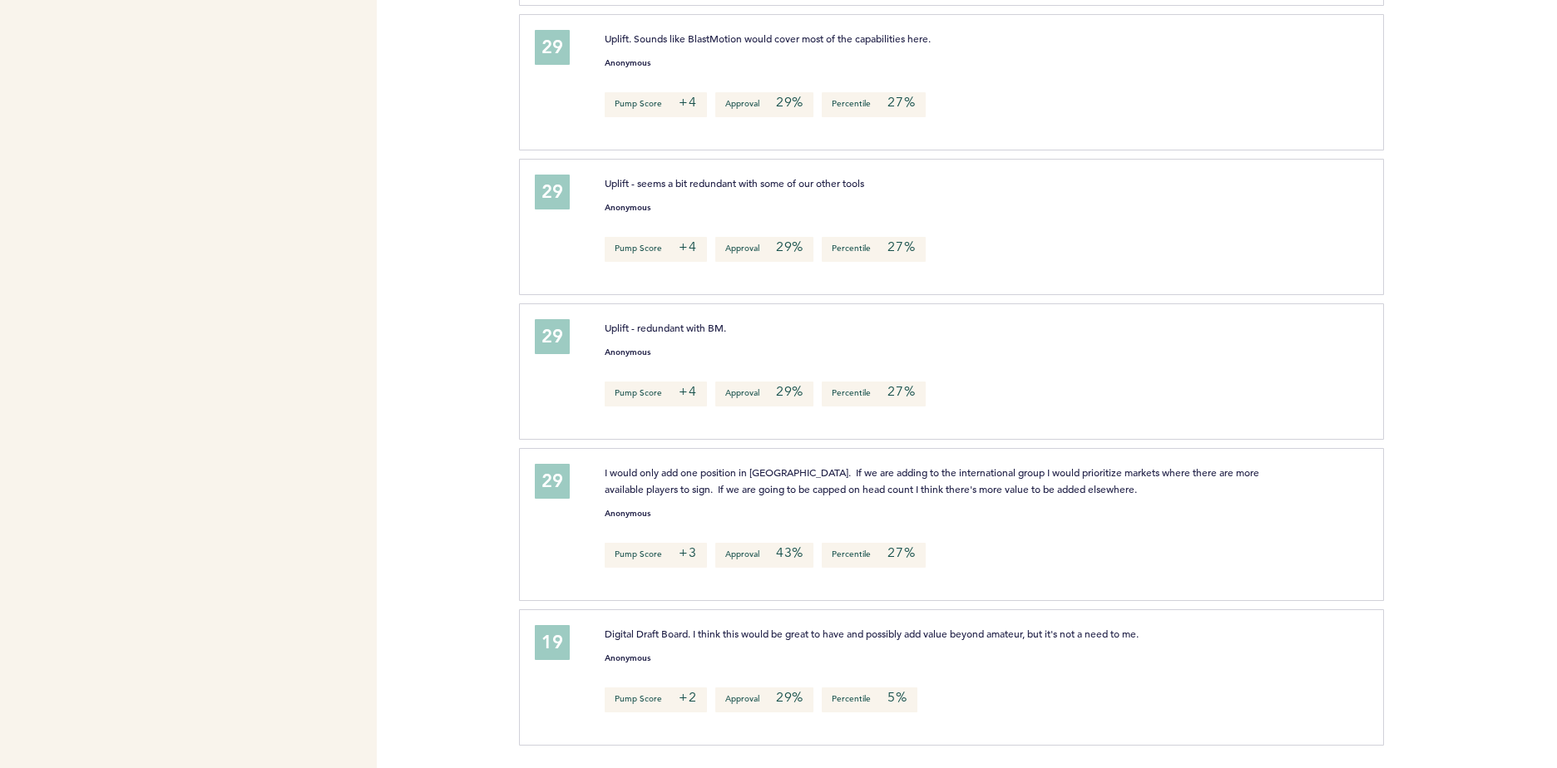
click at [831, 484] on span "I would only add one position in [GEOGRAPHIC_DATA]. If we are adding to the int…" at bounding box center [933, 481] width 657 height 30
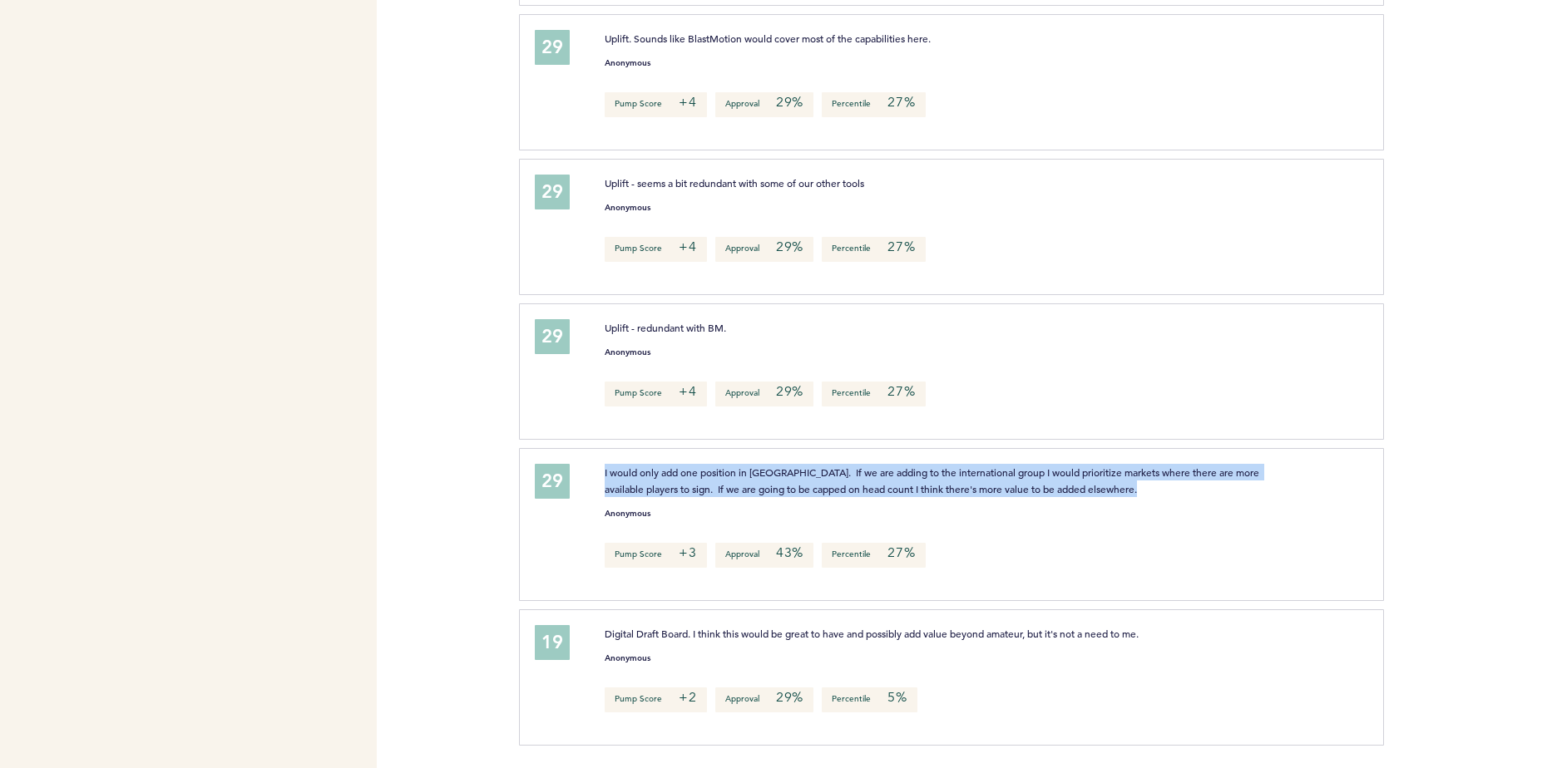
click at [831, 484] on span "I would only add one position in [GEOGRAPHIC_DATA]. If we are adding to the int…" at bounding box center [933, 481] width 657 height 30
drag, startPoint x: 831, startPoint y: 484, endPoint x: 760, endPoint y: 487, distance: 70.7
click at [760, 487] on span "I would only add one position in [GEOGRAPHIC_DATA]. If we are adding to the int…" at bounding box center [933, 481] width 657 height 30
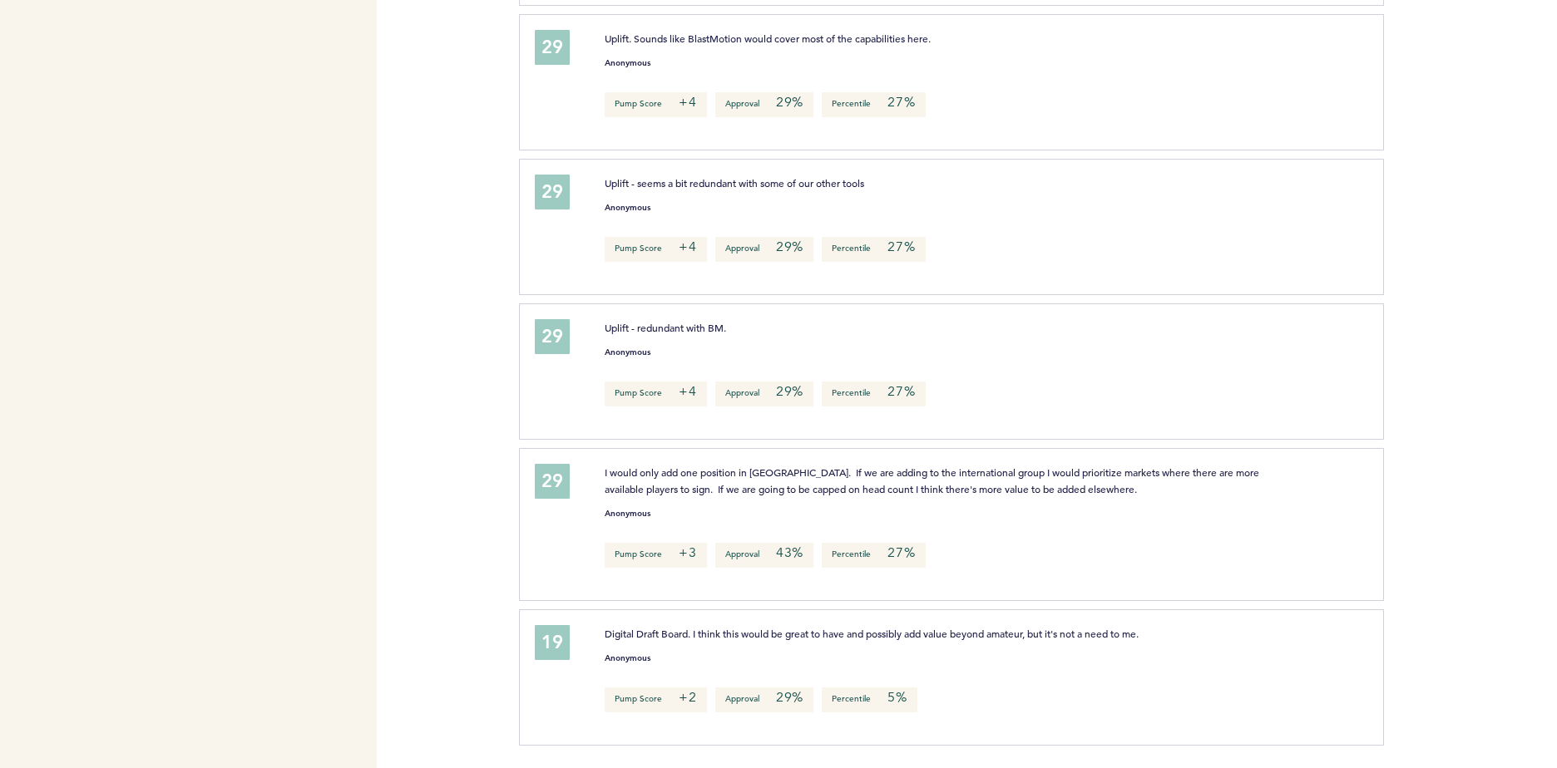
click at [761, 472] on span "I would only add one position in [GEOGRAPHIC_DATA]. If we are adding to the int…" at bounding box center [933, 481] width 657 height 30
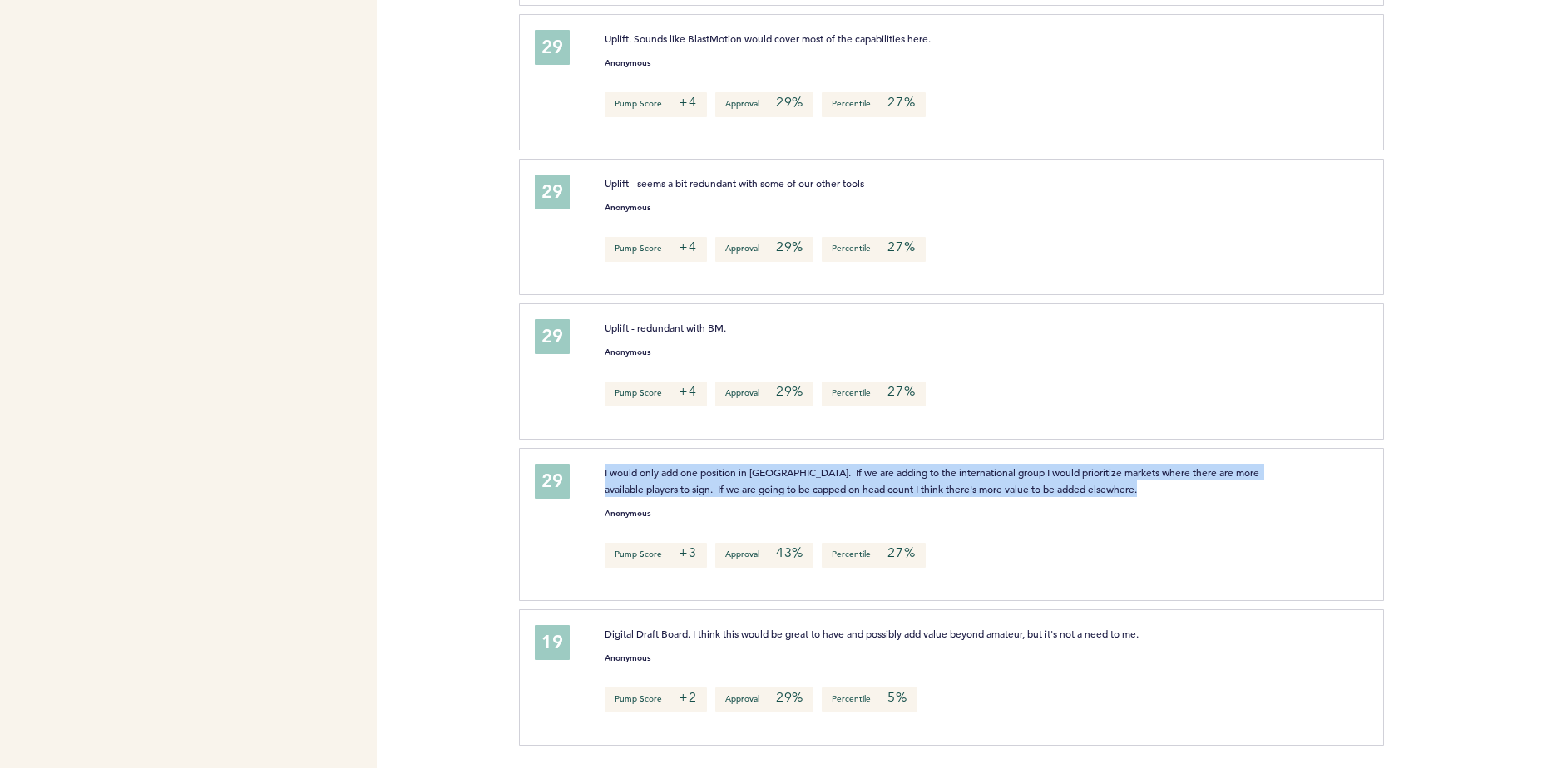
click at [761, 472] on span "I would only add one position in [GEOGRAPHIC_DATA]. If we are adding to the int…" at bounding box center [933, 481] width 657 height 30
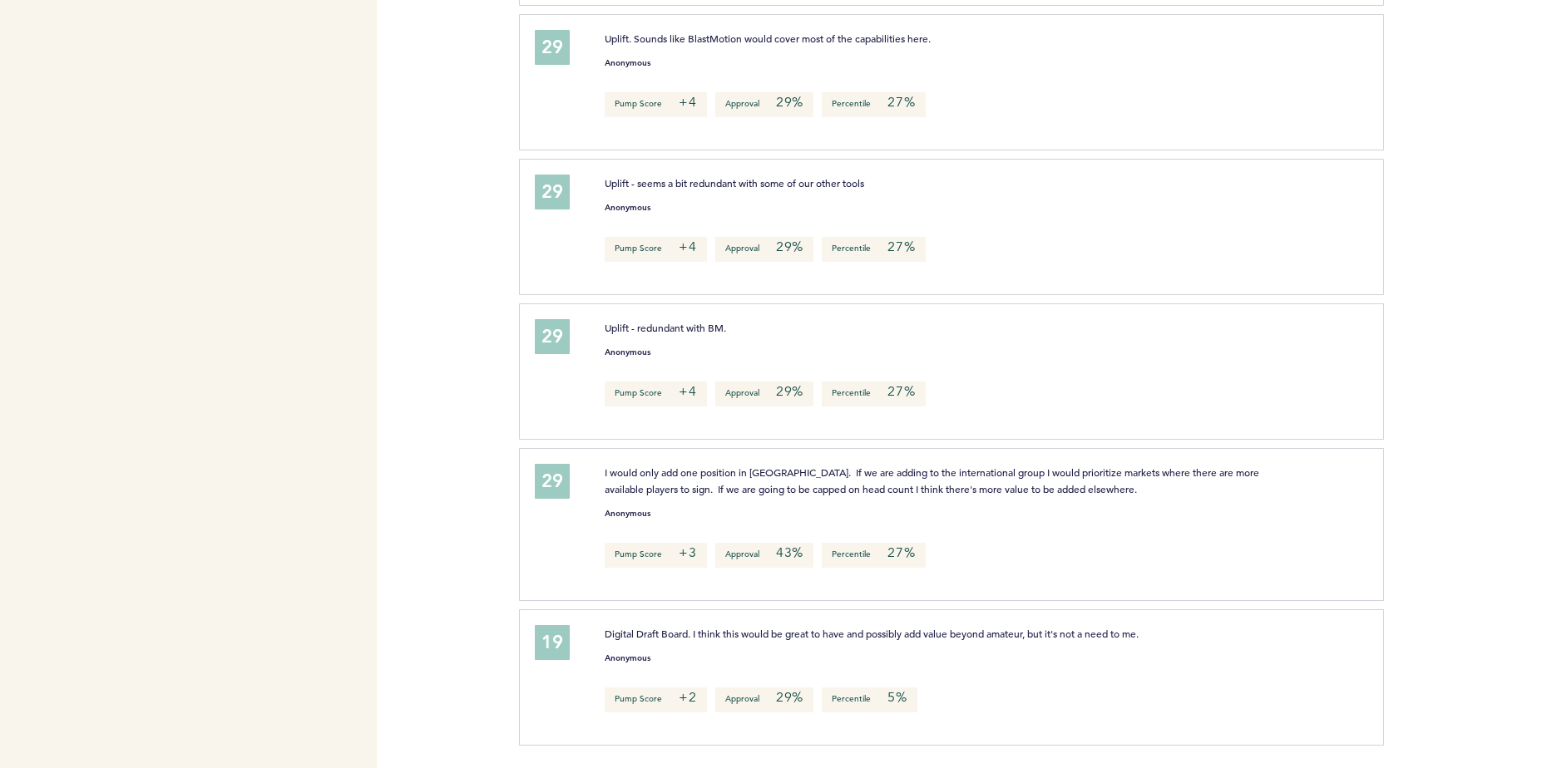
drag, startPoint x: 761, startPoint y: 472, endPoint x: 768, endPoint y: 636, distance: 164.8
click at [768, 636] on span "Digital Draft Board. I think this would be great to have and possibly add value…" at bounding box center [872, 633] width 534 height 13
click at [768, 633] on span "Digital Draft Board. I think this would be great to have and possibly add value…" at bounding box center [872, 633] width 534 height 13
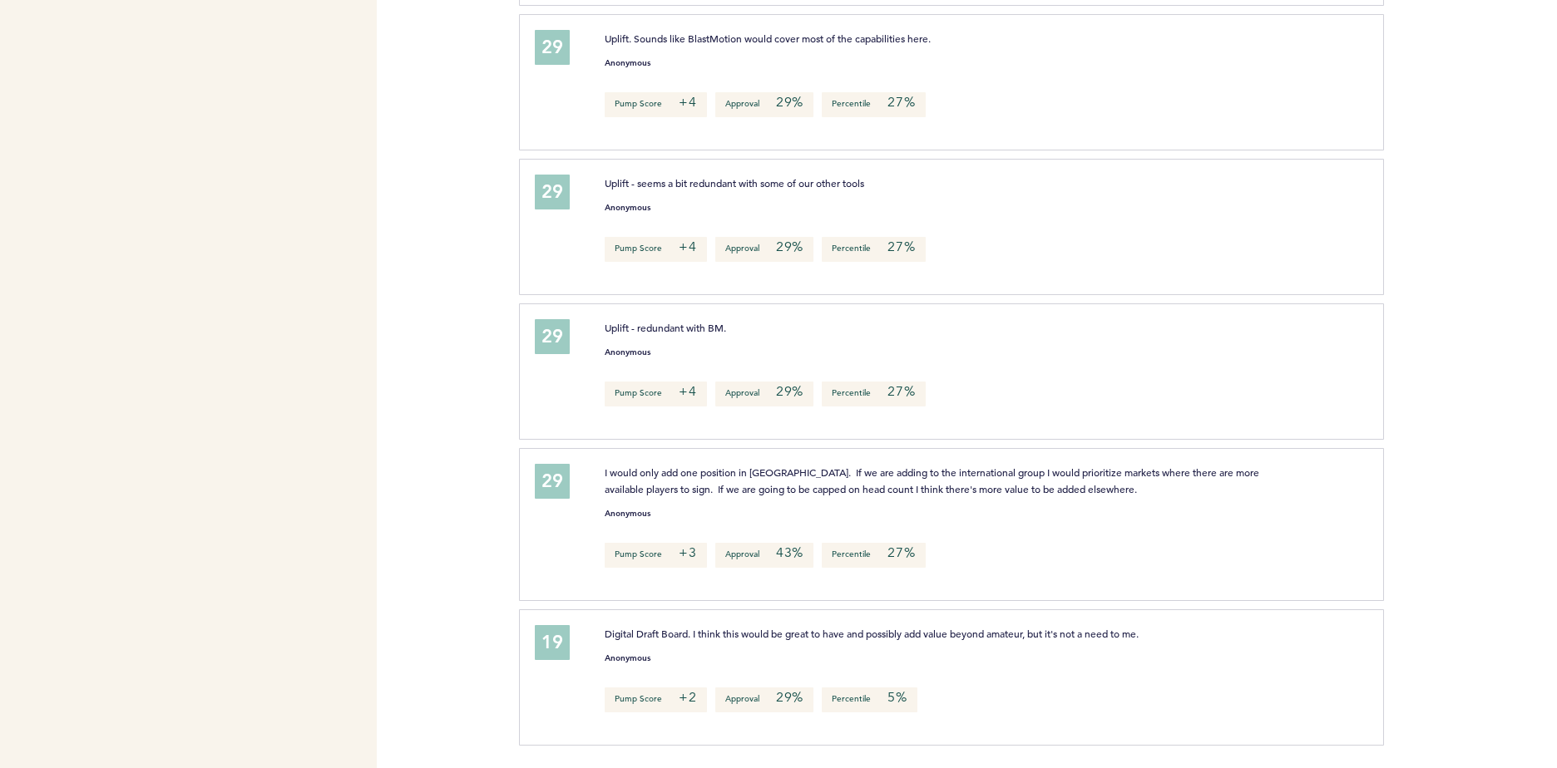
drag, startPoint x: 768, startPoint y: 633, endPoint x: 1102, endPoint y: 685, distance: 338.4
click at [1102, 688] on div "Pump Score +2 Approval 29% Percentile 5%" at bounding box center [977, 700] width 770 height 25
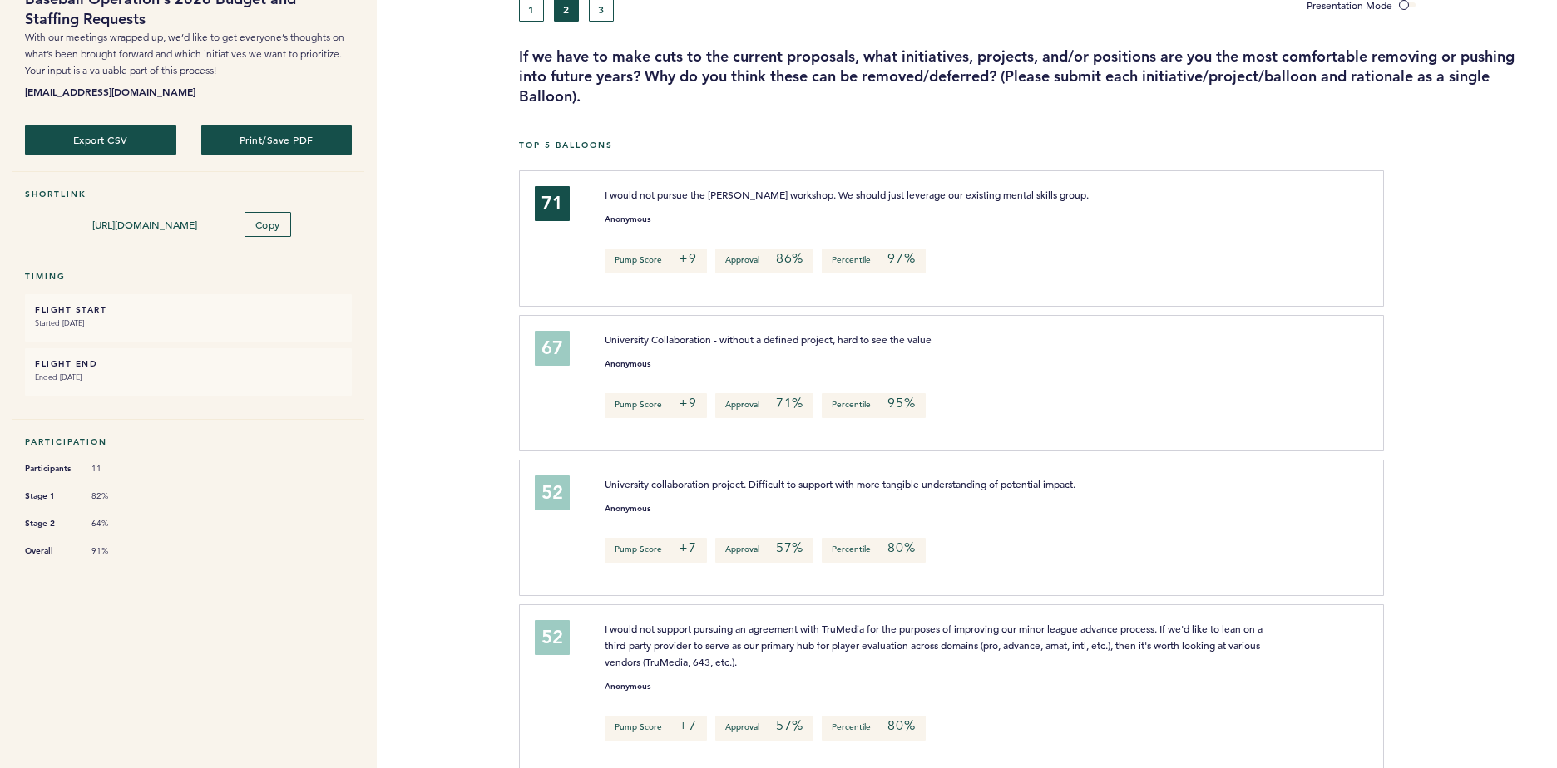
scroll to position [0, 0]
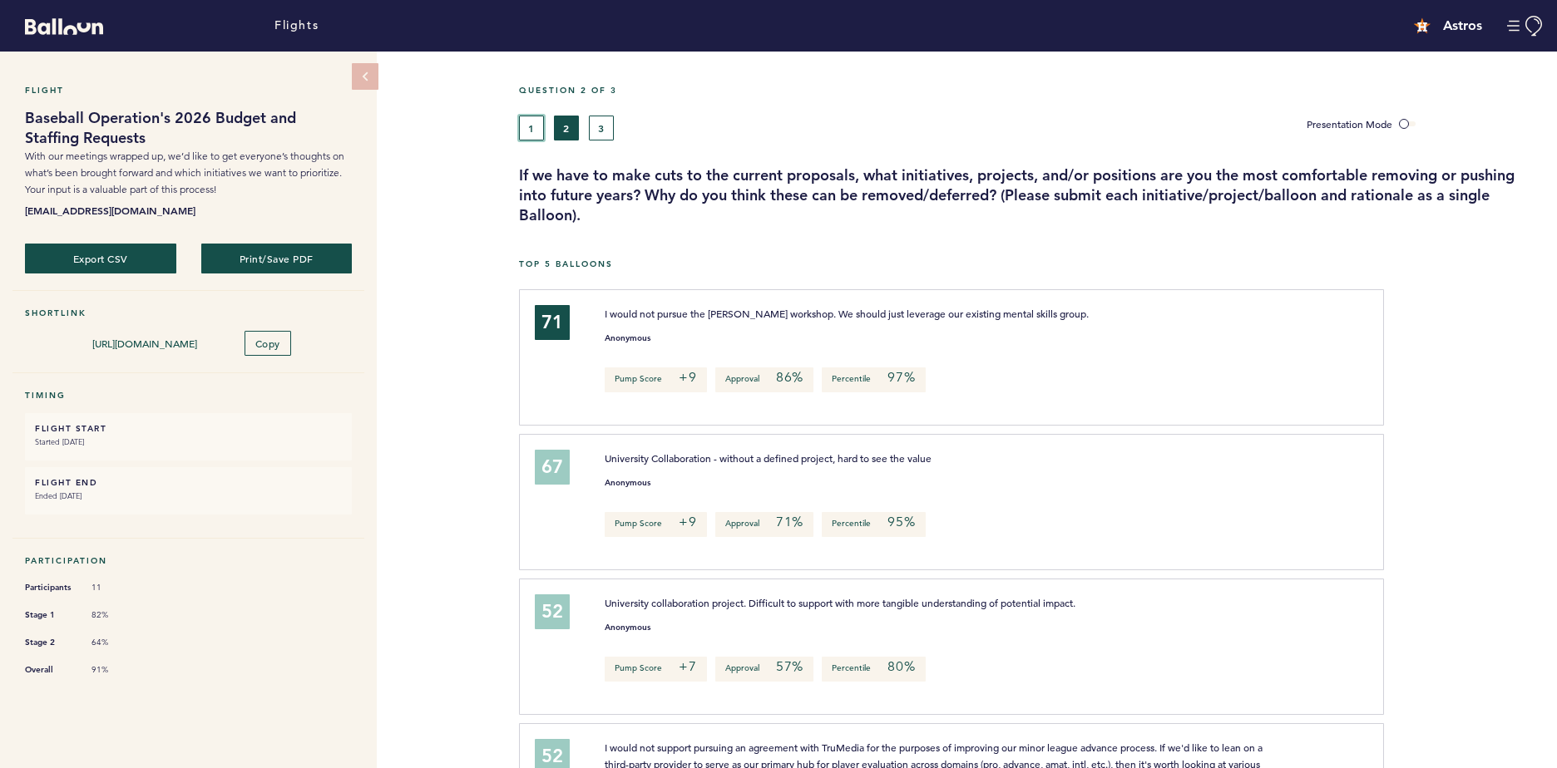
click at [538, 126] on button "1" at bounding box center [531, 128] width 25 height 25
